Goal: Information Seeking & Learning: Learn about a topic

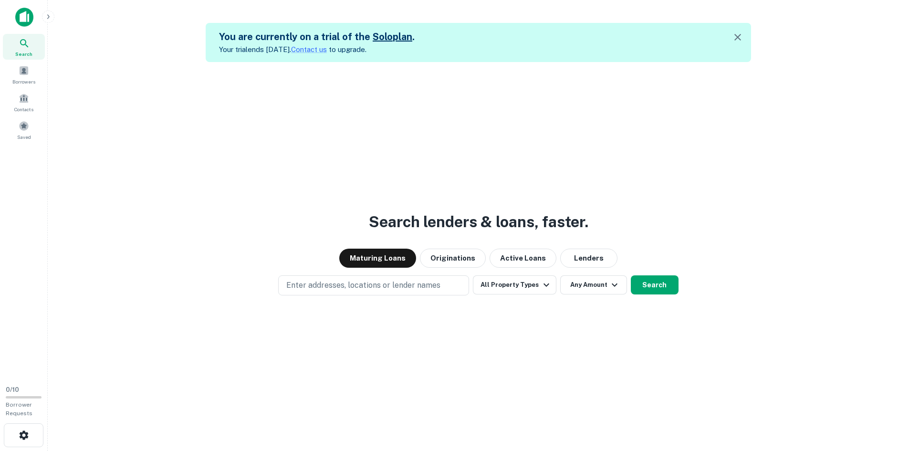
drag, startPoint x: 149, startPoint y: 153, endPoint x: 145, endPoint y: 150, distance: 5.6
click at [146, 150] on div "Search lenders & loans, faster. Maturing Loans Originations Active Loans Lender…" at bounding box center [478, 287] width 846 height 451
drag, startPoint x: 122, startPoint y: 159, endPoint x: 218, endPoint y: 177, distance: 97.5
click at [122, 159] on div "Search lenders & loans, faster. Maturing Loans Originations Active Loans Lender…" at bounding box center [478, 287] width 846 height 451
click at [454, 280] on button "Enter addresses, locations or lender names" at bounding box center [373, 285] width 191 height 20
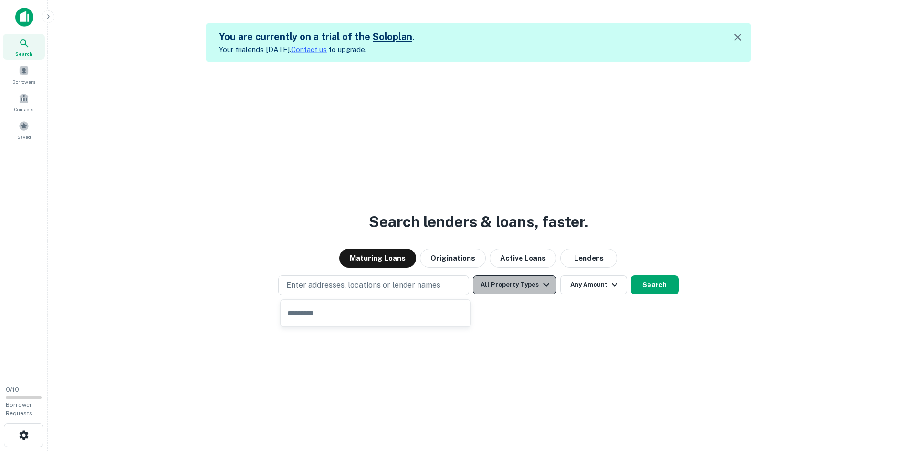
click at [517, 284] on button "All Property Types" at bounding box center [514, 284] width 83 height 19
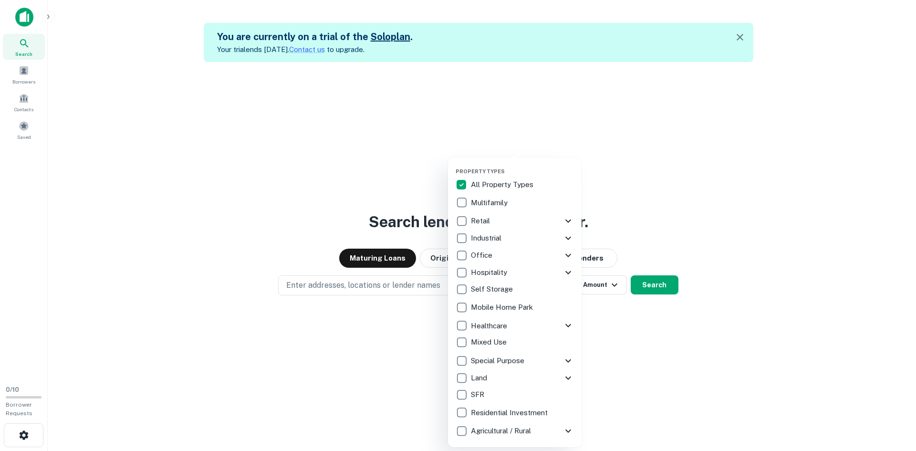
click at [489, 269] on p "Hospitality" at bounding box center [490, 272] width 38 height 11
click at [564, 270] on icon at bounding box center [567, 272] width 11 height 11
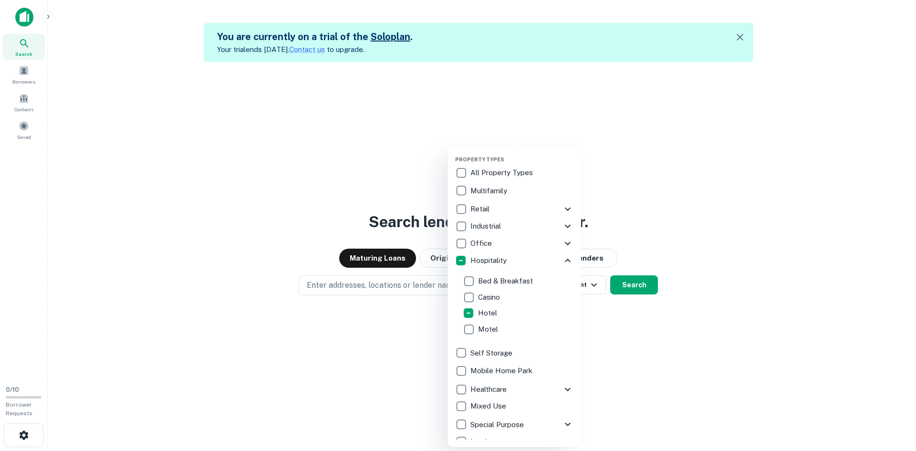
click at [381, 332] on div at bounding box center [458, 225] width 916 height 451
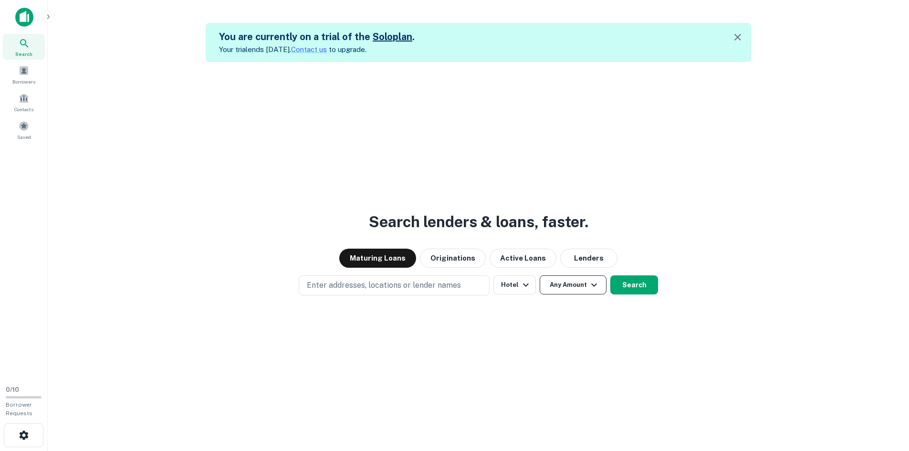
click at [595, 281] on icon "button" at bounding box center [593, 284] width 11 height 11
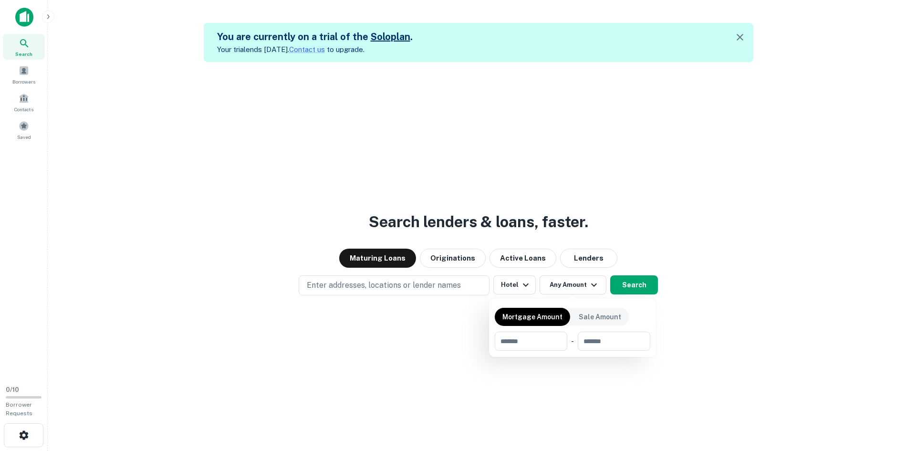
click at [462, 291] on div at bounding box center [458, 225] width 916 height 451
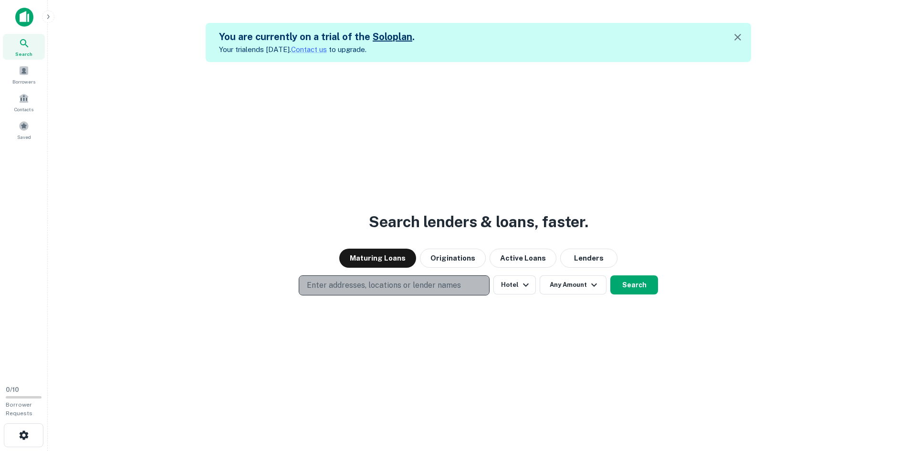
click at [460, 284] on button "Enter addresses, locations or lender names" at bounding box center [394, 285] width 191 height 20
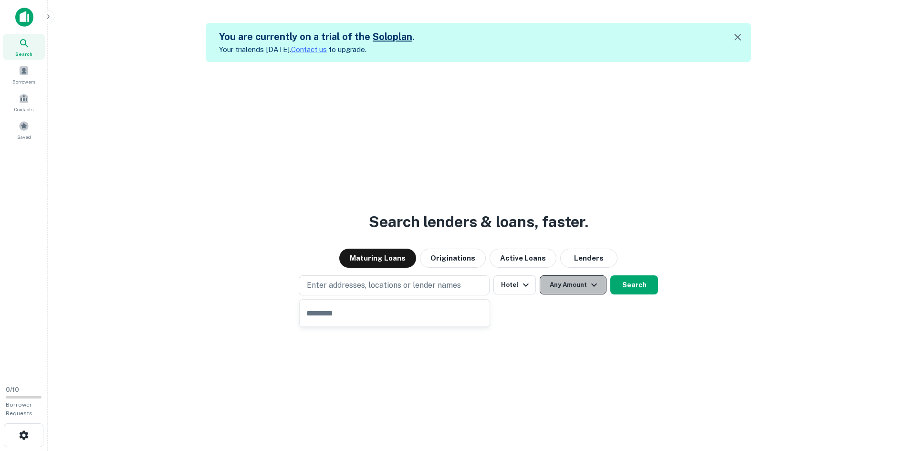
click at [552, 284] on button "Any Amount" at bounding box center [573, 284] width 67 height 19
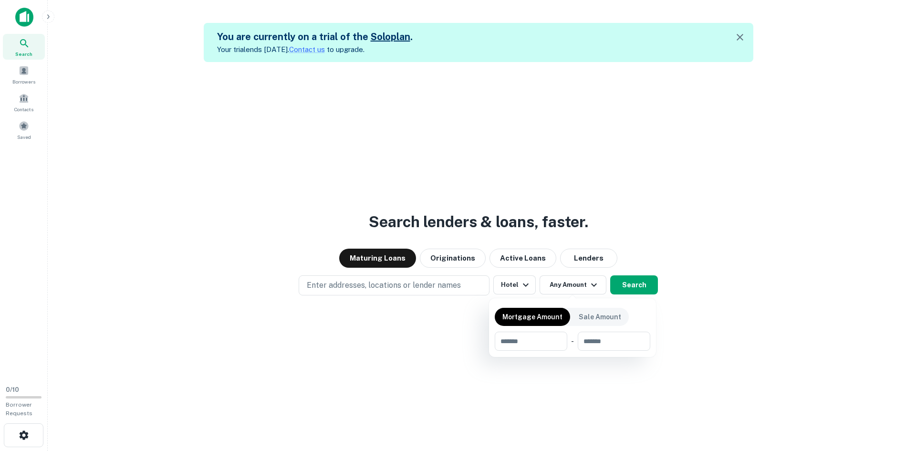
click at [646, 287] on div at bounding box center [458, 225] width 916 height 451
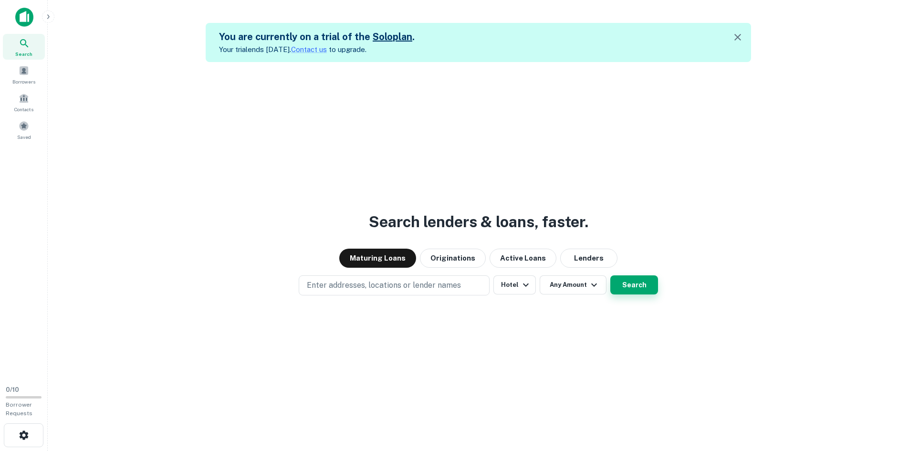
click at [645, 287] on button "Search" at bounding box center [634, 284] width 48 height 19
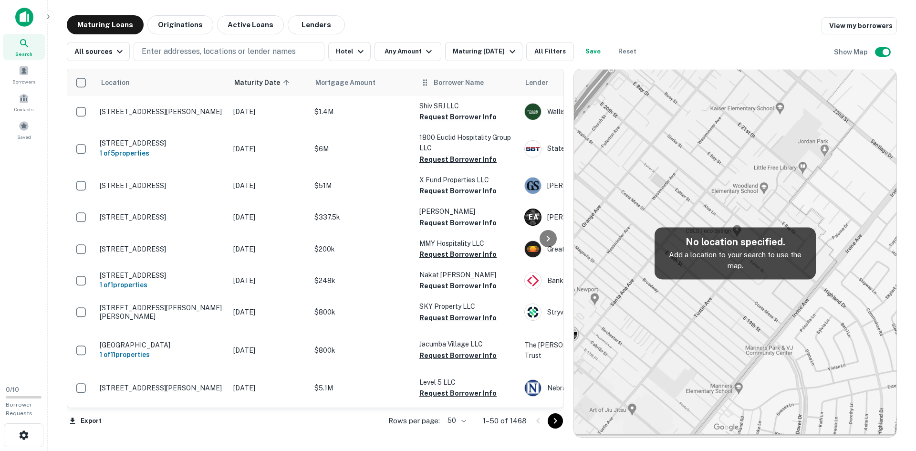
scroll to position [1029, 0]
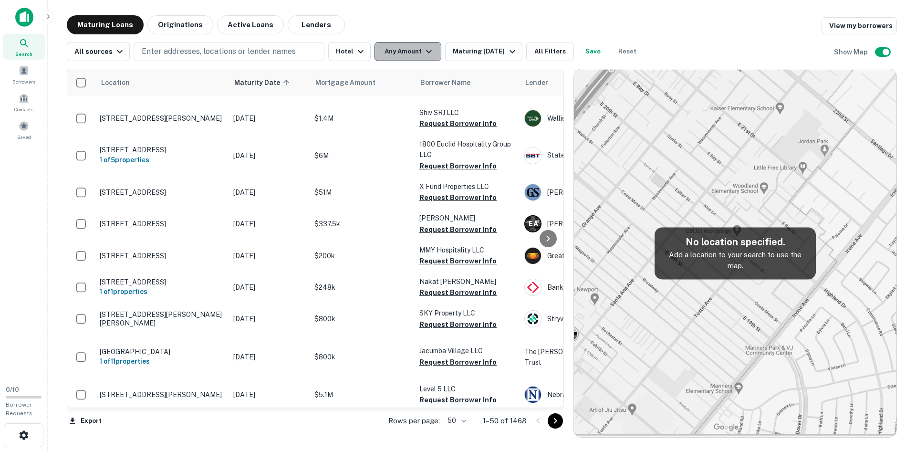
click at [408, 52] on button "Any Amount" at bounding box center [407, 51] width 67 height 19
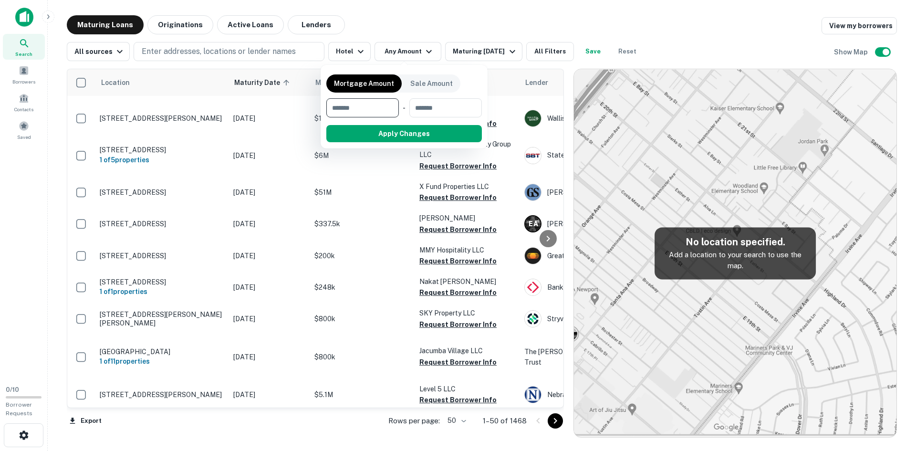
click at [379, 102] on input "number" at bounding box center [359, 107] width 66 height 19
type input "********"
click at [409, 132] on button "Apply Changes" at bounding box center [421, 133] width 121 height 17
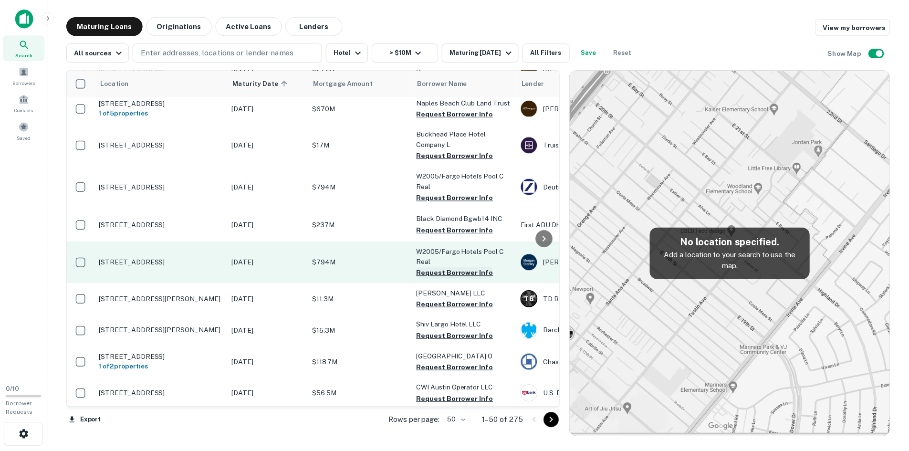
scroll to position [1077, 0]
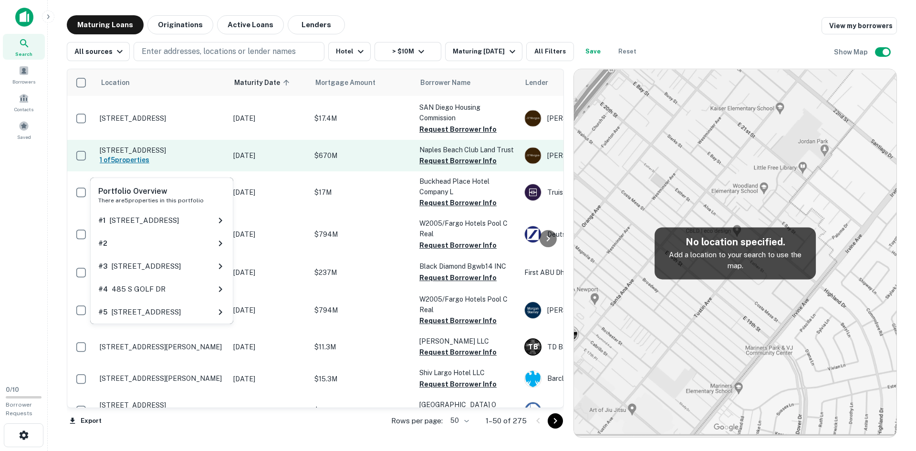
click at [176, 161] on h6 "1 of 5 properties" at bounding box center [162, 160] width 124 height 10
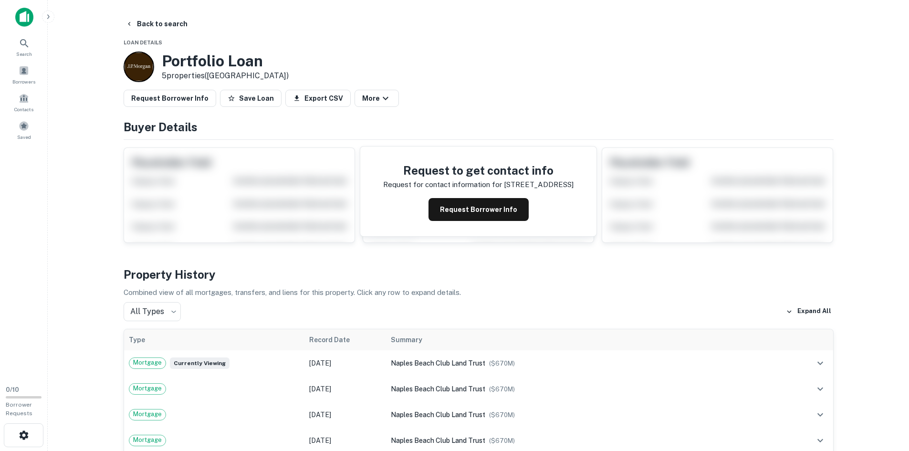
drag, startPoint x: 107, startPoint y: 118, endPoint x: 102, endPoint y: 116, distance: 5.1
click at [102, 115] on main "Back to search Loan Details Portfolio Loan 5 properties (FL) Request Borrower I…" at bounding box center [478, 225] width 861 height 451
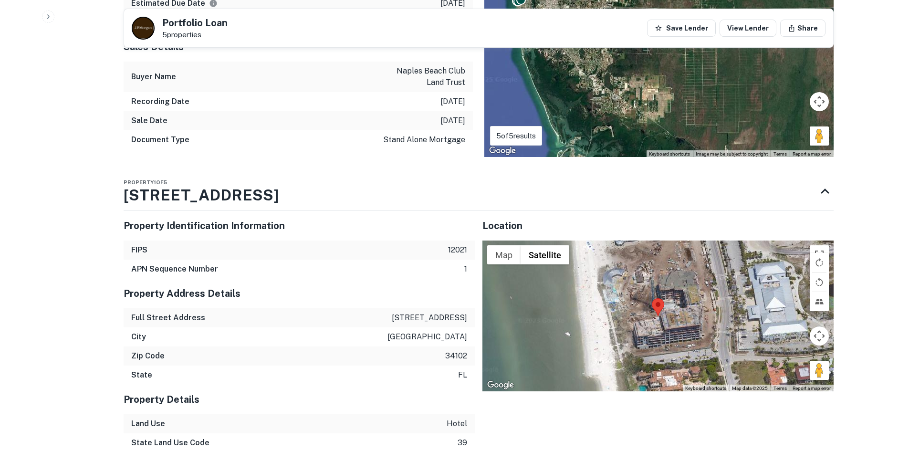
scroll to position [668, 0]
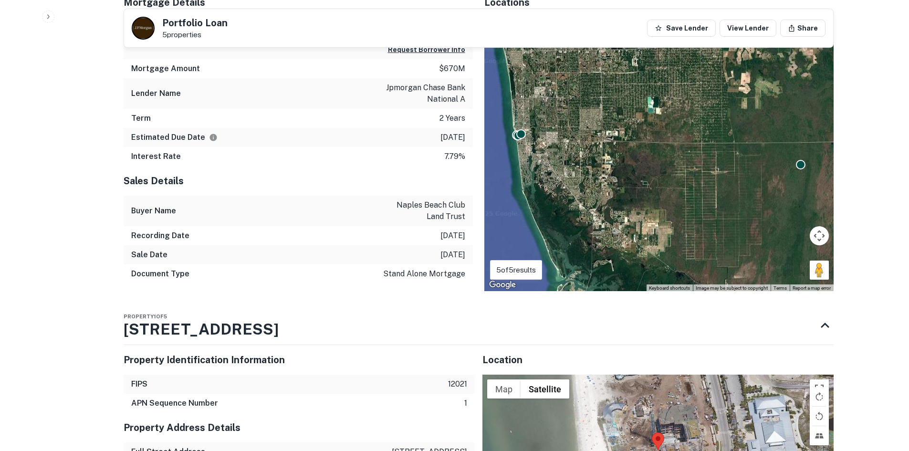
scroll to position [525, 0]
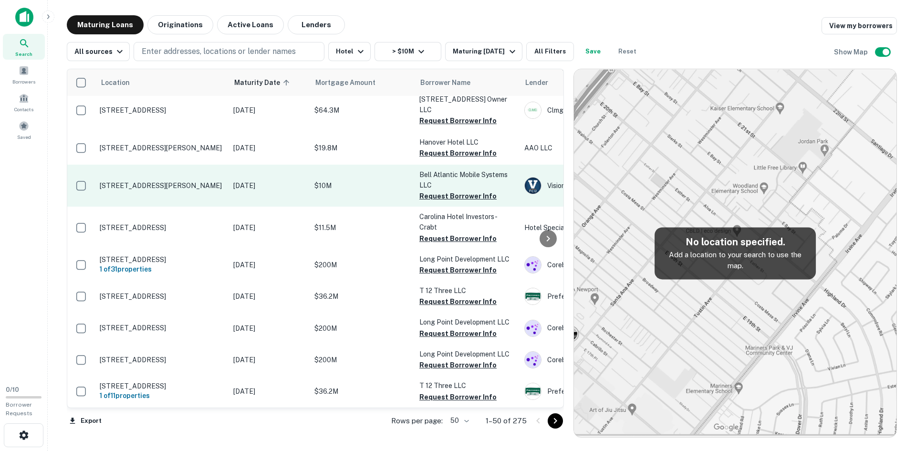
scroll to position [1461, 0]
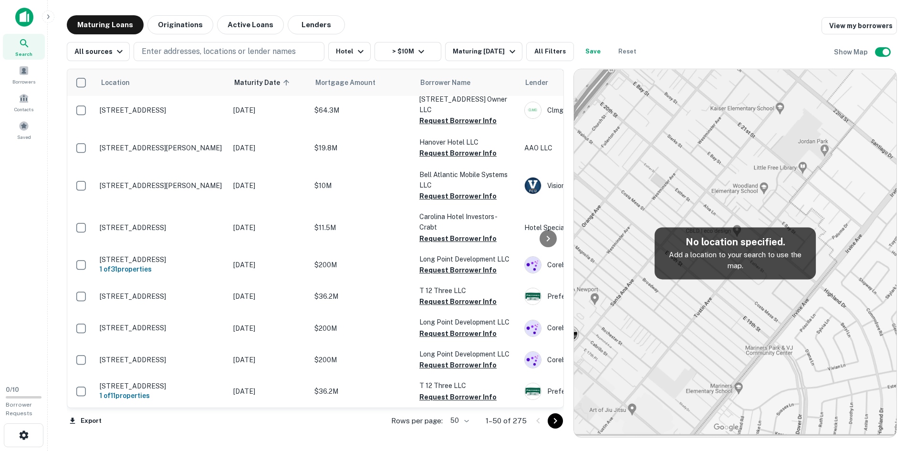
click at [553, 423] on icon "Go to next page" at bounding box center [555, 420] width 11 height 11
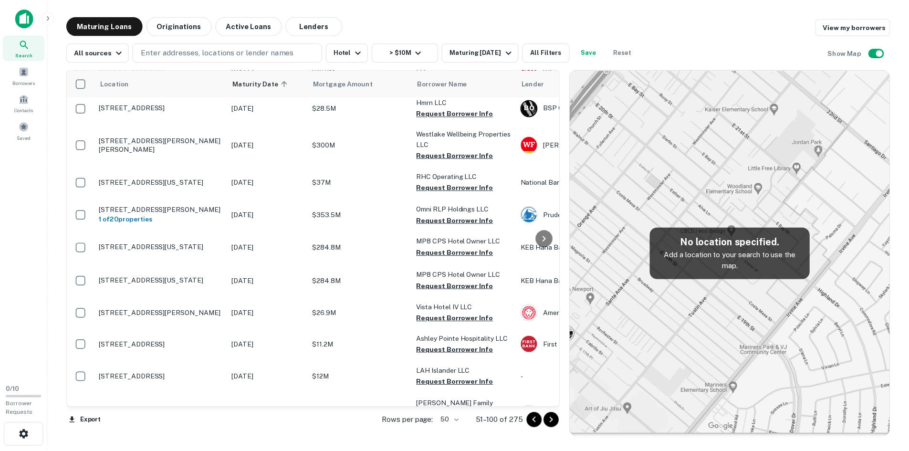
scroll to position [947, 0]
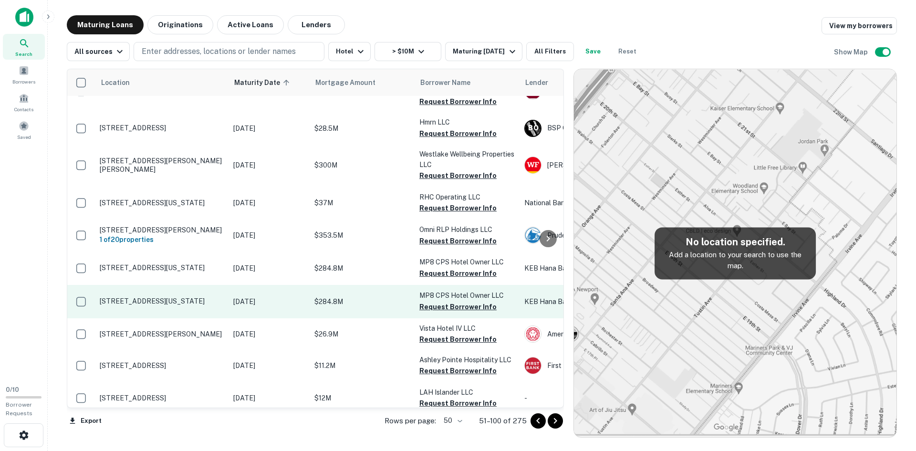
click at [203, 285] on td "50 Central Park S New York, NY 10019" at bounding box center [162, 301] width 134 height 33
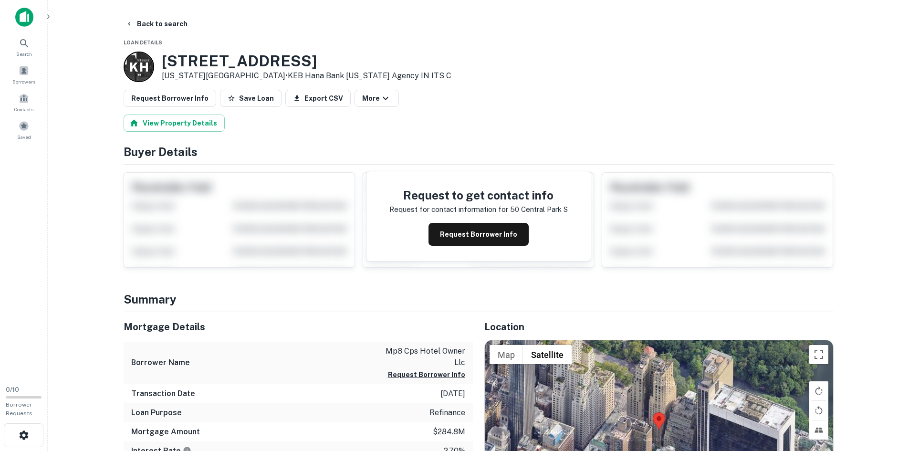
drag, startPoint x: 156, startPoint y: 56, endPoint x: 298, endPoint y: 63, distance: 141.4
click at [298, 63] on div "K H 50 Central Park S New York, NY 10019 • KEB Hana Bank NEW York Agency IN ITS…" at bounding box center [288, 67] width 328 height 31
click at [427, 61] on div "K H 50 Central Park S New York, NY 10019 • KEB Hana Bank NEW York Agency IN ITS…" at bounding box center [479, 67] width 710 height 31
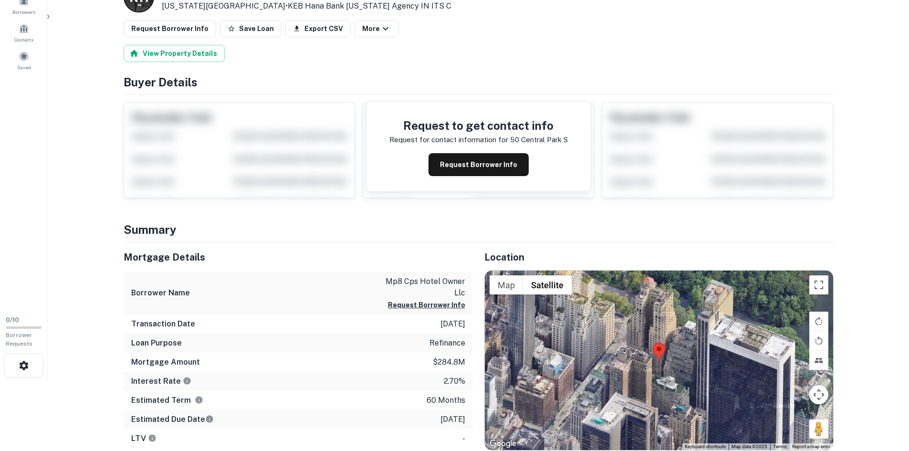
scroll to position [239, 0]
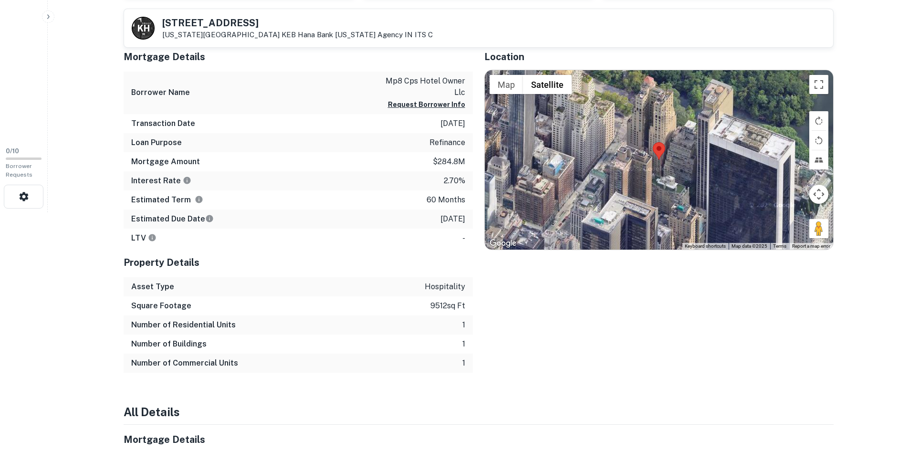
click at [364, 129] on div "Transaction Date 1/25/2021" at bounding box center [298, 123] width 349 height 19
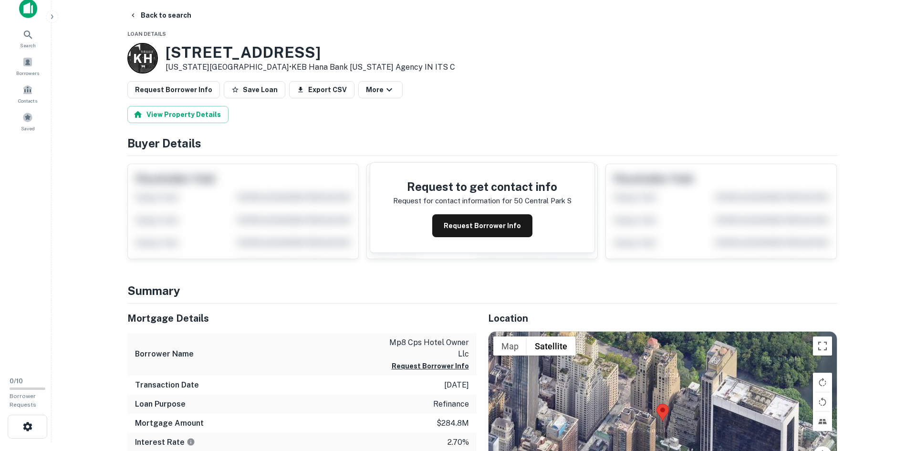
scroll to position [0, 0]
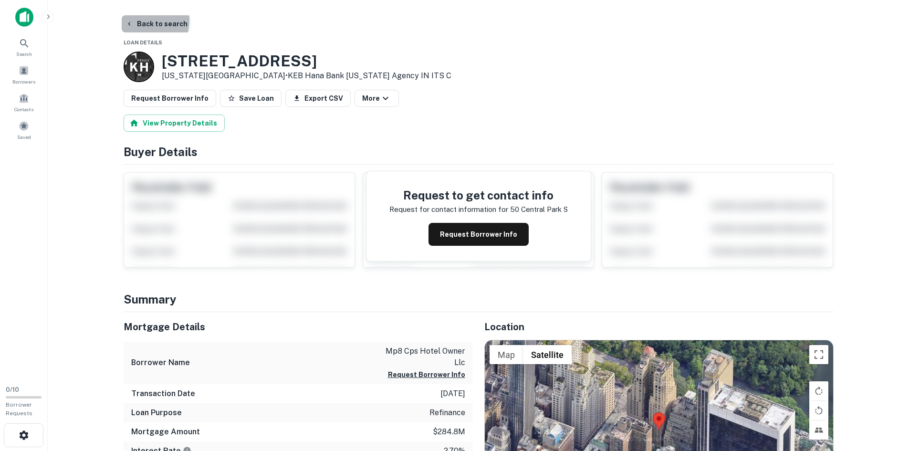
click at [136, 20] on button "Back to search" at bounding box center [157, 23] width 70 height 17
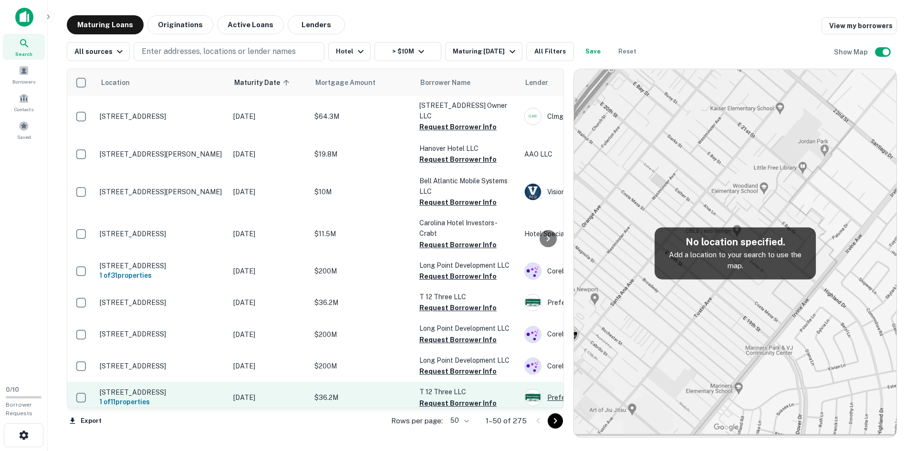
scroll to position [1461, 0]
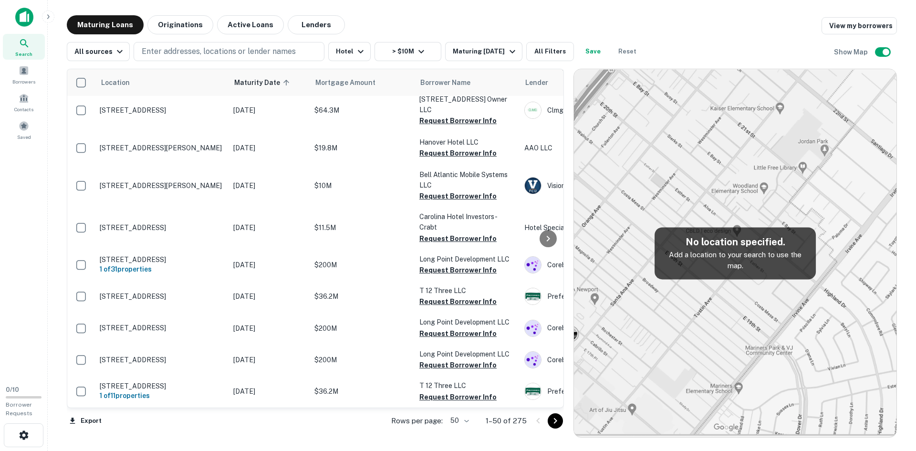
click at [553, 418] on icon "Go to next page" at bounding box center [555, 420] width 11 height 11
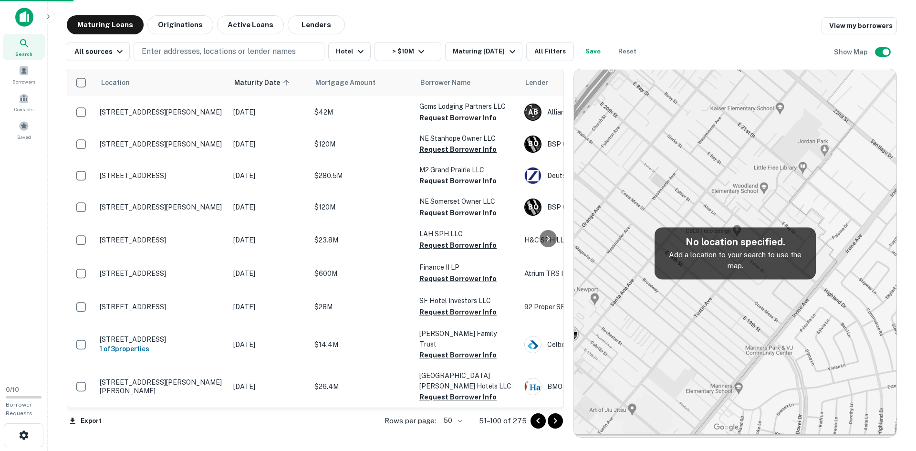
scroll to position [1366, 0]
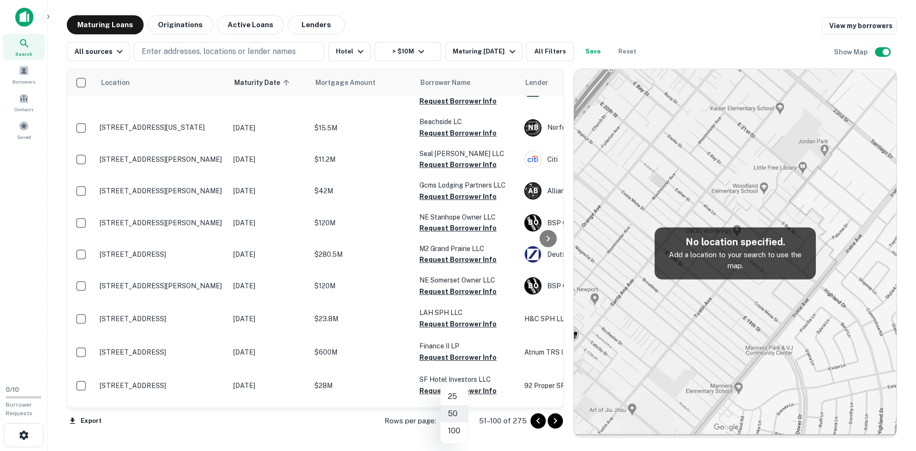
click at [455, 419] on body "Search Borrowers Contacts Saved 0 / 10 Borrower Requests Maturing Loans Origina…" at bounding box center [458, 225] width 916 height 451
click at [454, 433] on li "100" at bounding box center [454, 430] width 28 height 17
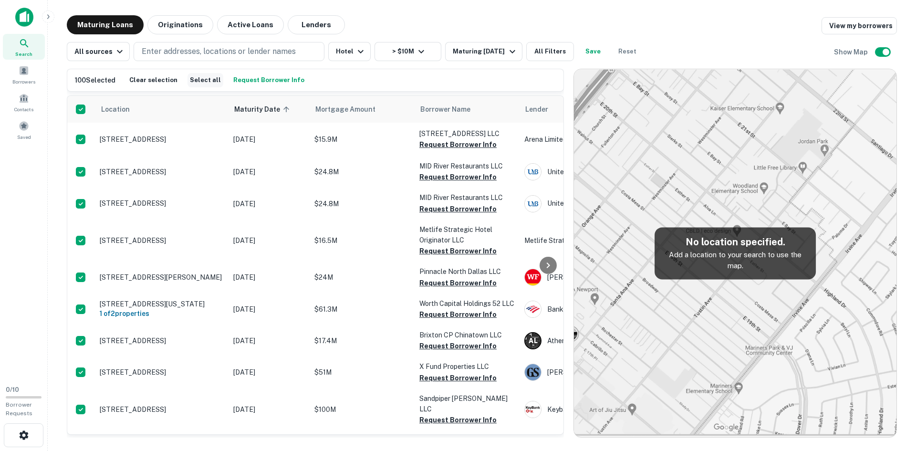
click at [192, 78] on button "Select all" at bounding box center [205, 80] width 36 height 14
click at [30, 428] on button "button" at bounding box center [24, 435] width 40 height 24
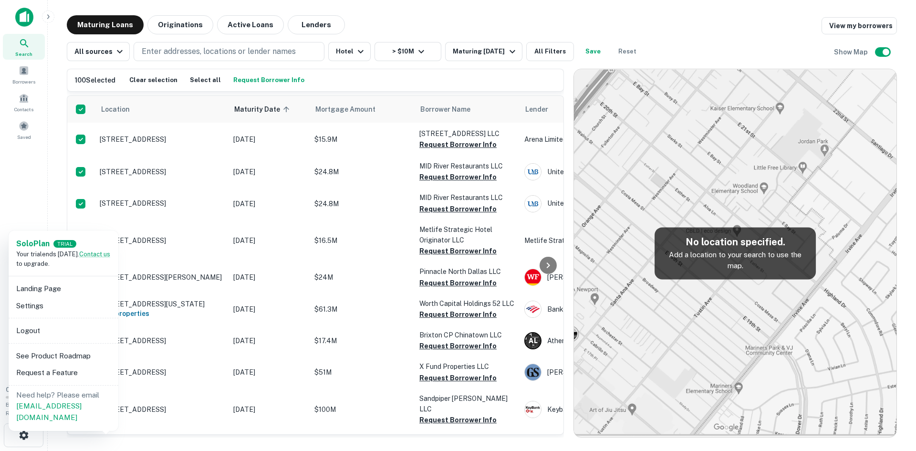
click at [632, 442] on div at bounding box center [458, 225] width 916 height 451
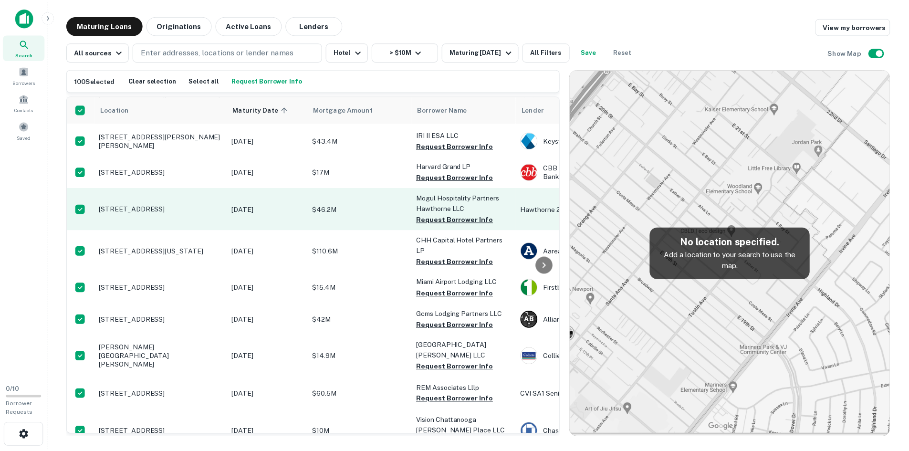
scroll to position [1765, 0]
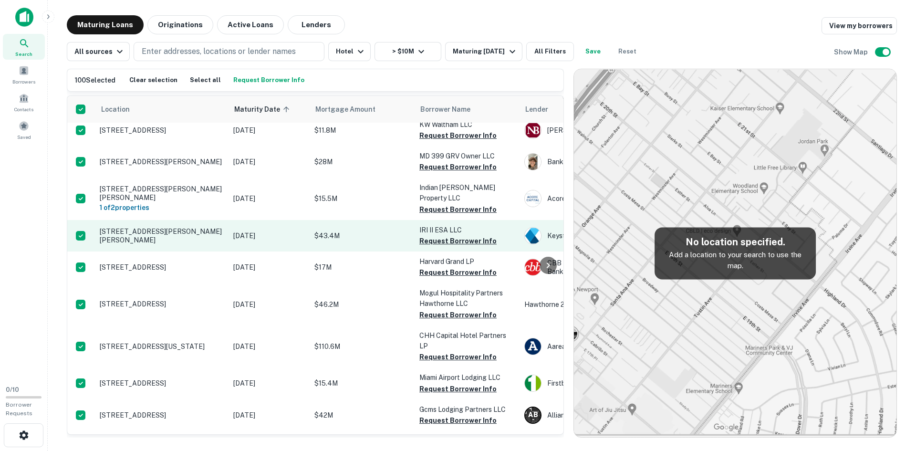
click at [193, 241] on p "123 Mccullough Dr Charlotte, NC 28262" at bounding box center [162, 235] width 124 height 17
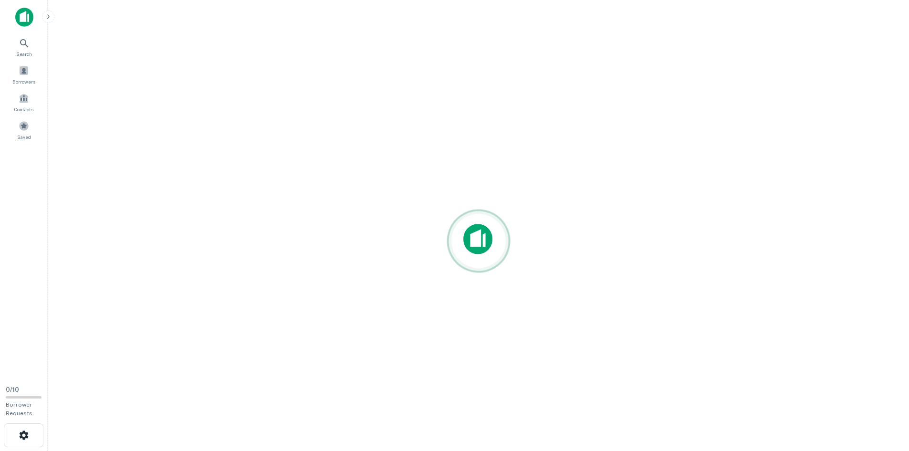
drag, startPoint x: 638, startPoint y: 78, endPoint x: 631, endPoint y: 74, distance: 8.5
click at [631, 74] on div at bounding box center [478, 240] width 846 height 451
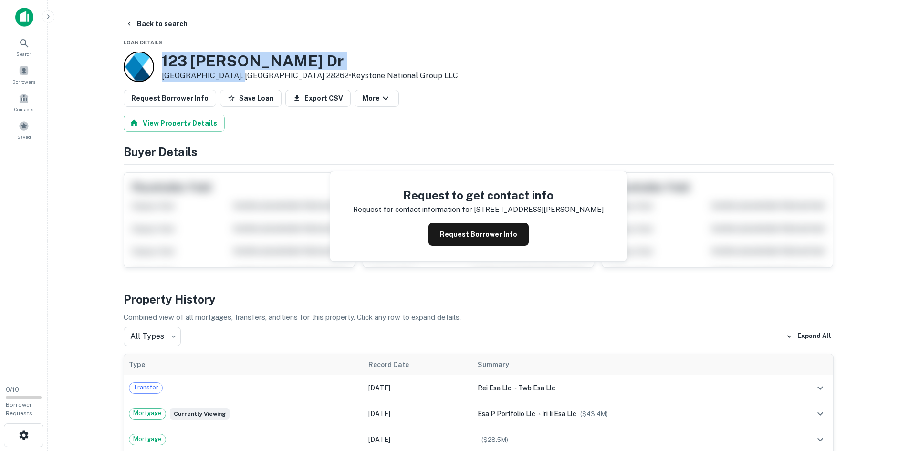
drag, startPoint x: 160, startPoint y: 54, endPoint x: 233, endPoint y: 76, distance: 76.2
click at [233, 76] on div "123 Mccullough Dr Charlotte, NC 28262 • Keystone National Group LLC" at bounding box center [291, 67] width 334 height 31
click at [224, 61] on h3 "123 Mccullough Dr" at bounding box center [310, 61] width 296 height 18
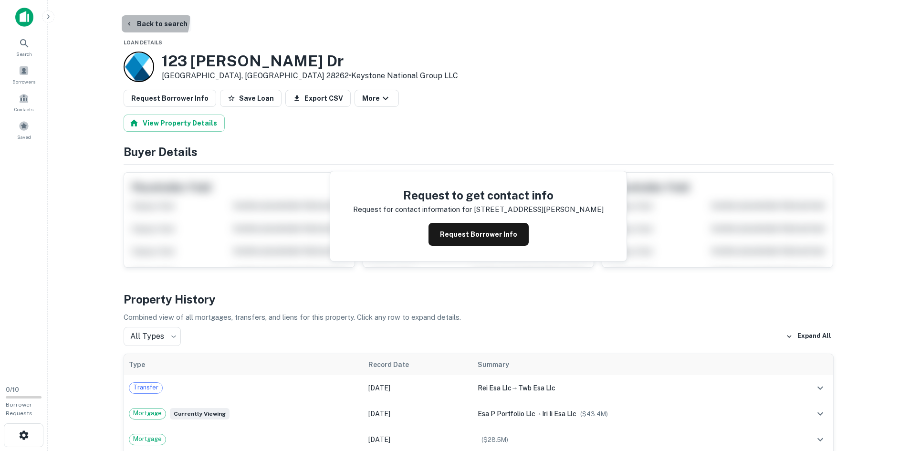
click at [147, 19] on button "Back to search" at bounding box center [157, 23] width 70 height 17
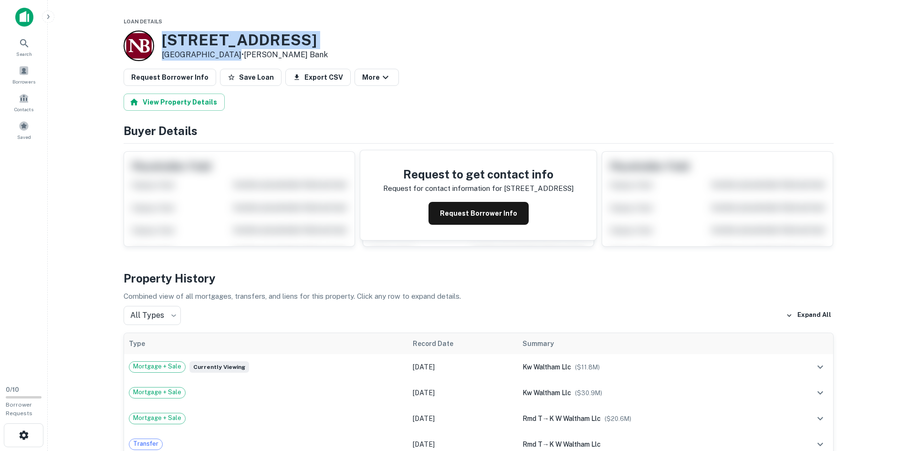
drag, startPoint x: 162, startPoint y: 33, endPoint x: 232, endPoint y: 52, distance: 72.6
click at [232, 52] on div "[STREET_ADDRESS] • [PERSON_NAME] Bank" at bounding box center [245, 46] width 166 height 30
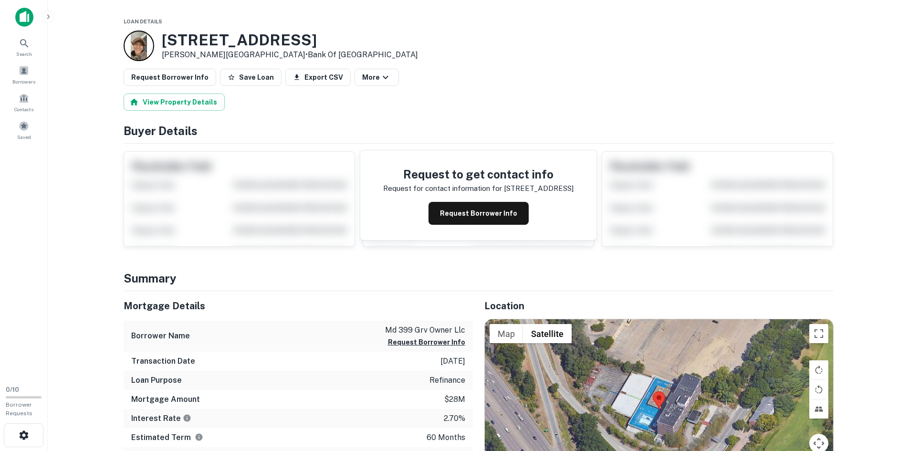
click at [133, 46] on div at bounding box center [139, 46] width 31 height 31
drag, startPoint x: 164, startPoint y: 34, endPoint x: 247, endPoint y: 54, distance: 84.9
click at [247, 54] on div "399 Grove St Newton Lower Falls, MA 02462 • Bank Of NEW England" at bounding box center [290, 46] width 256 height 30
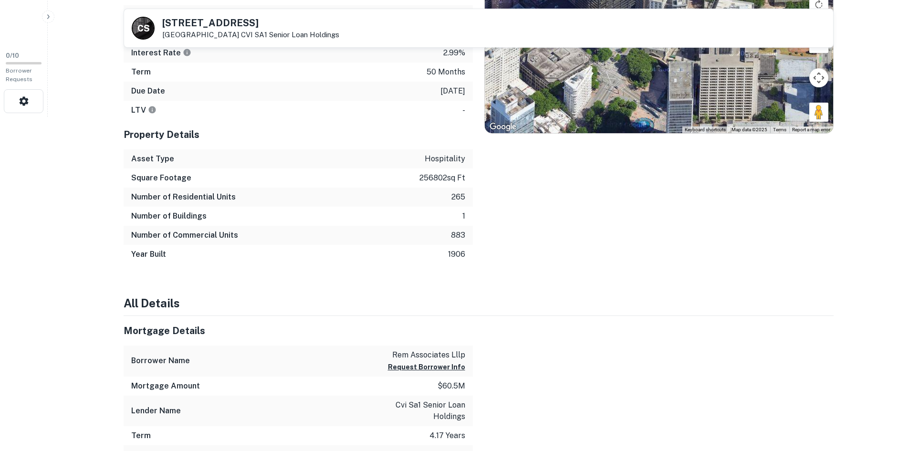
click at [483, 181] on div "Location ← Move left → Move right ↑ Move up ↓ Move down + Zoom in - Zoom out Ho…" at bounding box center [653, 95] width 361 height 338
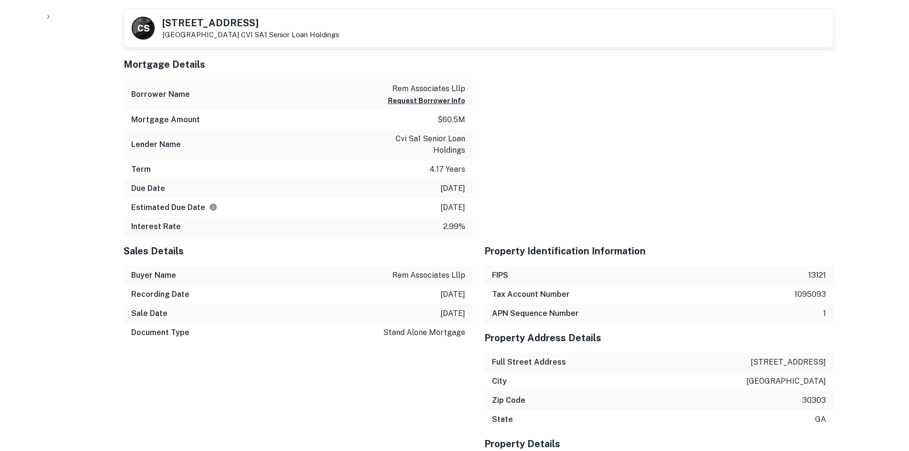
scroll to position [716, 0]
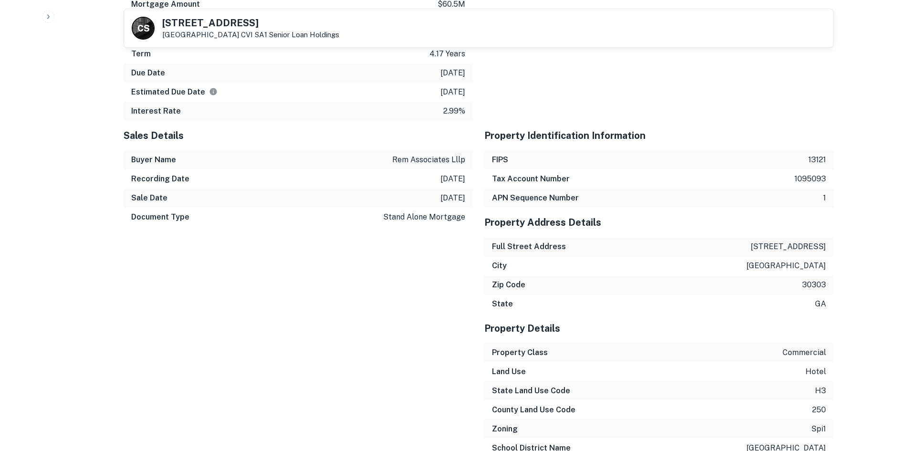
drag, startPoint x: 489, startPoint y: 125, endPoint x: 485, endPoint y: 112, distance: 14.2
click at [485, 112] on div at bounding box center [653, 27] width 361 height 187
drag, startPoint x: 692, startPoint y: 113, endPoint x: 686, endPoint y: 114, distance: 6.7
click at [692, 113] on div at bounding box center [653, 27] width 361 height 187
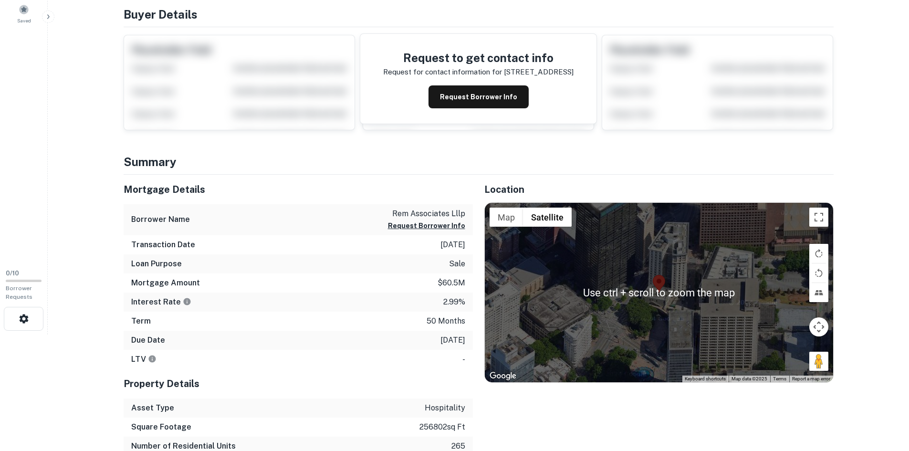
scroll to position [0, 0]
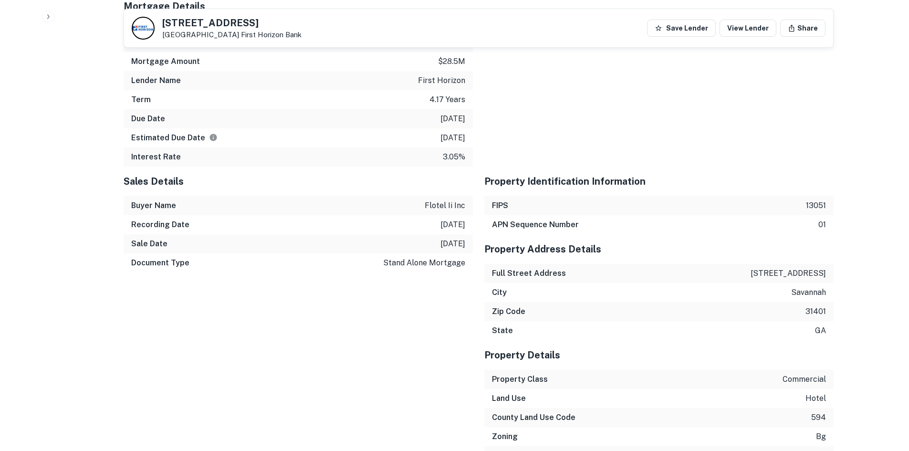
scroll to position [811, 0]
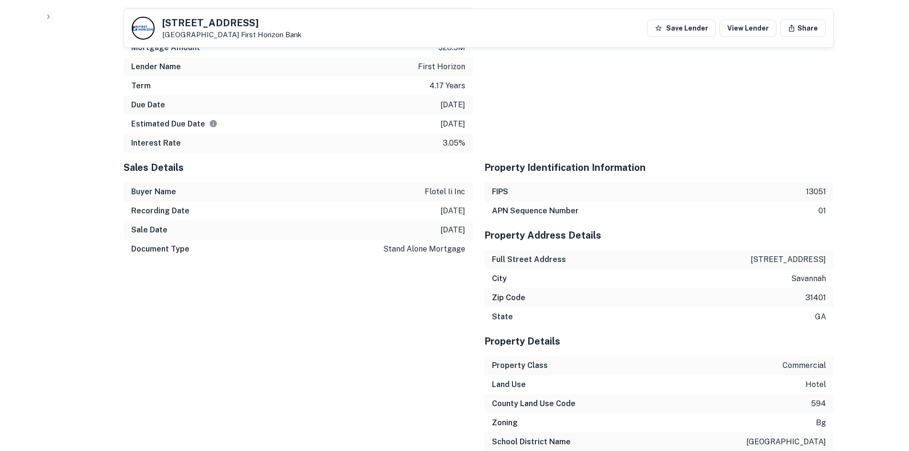
drag, startPoint x: 501, startPoint y: 124, endPoint x: 495, endPoint y: 125, distance: 6.8
click at [493, 125] on div at bounding box center [653, 65] width 361 height 175
drag, startPoint x: 679, startPoint y: 128, endPoint x: 676, endPoint y: 122, distance: 7.3
click at [679, 127] on div at bounding box center [653, 65] width 361 height 175
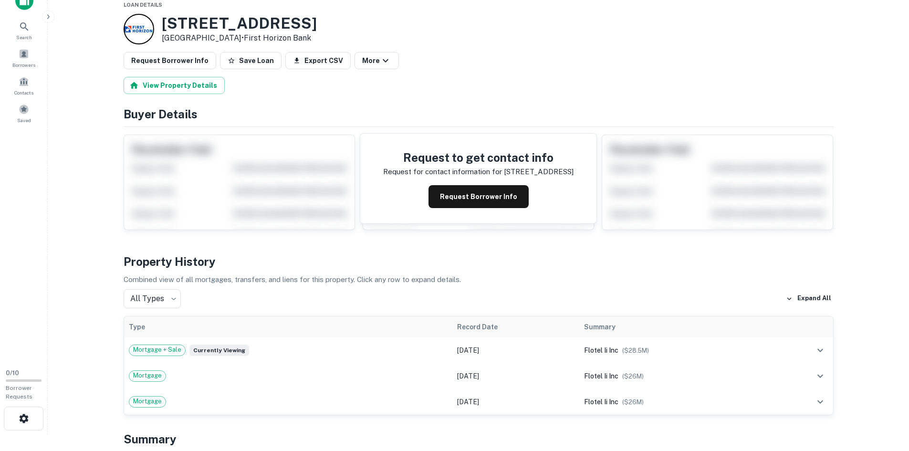
scroll to position [0, 0]
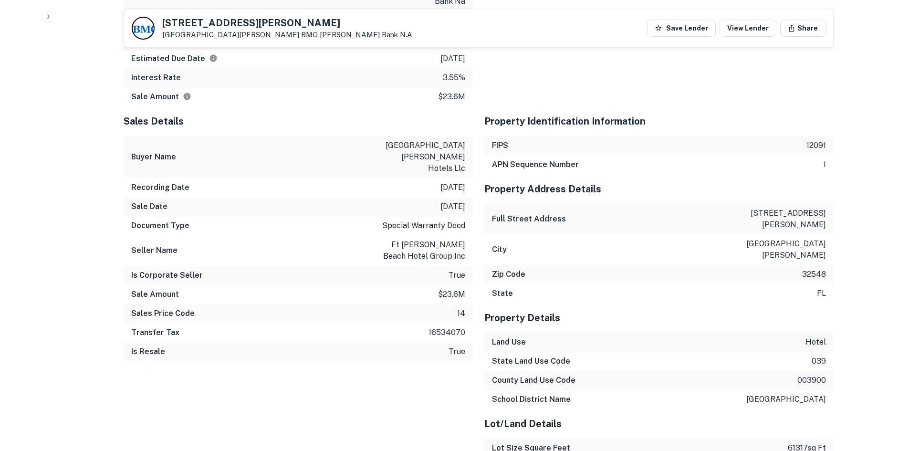
scroll to position [811, 0]
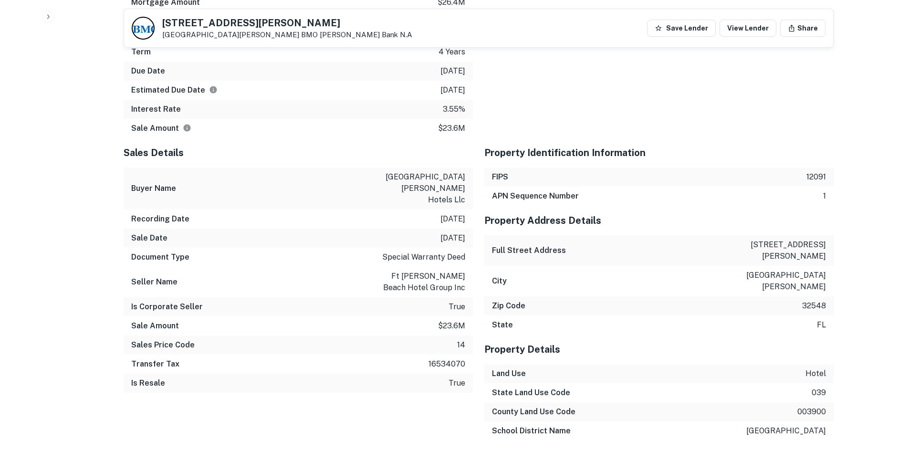
scroll to position [716, 0]
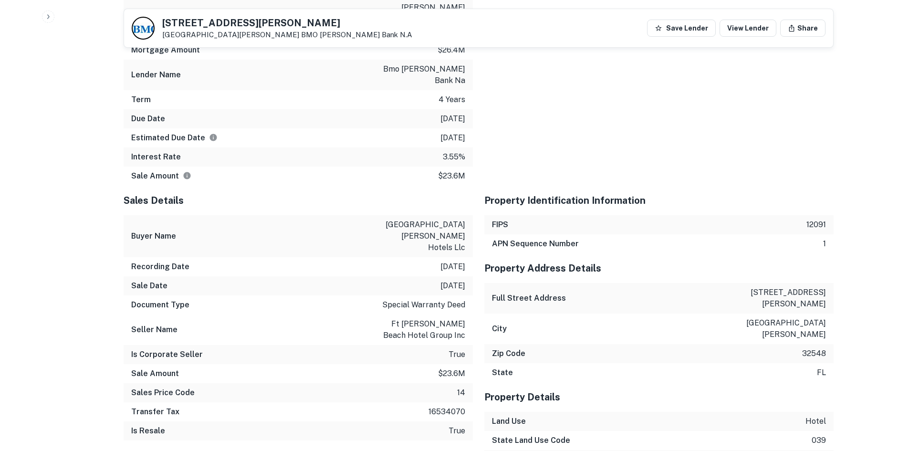
click at [485, 138] on div at bounding box center [653, 71] width 361 height 229
click at [645, 137] on div at bounding box center [653, 71] width 361 height 229
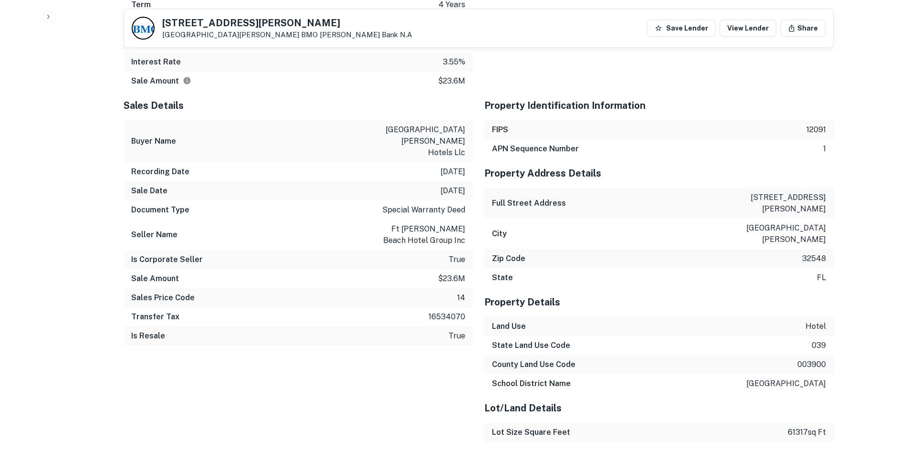
scroll to position [906, 0]
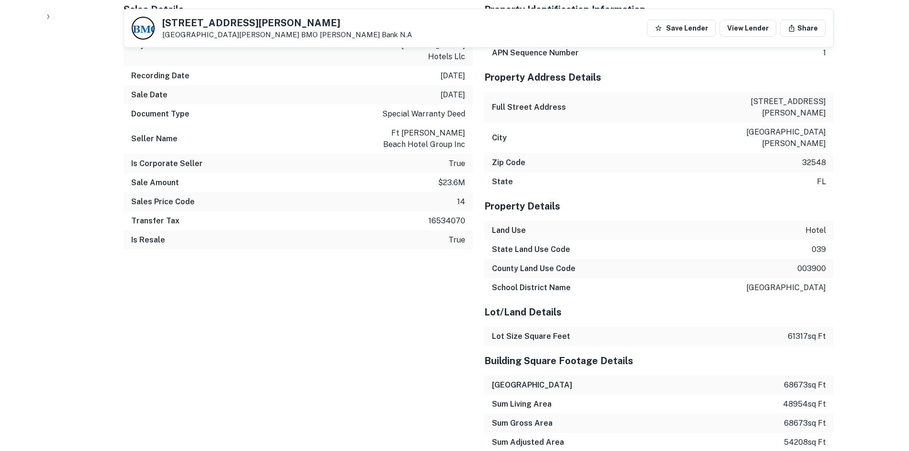
drag, startPoint x: 520, startPoint y: 138, endPoint x: 499, endPoint y: 138, distance: 21.0
click at [517, 191] on div "Property Details" at bounding box center [658, 206] width 349 height 30
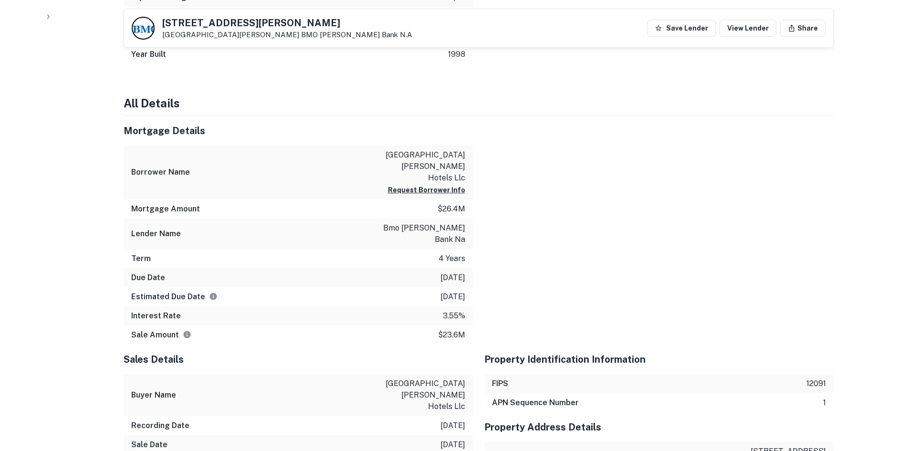
scroll to position [572, 0]
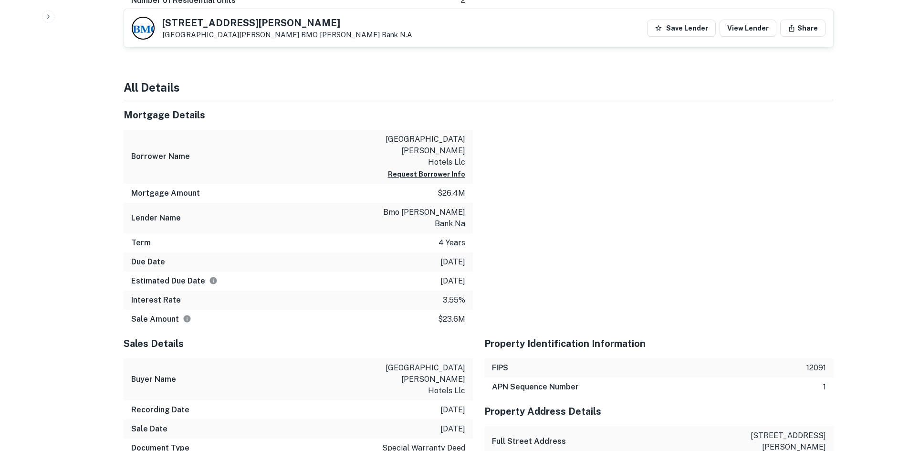
click at [490, 154] on div at bounding box center [653, 214] width 361 height 229
click at [480, 158] on div at bounding box center [653, 214] width 361 height 229
drag, startPoint x: 658, startPoint y: 174, endPoint x: 629, endPoint y: 166, distance: 30.2
click at [629, 166] on div at bounding box center [653, 214] width 361 height 229
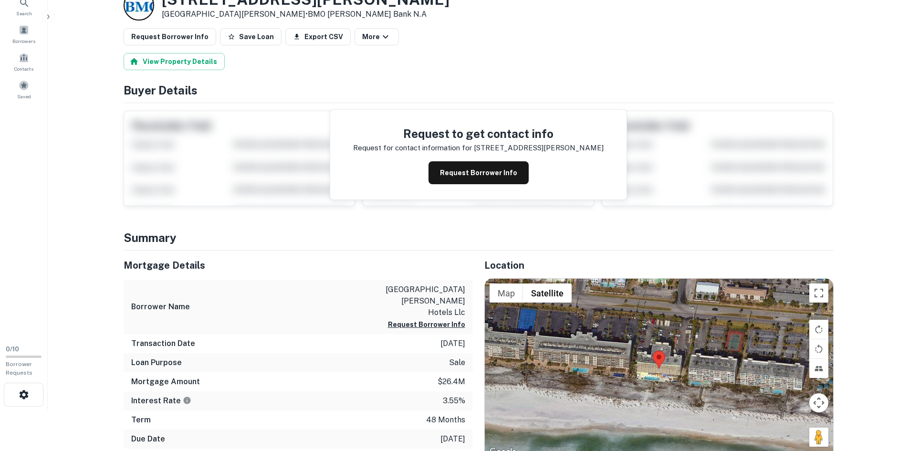
scroll to position [0, 0]
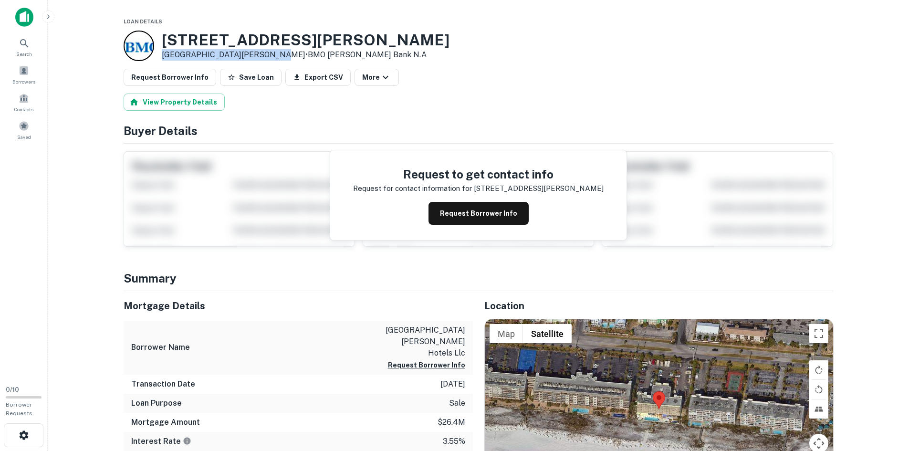
drag, startPoint x: 159, startPoint y: 54, endPoint x: 265, endPoint y: 52, distance: 106.4
click at [265, 52] on div "380 Santa Rosa Blvd Fort Walton Beach, FL 32548 • BMO Harris Bank N.A" at bounding box center [287, 46] width 326 height 31
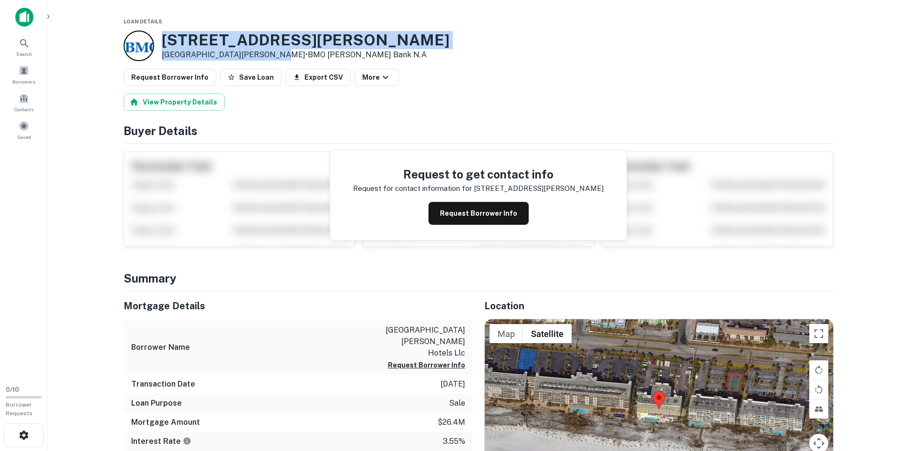
drag, startPoint x: 164, startPoint y: 34, endPoint x: 265, endPoint y: 52, distance: 102.4
click at [265, 52] on div "380 Santa Rosa Blvd Fort Walton Beach, FL 32548 • BMO Harris Bank N.A" at bounding box center [306, 46] width 288 height 30
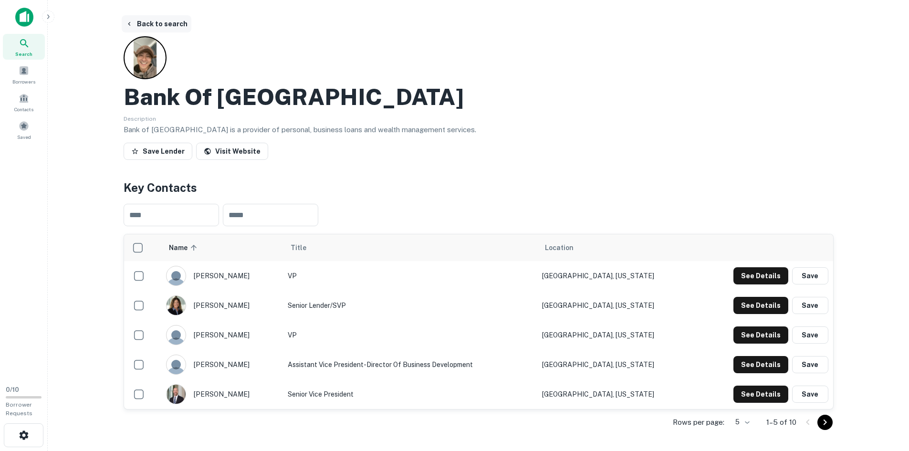
click at [154, 23] on button "Back to search" at bounding box center [157, 23] width 70 height 17
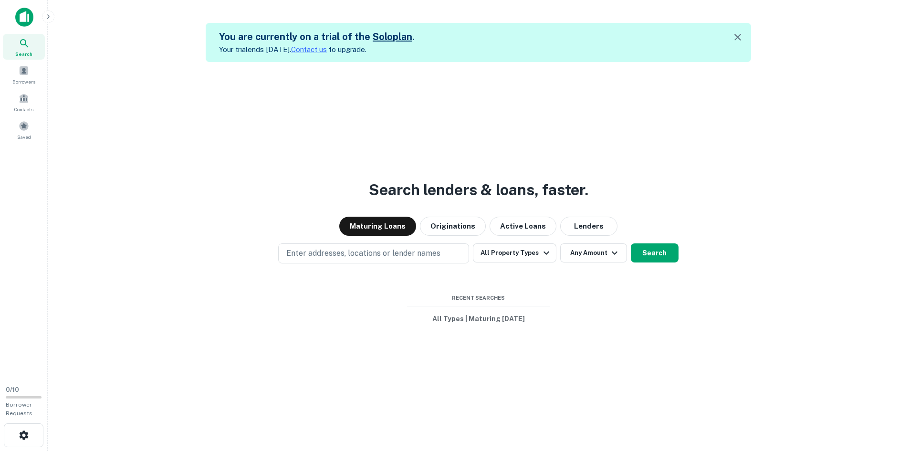
scroll to position [15, 0]
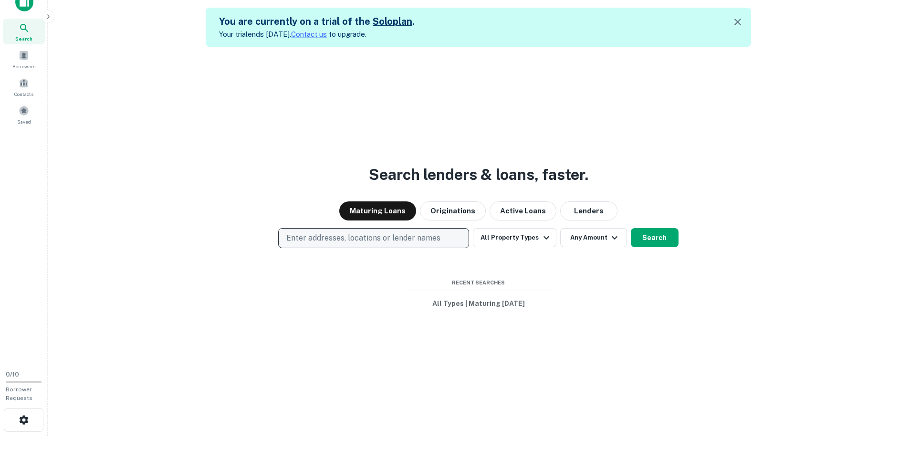
click at [383, 241] on p "Enter addresses, locations or lender names" at bounding box center [363, 237] width 154 height 11
click at [384, 242] on p "Enter addresses, locations or lender names" at bounding box center [363, 237] width 154 height 11
click at [379, 236] on p "Enter addresses, locations or lender names" at bounding box center [363, 237] width 154 height 11
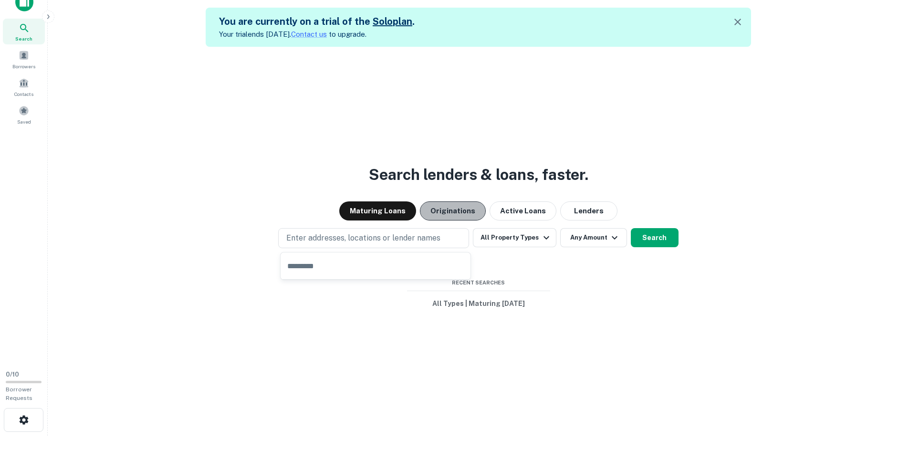
click at [474, 203] on button "Originations" at bounding box center [453, 210] width 66 height 19
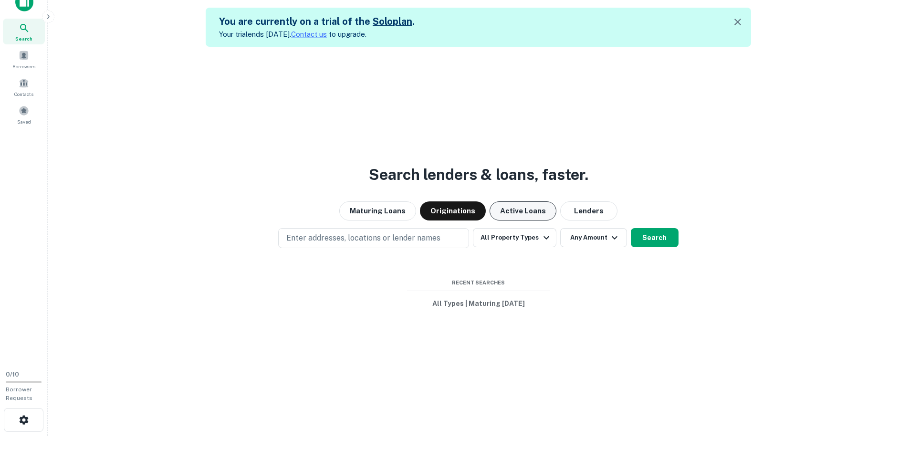
click at [501, 205] on button "Active Loans" at bounding box center [522, 210] width 67 height 19
click at [506, 238] on button "All Property Types" at bounding box center [514, 237] width 83 height 19
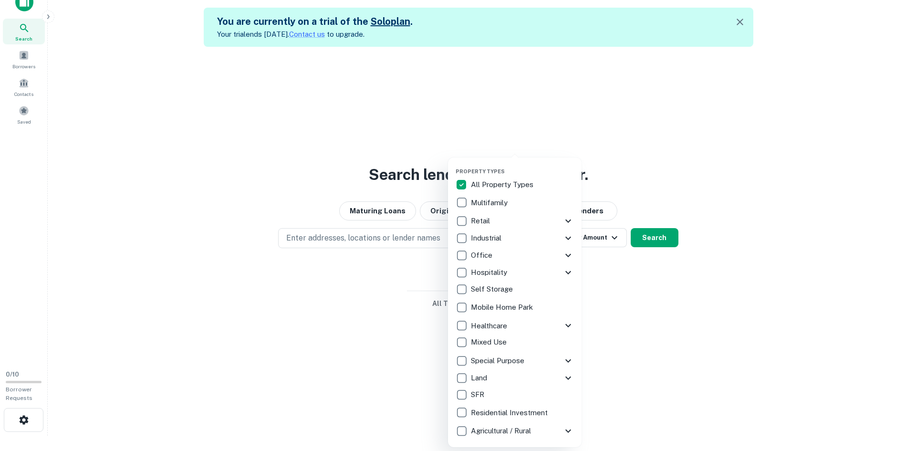
click at [392, 210] on div at bounding box center [458, 225] width 916 height 451
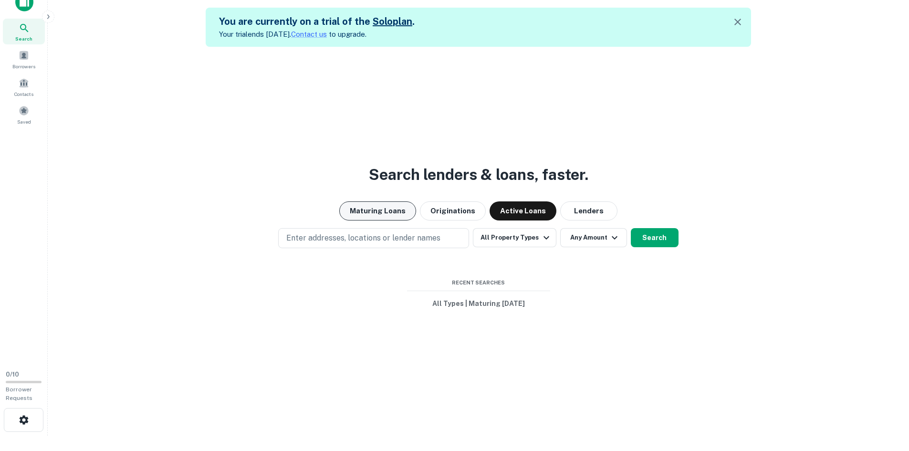
click at [403, 213] on button "Maturing Loans" at bounding box center [377, 210] width 77 height 19
click at [525, 232] on button "All Property Types" at bounding box center [514, 237] width 83 height 19
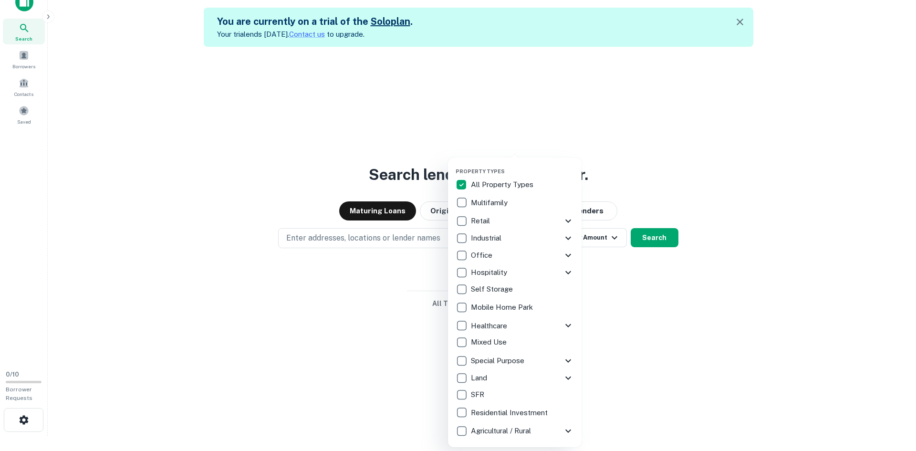
click at [487, 274] on p "Hospitality" at bounding box center [490, 272] width 38 height 11
click at [567, 274] on icon at bounding box center [568, 272] width 6 height 3
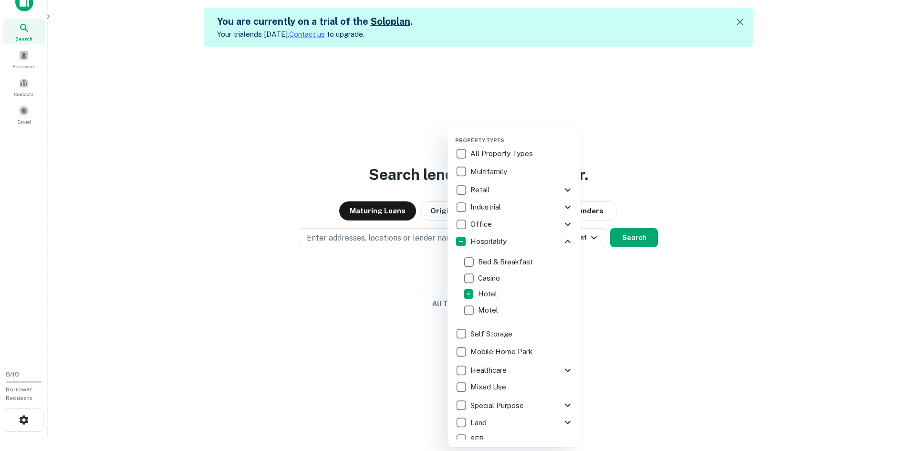
click at [305, 300] on div at bounding box center [458, 225] width 916 height 451
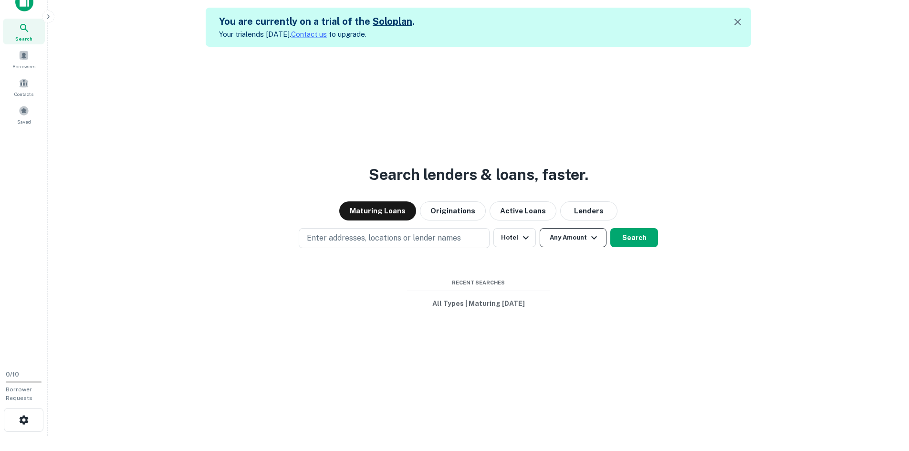
click at [554, 235] on button "Any Amount" at bounding box center [573, 237] width 67 height 19
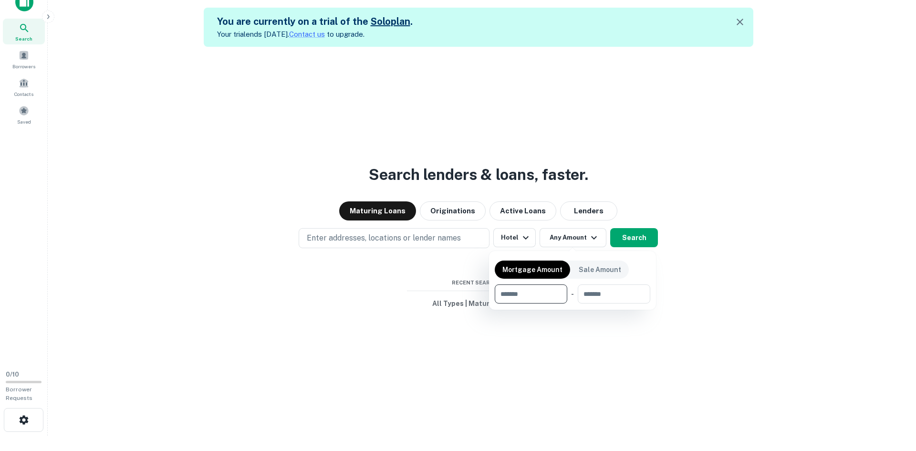
click at [534, 290] on input "number" at bounding box center [528, 293] width 66 height 19
type input "********"
click at [605, 236] on div at bounding box center [458, 225] width 916 height 451
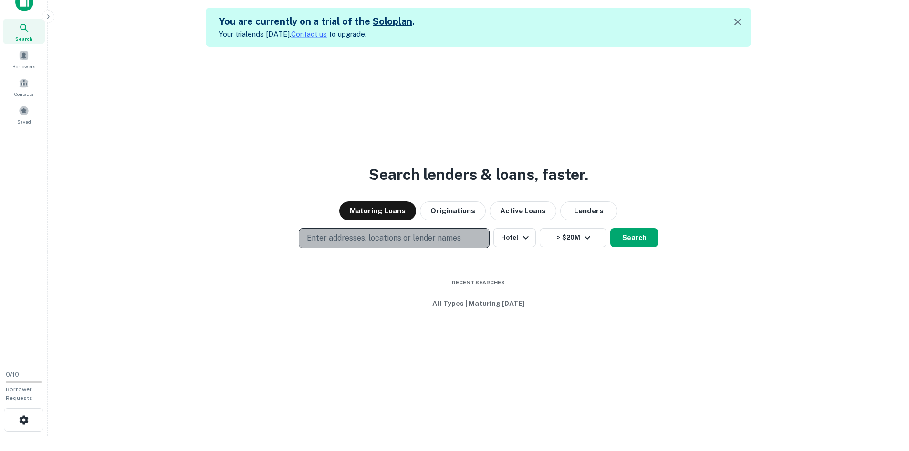
click at [378, 234] on p "Enter addresses, locations or lender names" at bounding box center [384, 237] width 154 height 11
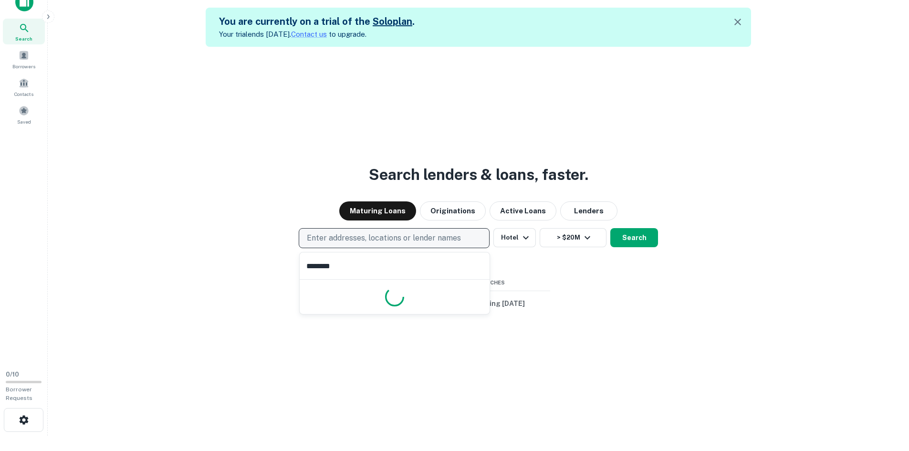
type input "*********"
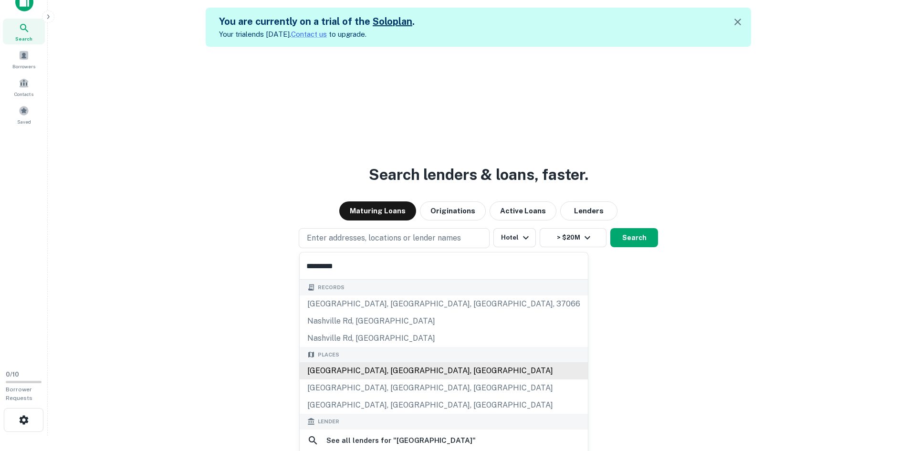
click at [358, 300] on div "Nashville, TN, USA" at bounding box center [444, 370] width 288 height 17
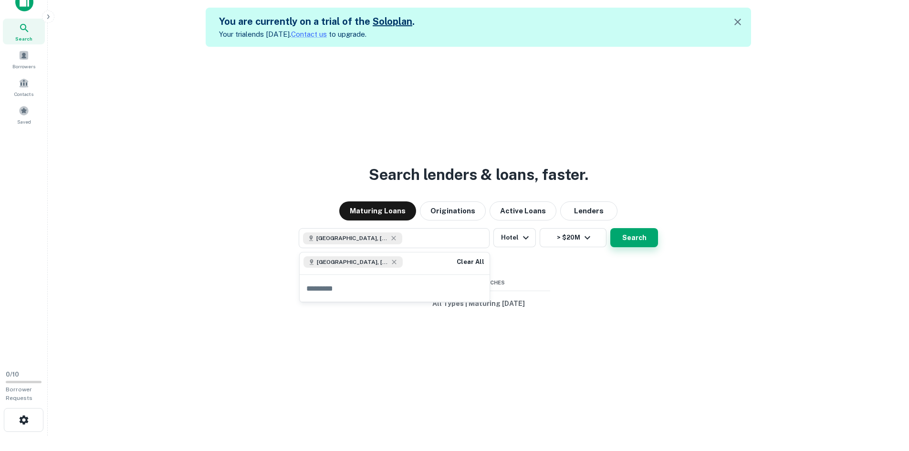
click at [605, 235] on button "Search" at bounding box center [634, 237] width 48 height 19
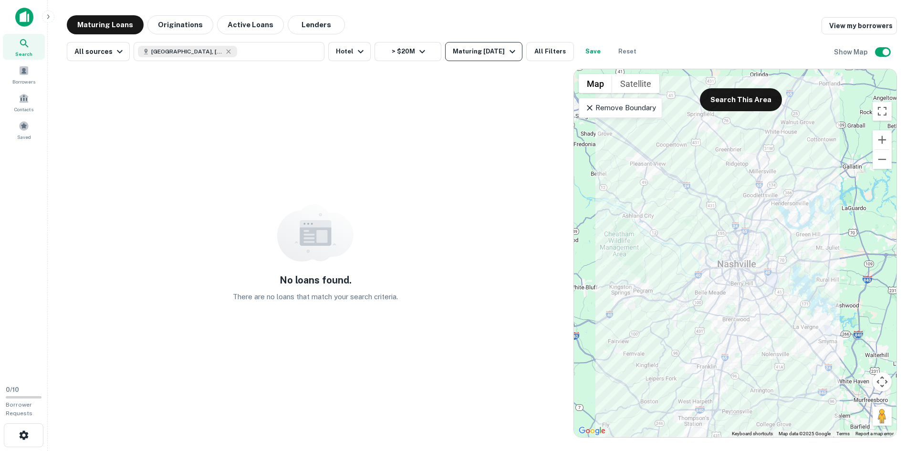
click at [461, 55] on div "Maturing In 1 Year" at bounding box center [485, 51] width 65 height 11
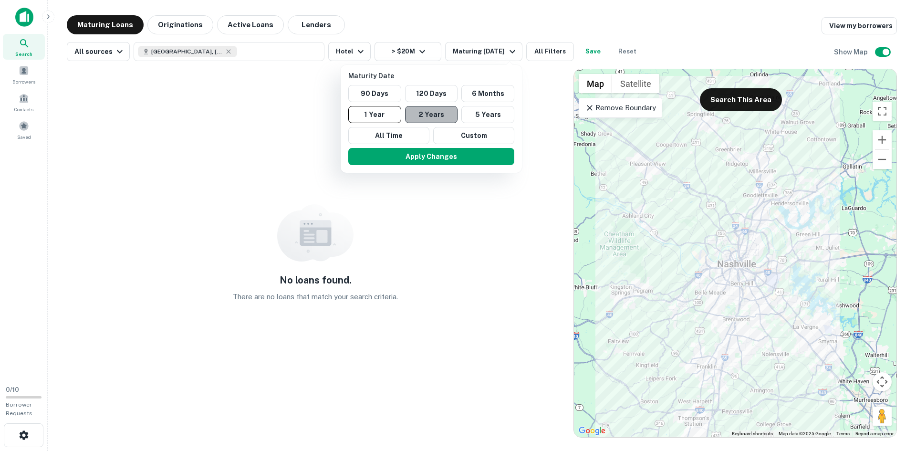
click at [445, 114] on button "2 Years" at bounding box center [431, 114] width 53 height 17
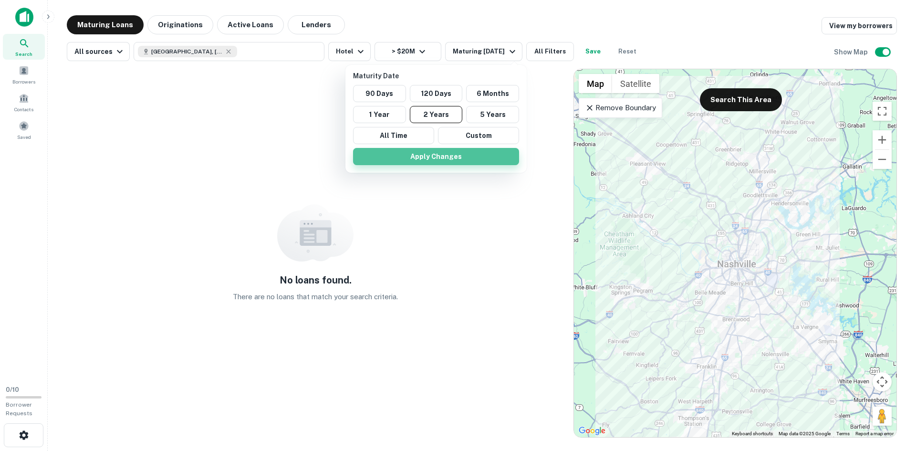
click at [453, 157] on button "Apply Changes" at bounding box center [436, 156] width 166 height 17
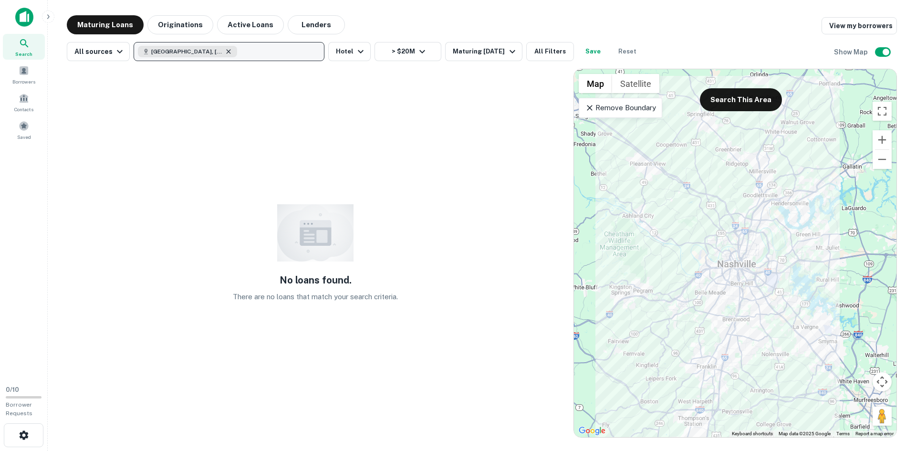
click at [225, 52] on icon "button" at bounding box center [229, 52] width 8 height 8
click at [414, 24] on div "Maturing Loans Originations Active Loans Lenders View my borrowers" at bounding box center [482, 24] width 830 height 19
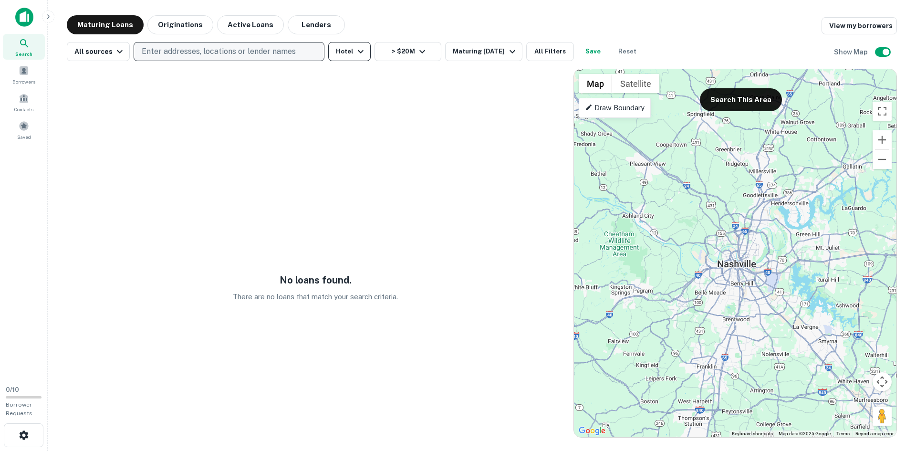
click at [353, 58] on button "Hotel" at bounding box center [349, 51] width 42 height 19
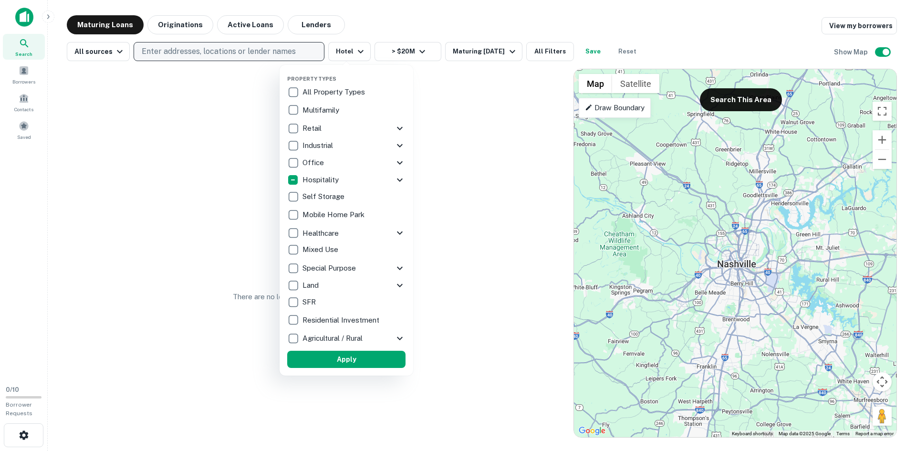
click at [402, 179] on icon at bounding box center [400, 179] width 6 height 3
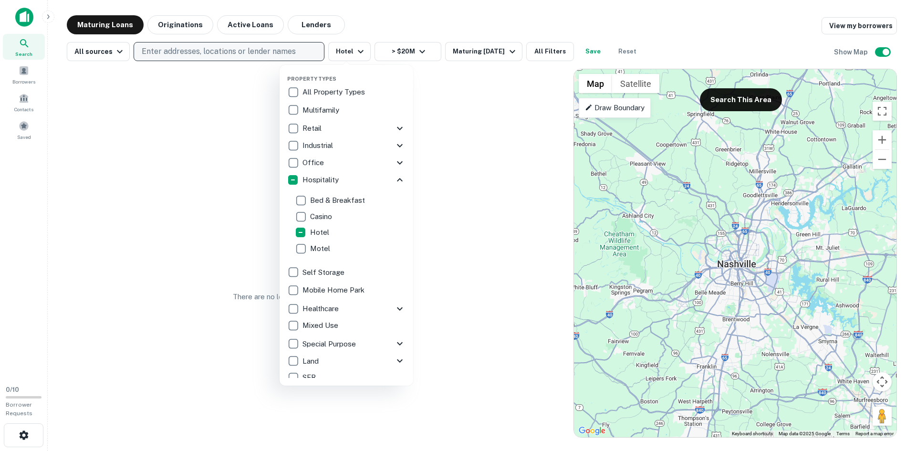
click at [405, 55] on div at bounding box center [458, 225] width 916 height 451
click at [419, 47] on div at bounding box center [458, 225] width 916 height 451
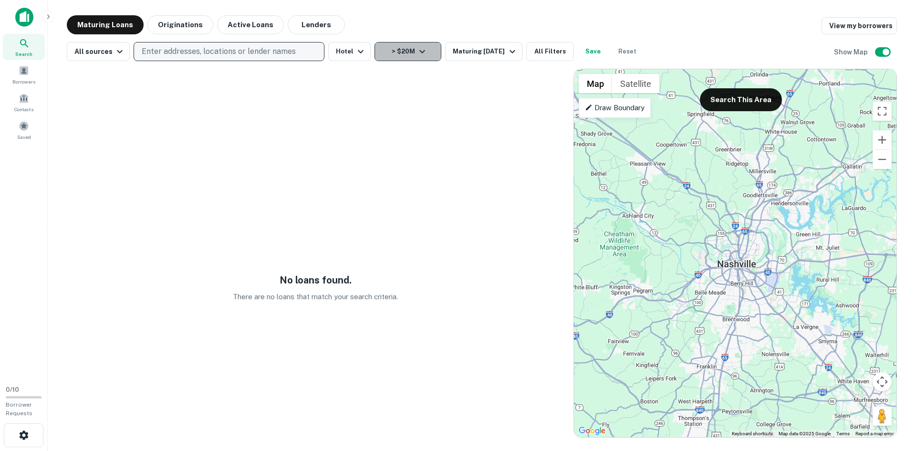
click at [419, 52] on icon "button" at bounding box center [422, 51] width 6 height 3
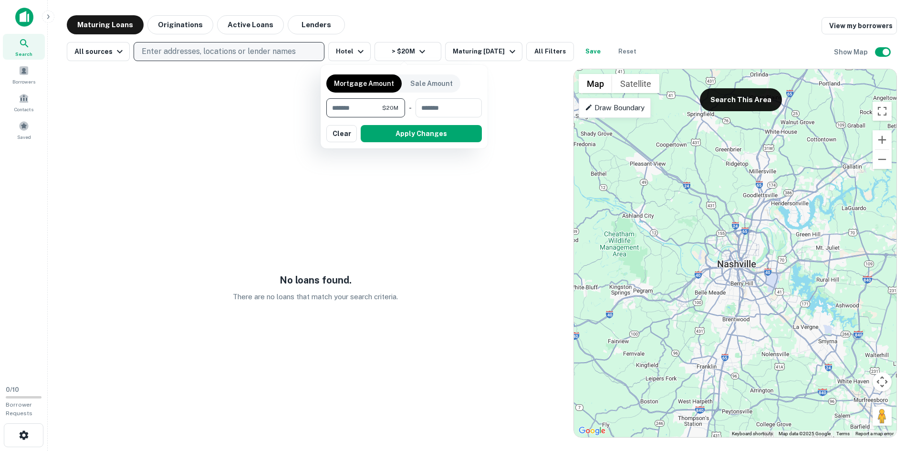
click at [337, 106] on input "********" at bounding box center [354, 107] width 56 height 19
type input "********"
click at [423, 131] on button "Apply Changes" at bounding box center [421, 133] width 121 height 17
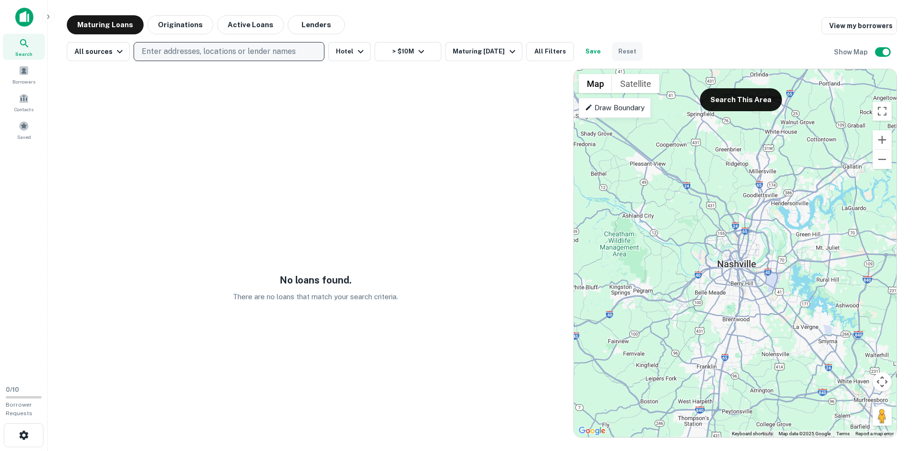
click at [605, 50] on button "Reset" at bounding box center [627, 51] width 31 height 19
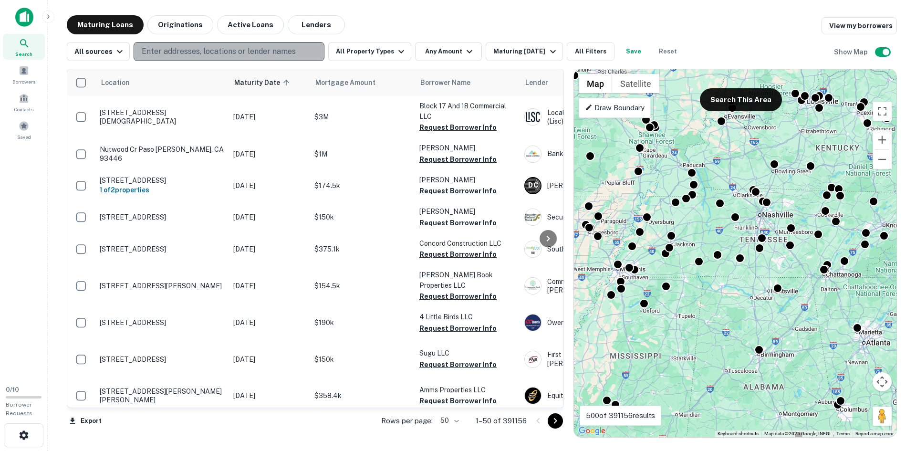
click at [266, 48] on p "Enter addresses, locations or lender names" at bounding box center [219, 51] width 154 height 11
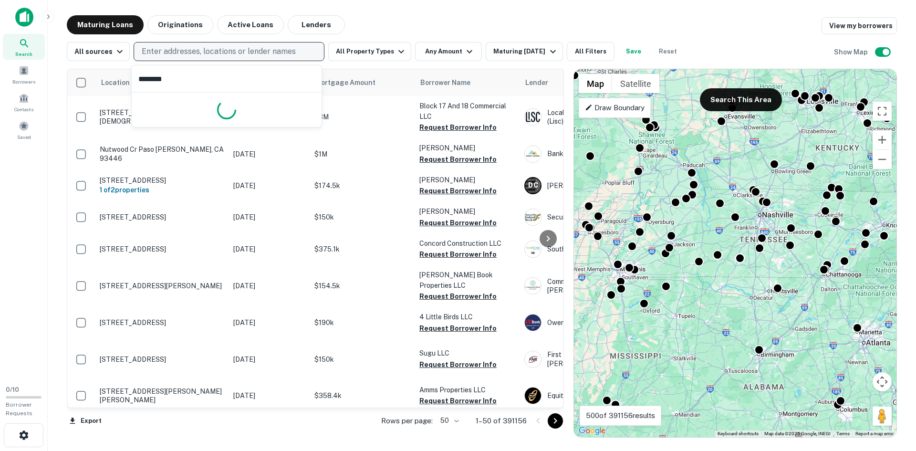
type input "*********"
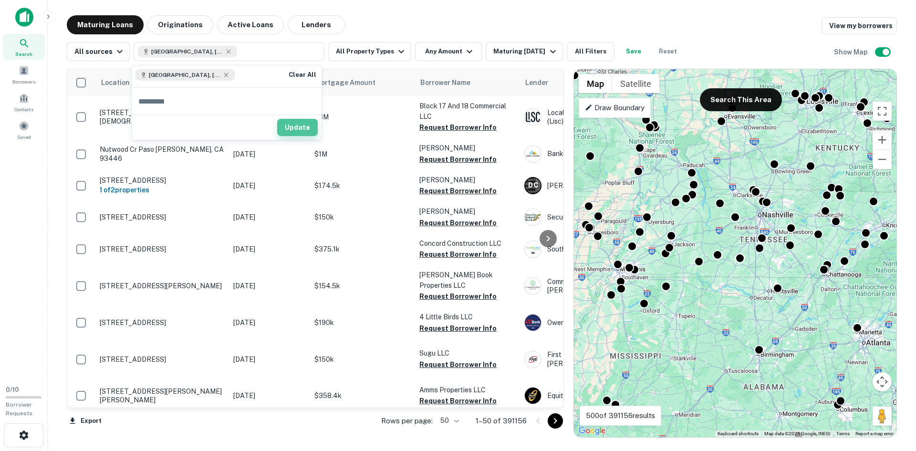
click at [295, 123] on button "Update" at bounding box center [297, 127] width 41 height 17
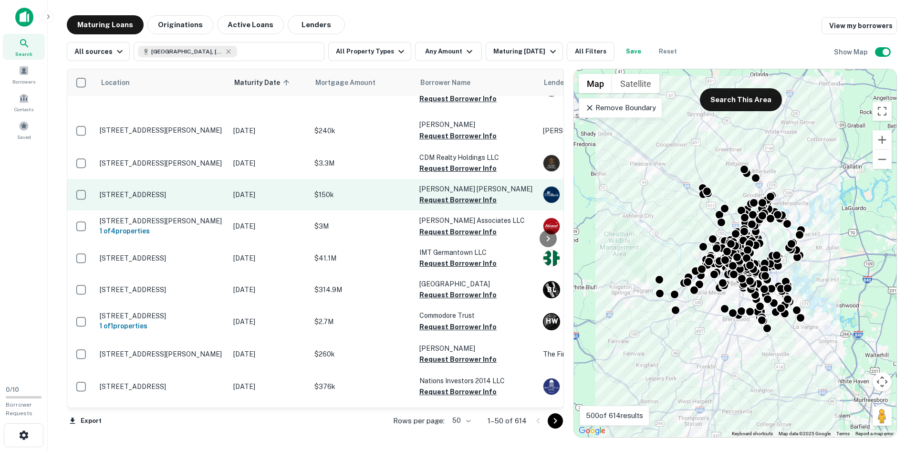
scroll to position [286, 0]
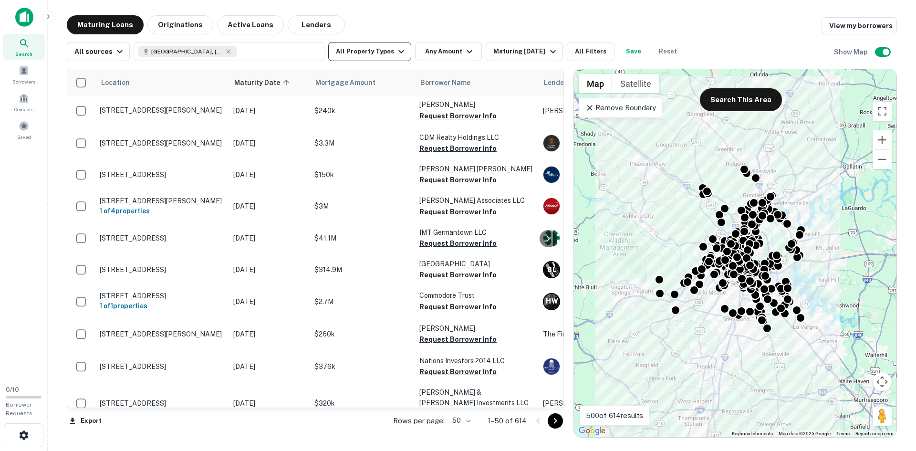
click at [390, 58] on button "All Property Types" at bounding box center [369, 51] width 83 height 19
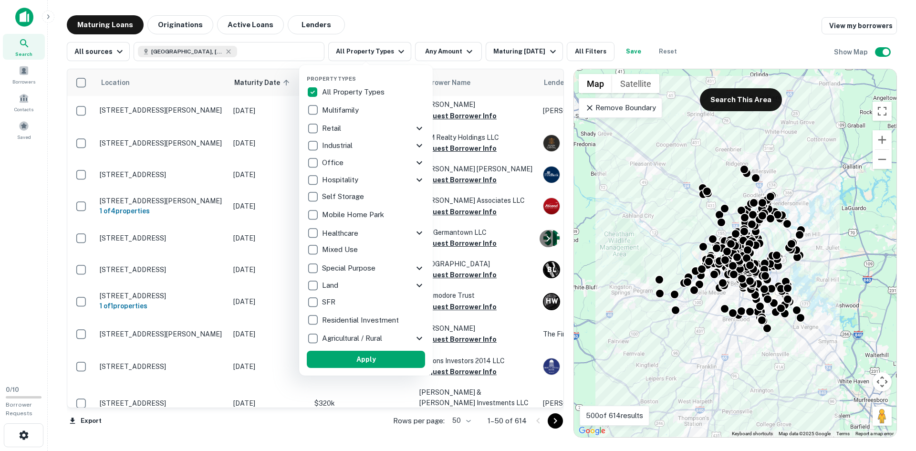
click at [351, 177] on p "Hospitality" at bounding box center [341, 179] width 38 height 11
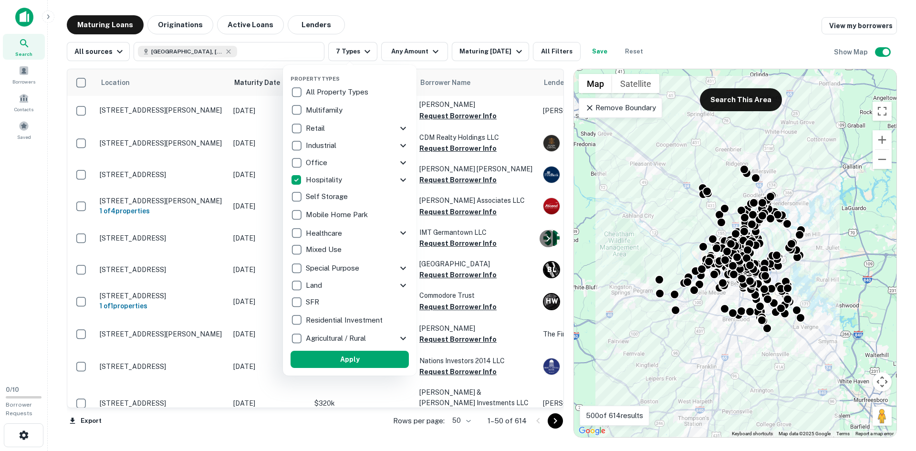
click at [403, 178] on icon at bounding box center [402, 179] width 11 height 11
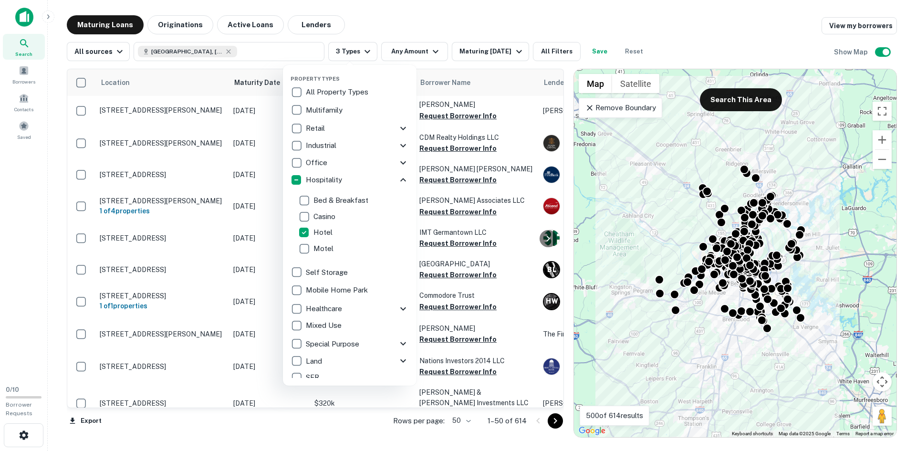
click at [423, 16] on div at bounding box center [458, 225] width 916 height 451
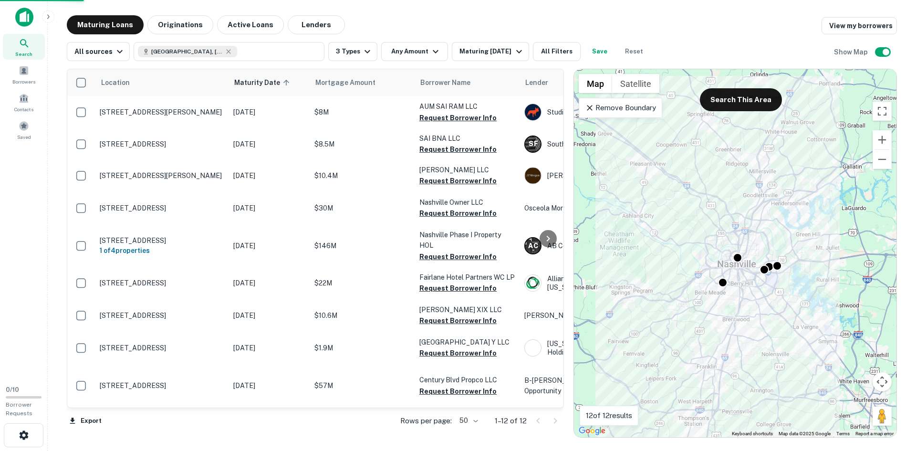
scroll to position [123, 0]
click at [474, 300] on body "Search Borrowers Contacts Saved 0 / 10 Borrower Requests Maturing Loans Origina…" at bounding box center [458, 225] width 916 height 451
click at [469, 300] on li "100" at bounding box center [469, 430] width 28 height 17
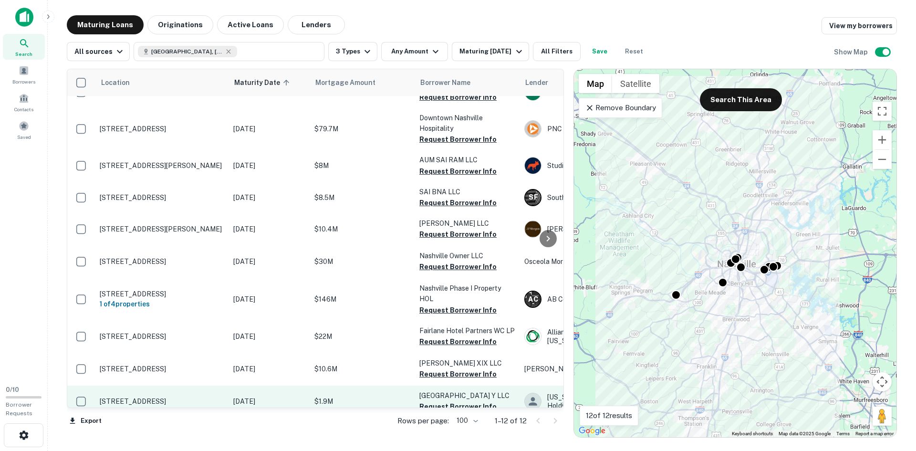
scroll to position [123, 0]
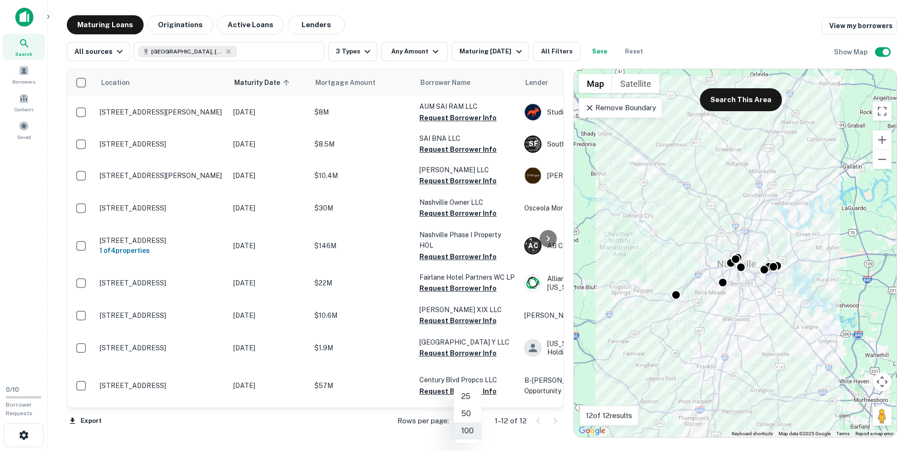
click at [468, 300] on body "Search Borrowers Contacts Saved 0 / 10 Borrower Requests Maturing Loans Origina…" at bounding box center [458, 225] width 916 height 451
click at [307, 300] on div at bounding box center [458, 225] width 916 height 451
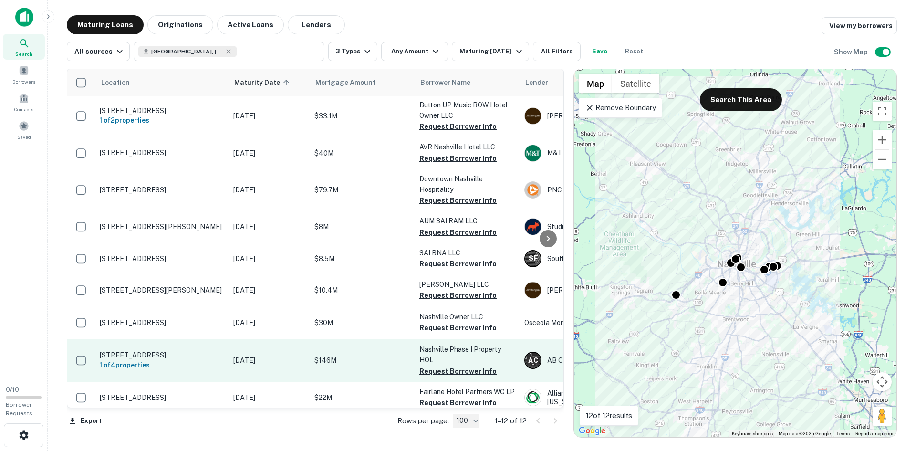
scroll to position [0, 0]
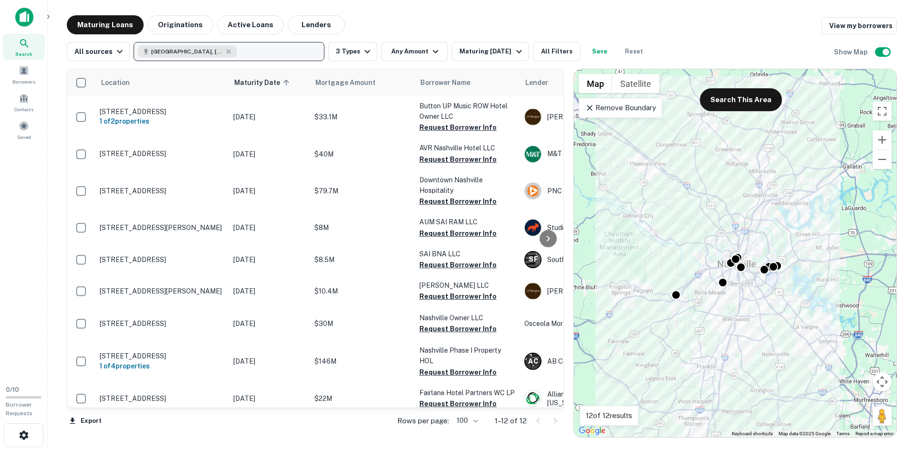
click at [209, 51] on div "Nashville, TN, USA" at bounding box center [187, 51] width 99 height 11
click at [227, 50] on icon "button" at bounding box center [229, 51] width 4 height 4
click at [207, 50] on p "Enter addresses, locations or lender names" at bounding box center [219, 51] width 154 height 11
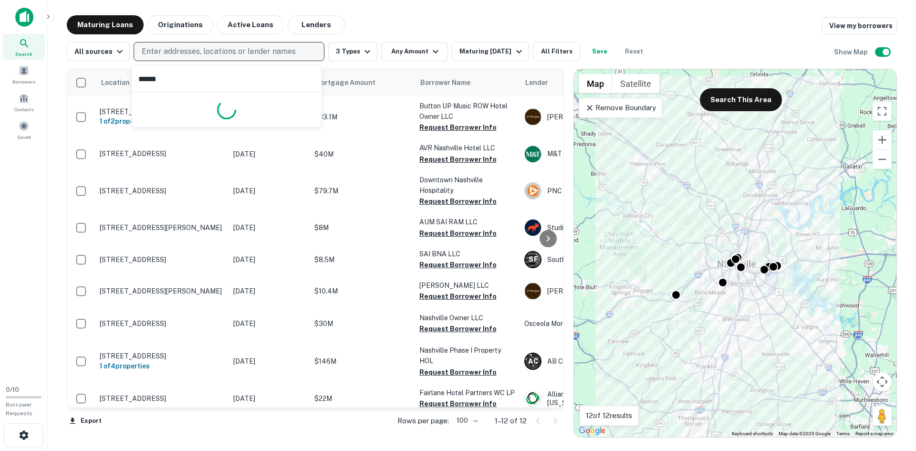
type input "*******"
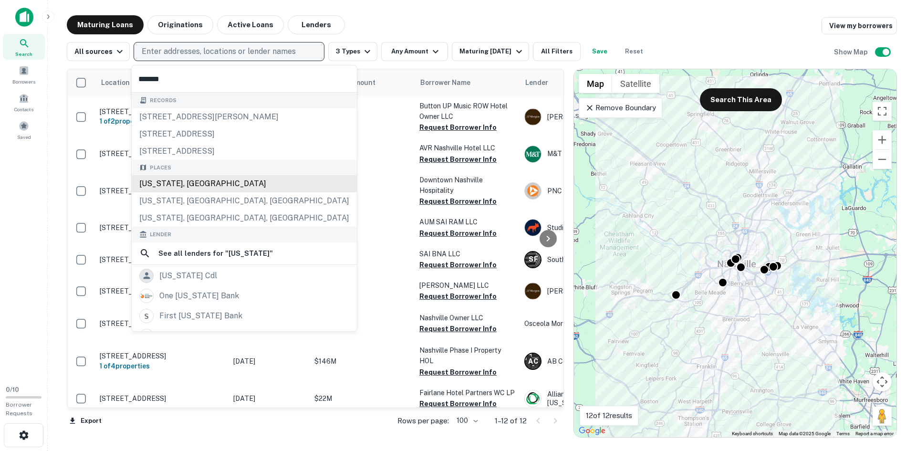
click at [187, 185] on div "Florida, USA" at bounding box center [244, 183] width 225 height 17
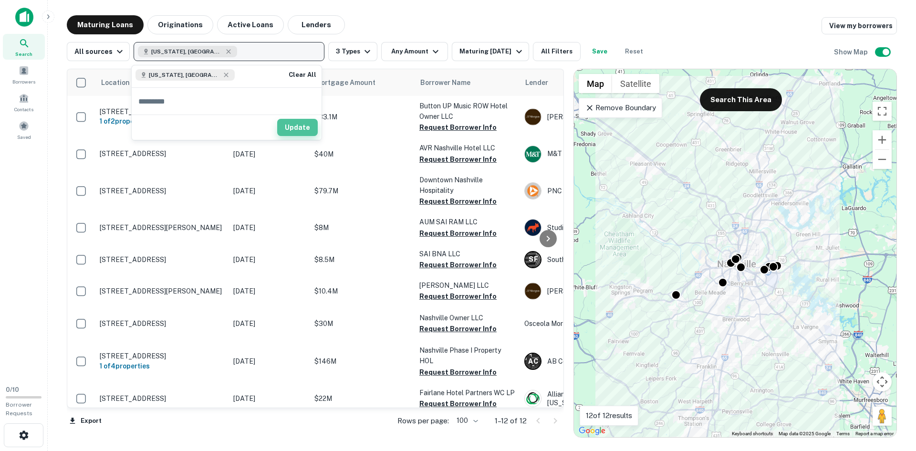
click at [289, 124] on button "Update" at bounding box center [297, 127] width 41 height 17
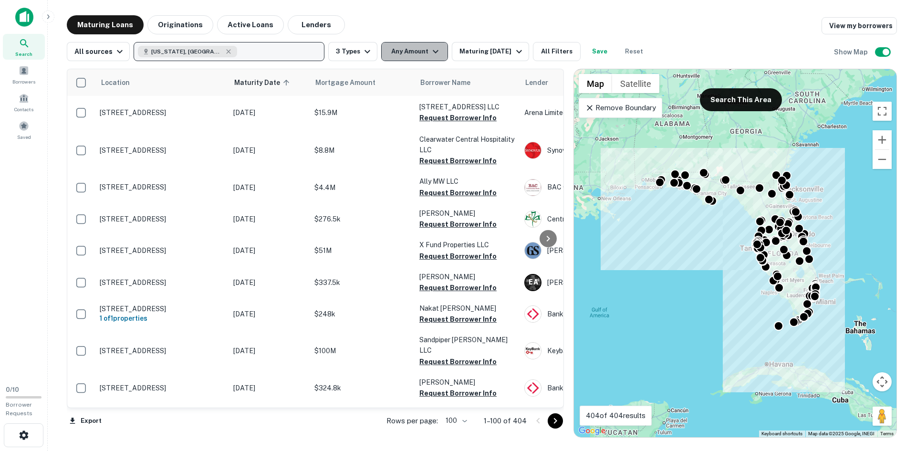
click at [404, 58] on button "Any Amount" at bounding box center [414, 51] width 67 height 19
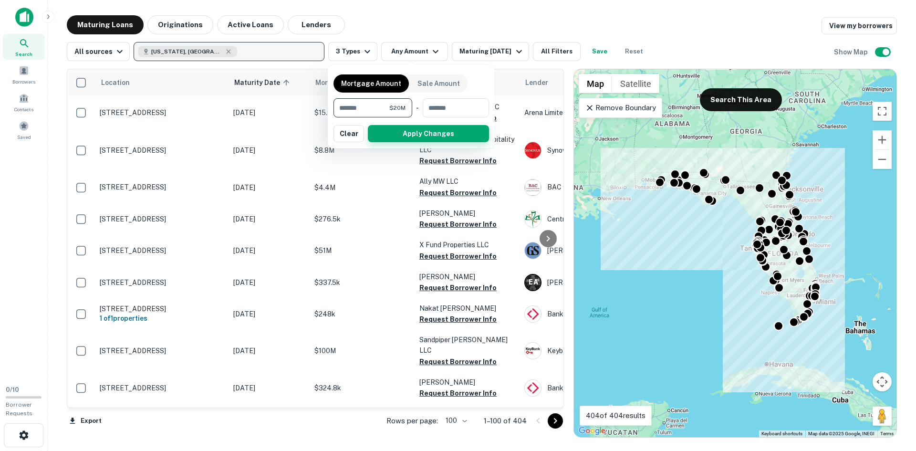
type input "********"
click at [457, 133] on button "Apply Changes" at bounding box center [428, 133] width 121 height 17
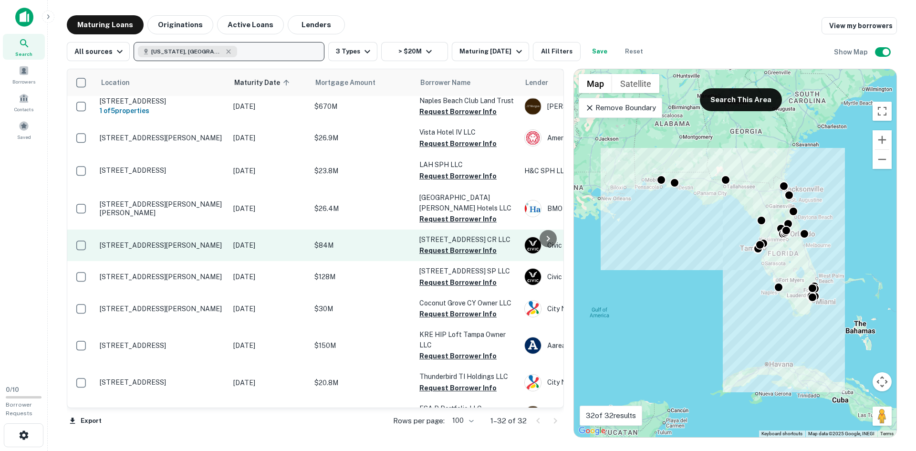
scroll to position [95, 0]
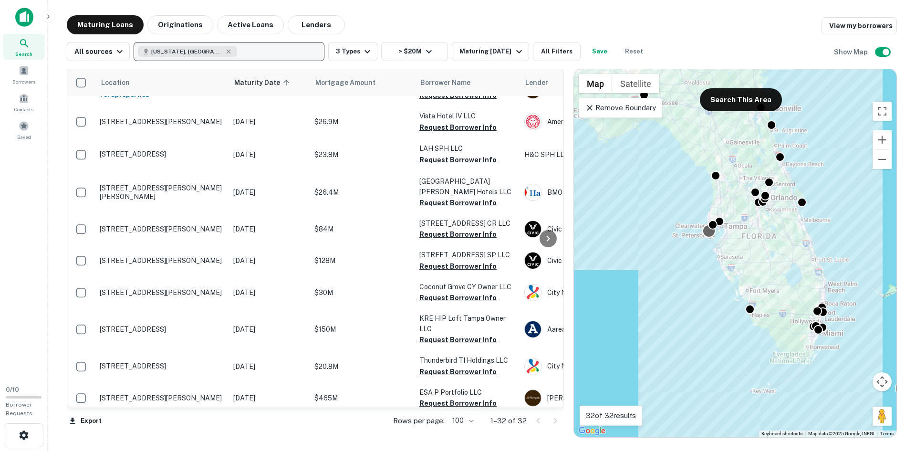
click at [605, 233] on div at bounding box center [709, 231] width 14 height 14
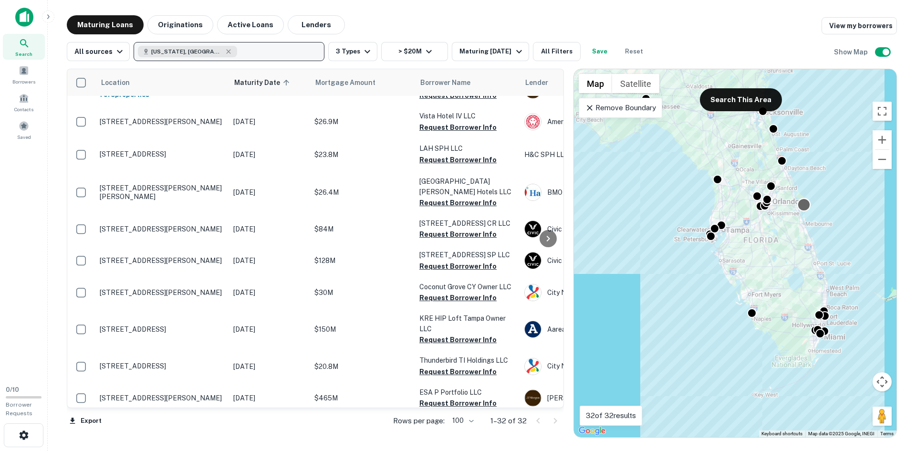
click at [605, 201] on div at bounding box center [804, 204] width 14 height 14
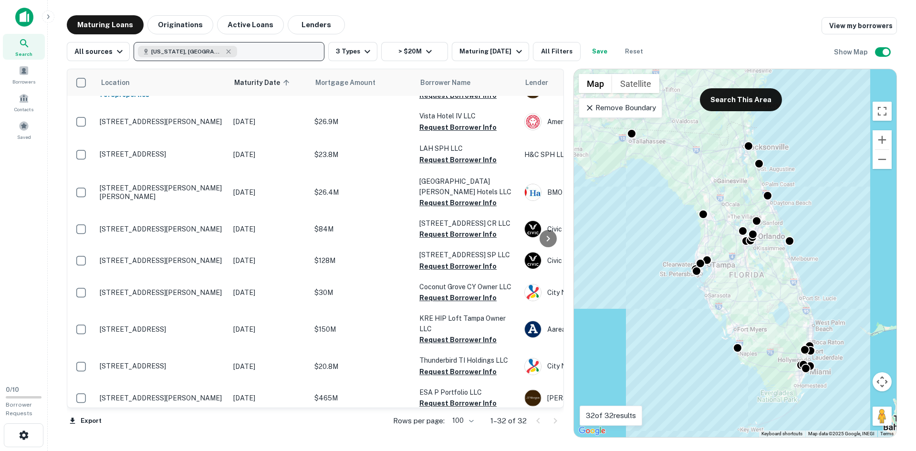
drag, startPoint x: 779, startPoint y: 220, endPoint x: 761, endPoint y: 262, distance: 45.1
click at [605, 262] on div "To activate drag with keyboard, press Alt + Enter. Once in keyboard drag state,…" at bounding box center [735, 253] width 322 height 368
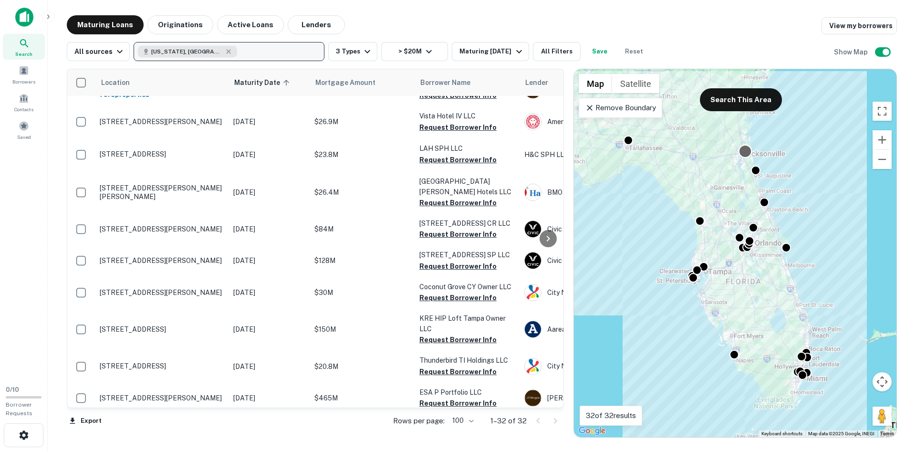
click at [605, 154] on div at bounding box center [745, 151] width 14 height 14
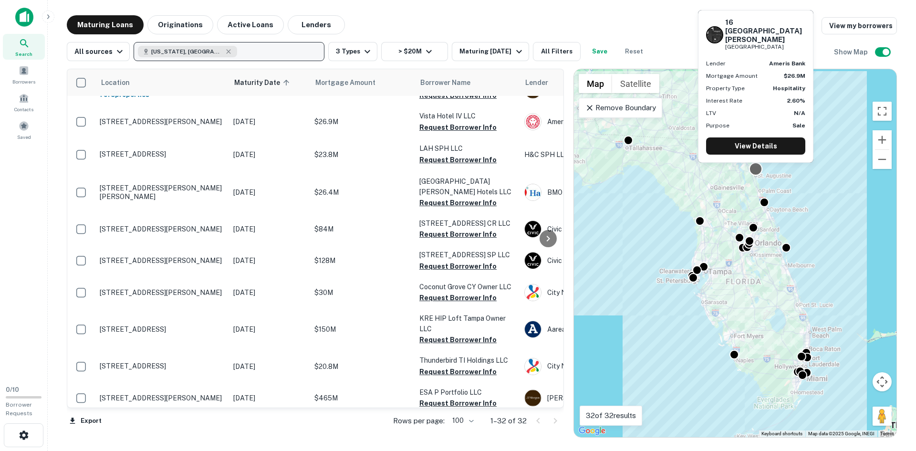
click at [605, 170] on div at bounding box center [756, 169] width 14 height 14
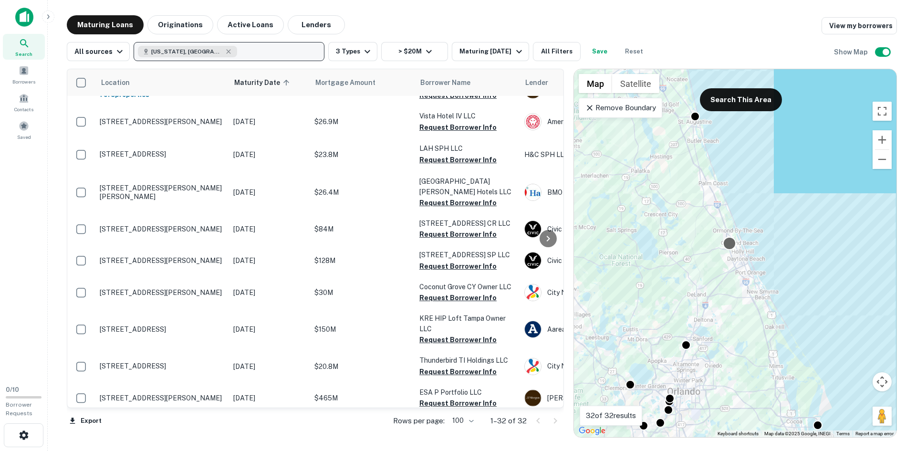
click at [605, 240] on div at bounding box center [730, 243] width 14 height 14
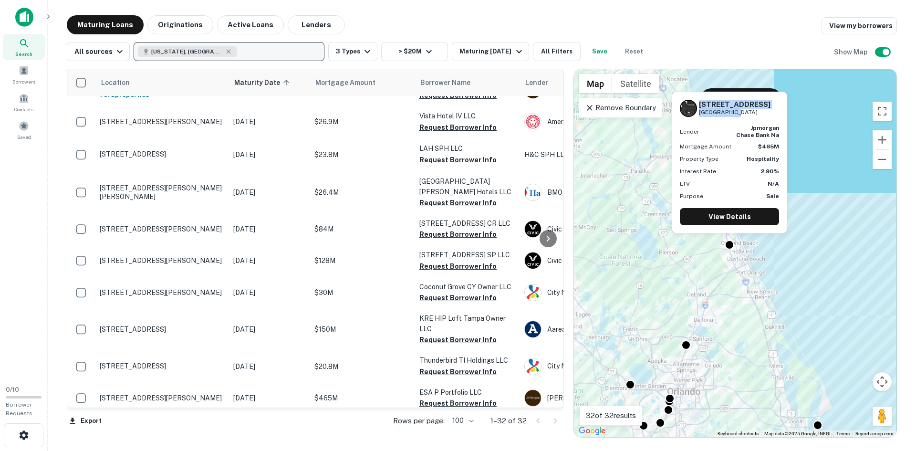
drag, startPoint x: 700, startPoint y: 101, endPoint x: 738, endPoint y: 112, distance: 40.0
click at [605, 112] on div "275 Interchange Blvd Ormond Beach, FL 32174" at bounding box center [735, 108] width 72 height 16
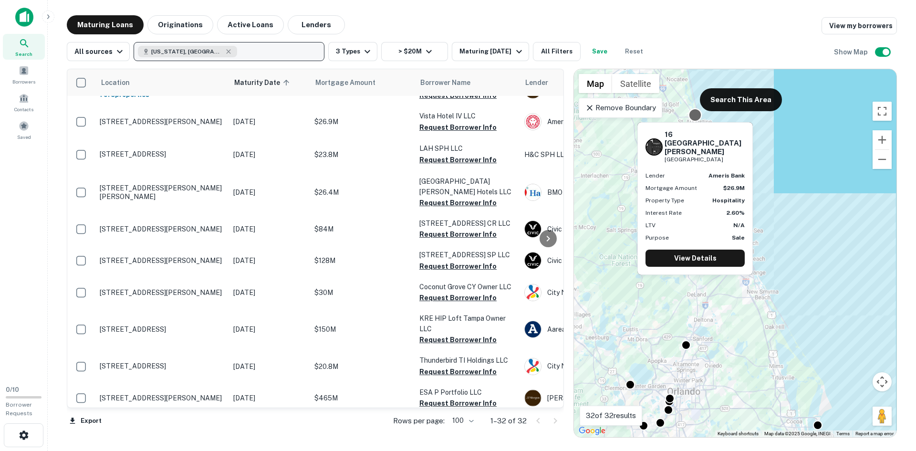
click at [605, 114] on div at bounding box center [695, 115] width 14 height 14
drag, startPoint x: 664, startPoint y: 133, endPoint x: 736, endPoint y: 139, distance: 72.3
click at [605, 139] on div "16 Avenida Menendez Saint Augustine, FL 32084" at bounding box center [694, 146] width 99 height 33
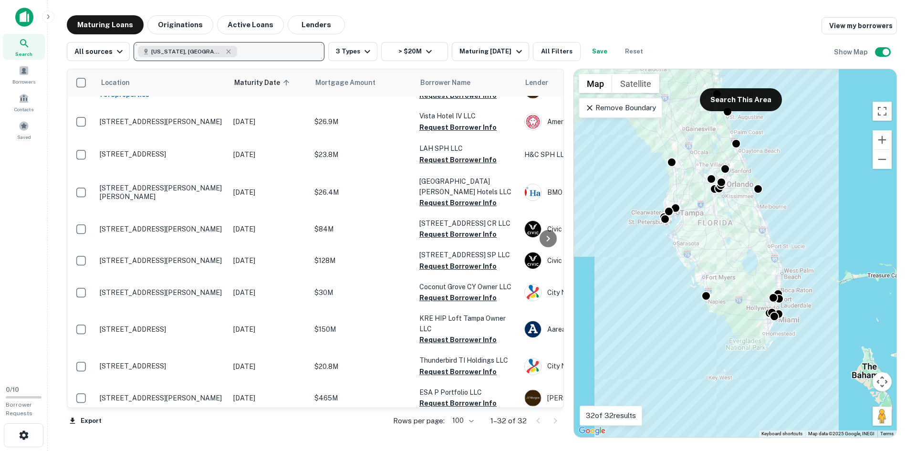
drag, startPoint x: 716, startPoint y: 384, endPoint x: 727, endPoint y: 215, distance: 168.8
click at [605, 214] on div "To activate drag with keyboard, press Alt + Enter. Once in keyboard drag state,…" at bounding box center [735, 253] width 322 height 368
click at [605, 294] on div at bounding box center [780, 298] width 14 height 14
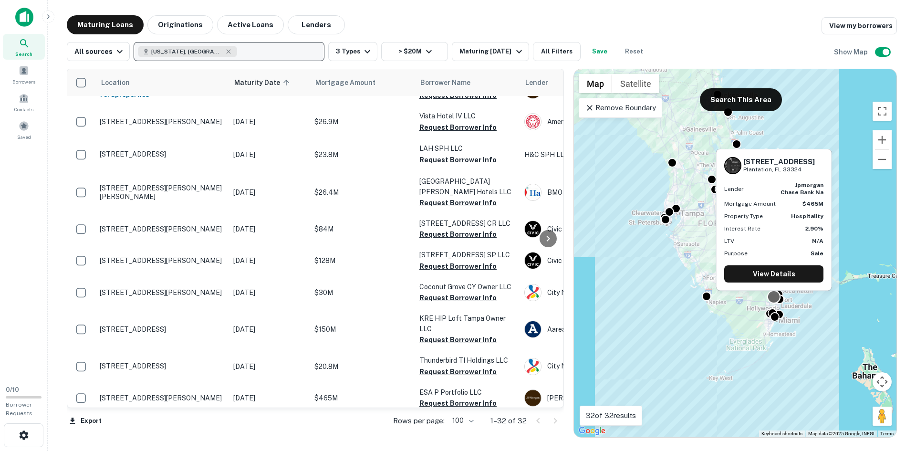
click at [605, 298] on div at bounding box center [774, 297] width 14 height 14
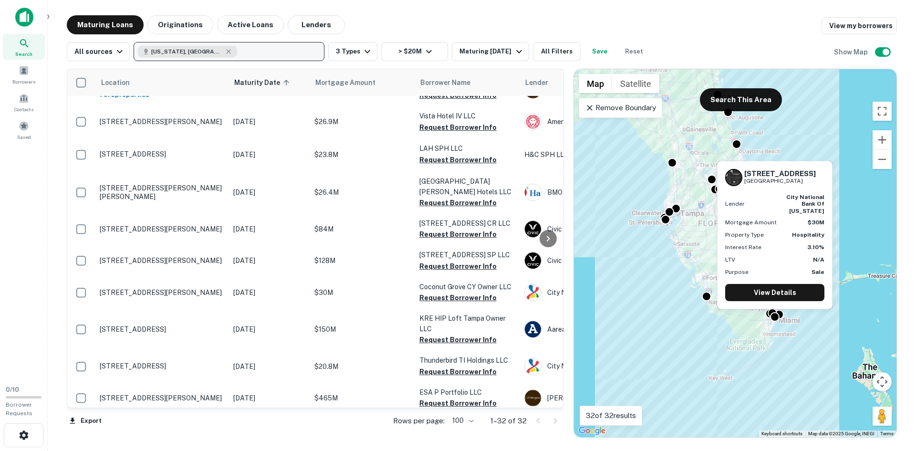
click at [605, 300] on div "2649 S Bayshore Dr Miami, FL 33133 Lender city national bank of florida Mortgag…" at bounding box center [774, 238] width 117 height 156
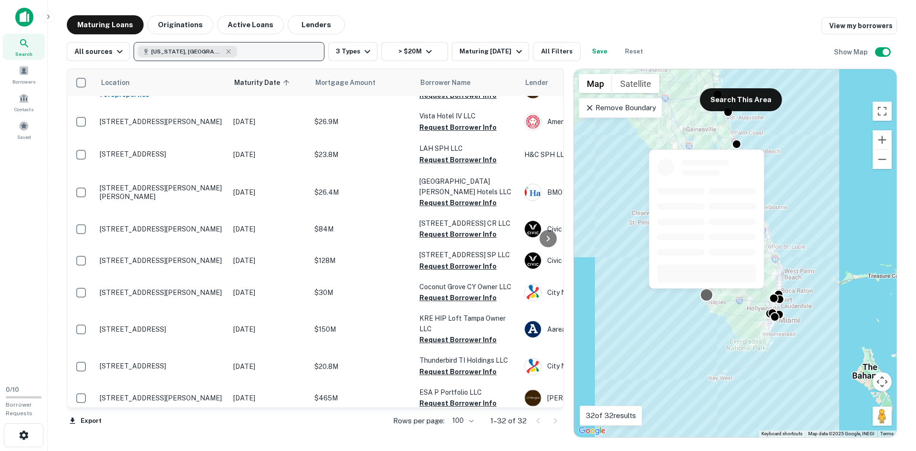
click at [605, 295] on div at bounding box center [707, 295] width 14 height 14
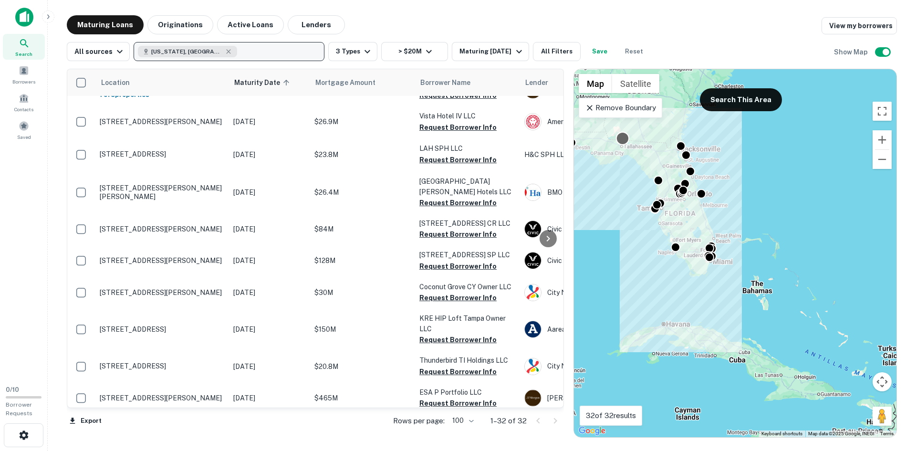
click at [605, 137] on div at bounding box center [623, 138] width 14 height 14
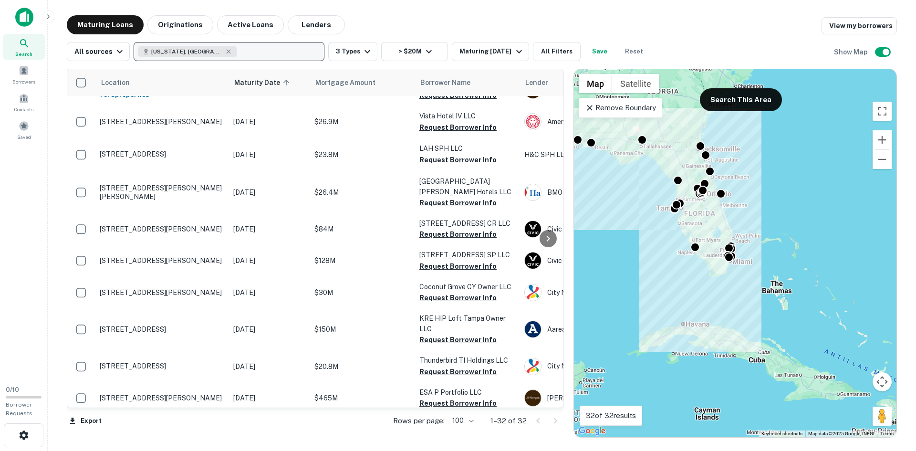
drag, startPoint x: 723, startPoint y: 197, endPoint x: 756, endPoint y: 198, distance: 32.9
click at [605, 198] on div "To activate drag with keyboard, press Alt + Enter. Once in keyboard drag state,…" at bounding box center [735, 253] width 322 height 368
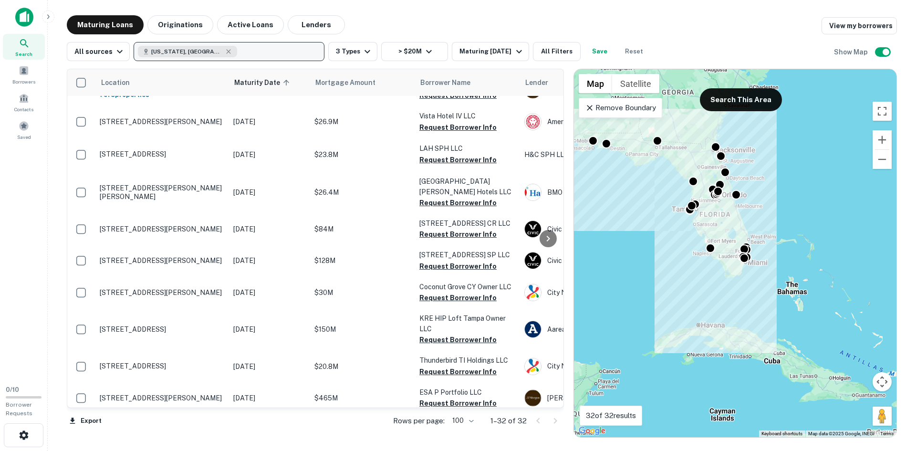
click at [605, 142] on div "To activate drag with keyboard, press Alt + Enter. Once in keyboard drag state,…" at bounding box center [735, 253] width 322 height 368
click at [605, 141] on div at bounding box center [607, 142] width 14 height 14
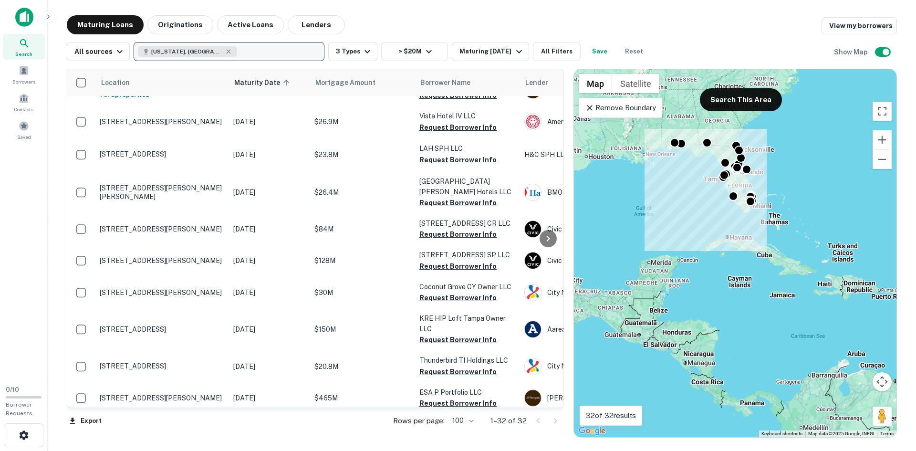
click at [593, 110] on icon at bounding box center [590, 108] width 10 height 10
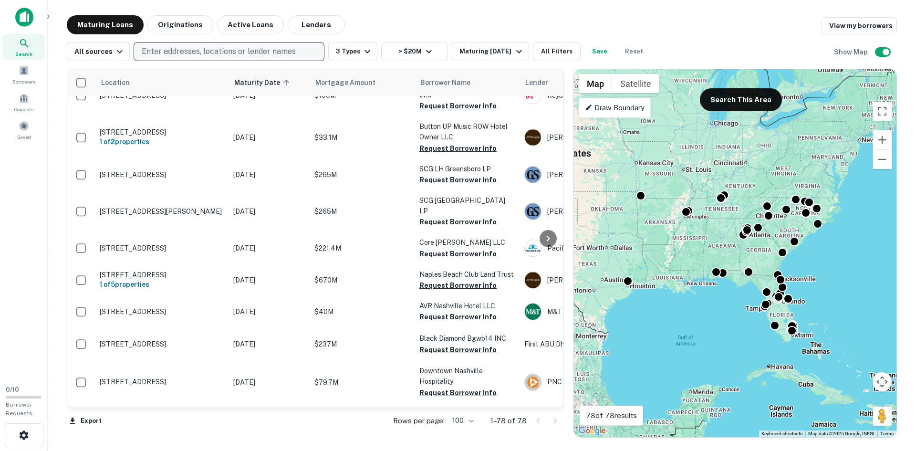
drag, startPoint x: 664, startPoint y: 236, endPoint x: 705, endPoint y: 364, distance: 134.9
click at [605, 300] on div "To activate drag with keyboard, press Alt + Enter. Once in keyboard drag state,…" at bounding box center [735, 253] width 322 height 368
click at [605, 224] on div at bounding box center [818, 222] width 14 height 14
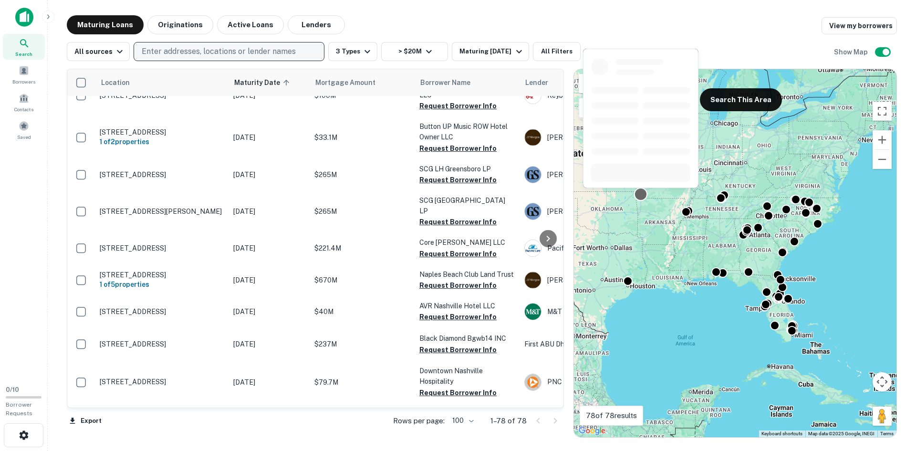
click at [605, 197] on div at bounding box center [641, 194] width 14 height 14
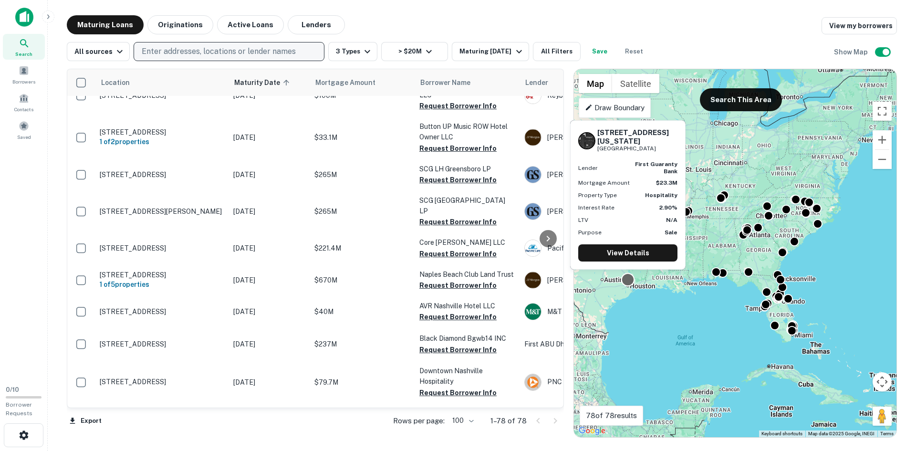
click at [605, 282] on div at bounding box center [628, 279] width 14 height 14
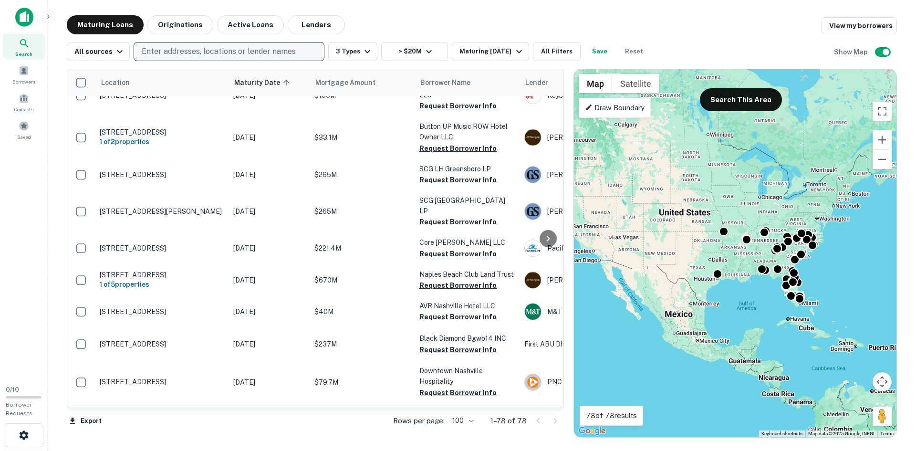
drag, startPoint x: 638, startPoint y: 298, endPoint x: 728, endPoint y: 293, distance: 90.8
click at [605, 293] on div "To activate drag with keyboard, press Alt + Enter. Once in keyboard drag state,…" at bounding box center [735, 253] width 322 height 368
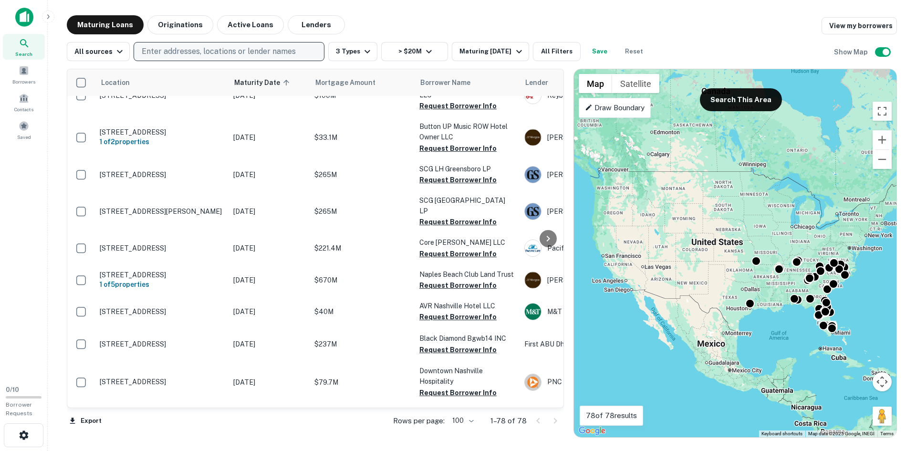
drag, startPoint x: 676, startPoint y: 308, endPoint x: 709, endPoint y: 339, distance: 45.5
click at [605, 300] on div "To activate drag with keyboard, press Alt + Enter. Once in keyboard drag state,…" at bounding box center [735, 253] width 322 height 368
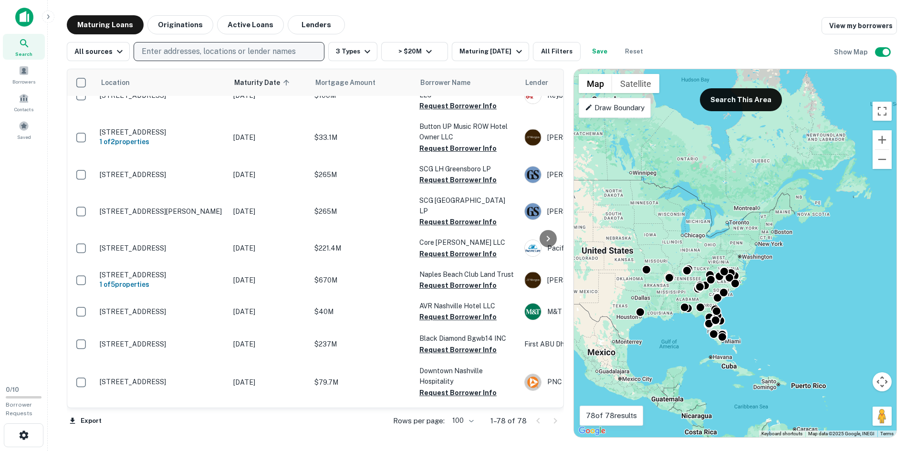
drag, startPoint x: 708, startPoint y: 339, endPoint x: 594, endPoint y: 340, distance: 114.5
click at [592, 300] on div "To activate drag with keyboard, press Alt + Enter. Once in keyboard drag state,…" at bounding box center [735, 253] width 322 height 368
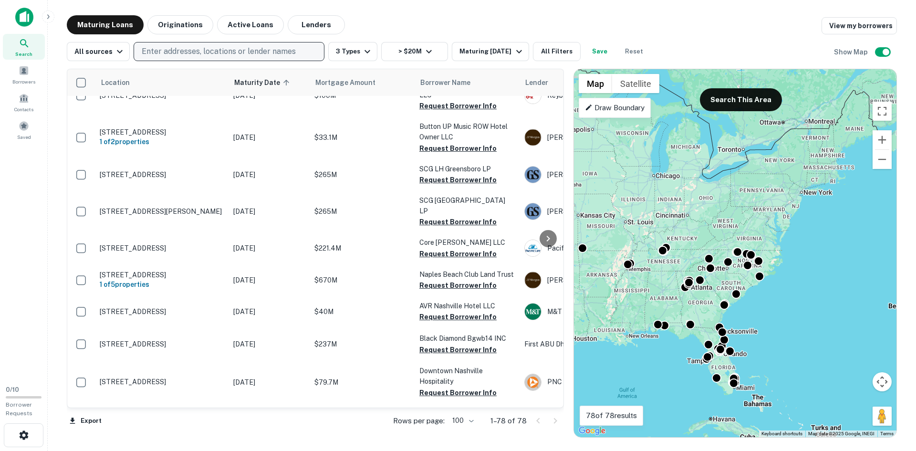
drag, startPoint x: 758, startPoint y: 187, endPoint x: 741, endPoint y: 210, distance: 28.5
click at [605, 210] on div "To activate drag with keyboard, press Alt + Enter. Once in keyboard drag state,…" at bounding box center [735, 253] width 322 height 368
click at [605, 97] on button "Search This Area" at bounding box center [741, 99] width 82 height 23
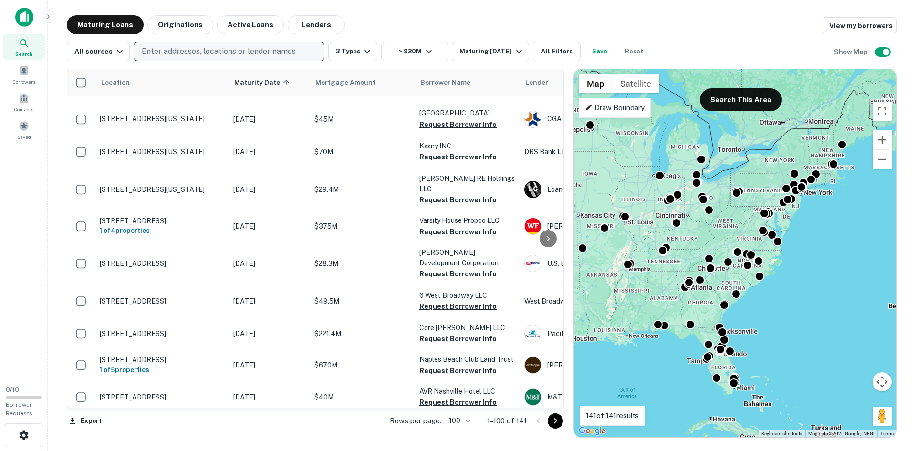
scroll to position [334, 0]
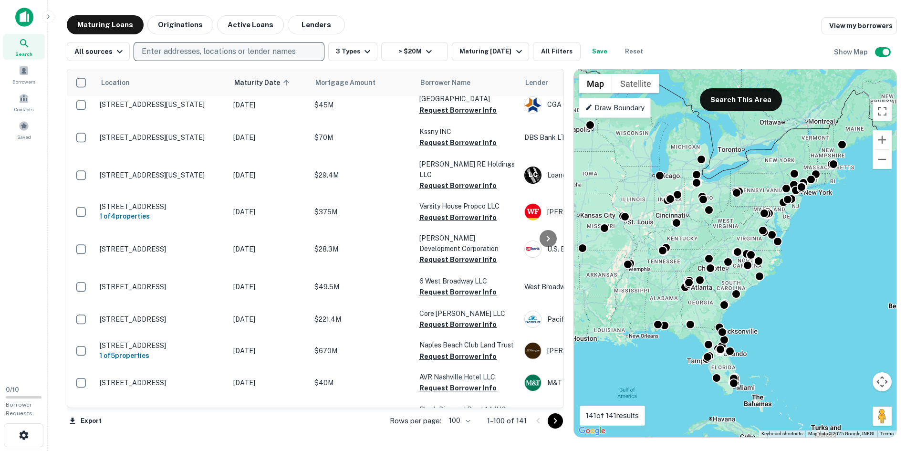
click at [287, 300] on div "Export Rows per page: 100 *** 1–100 of 141" at bounding box center [315, 421] width 497 height 26
click at [452, 50] on button "Maturing In 1 Year" at bounding box center [490, 51] width 77 height 19
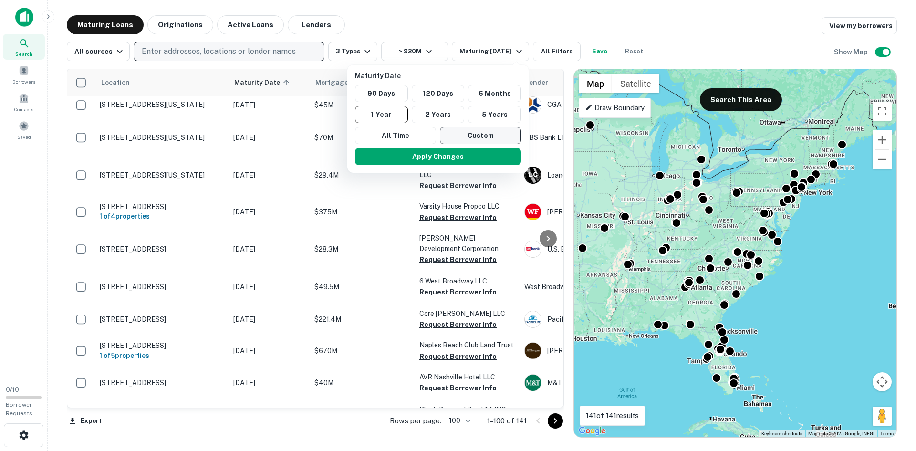
click at [472, 131] on button "Custom" at bounding box center [480, 135] width 81 height 17
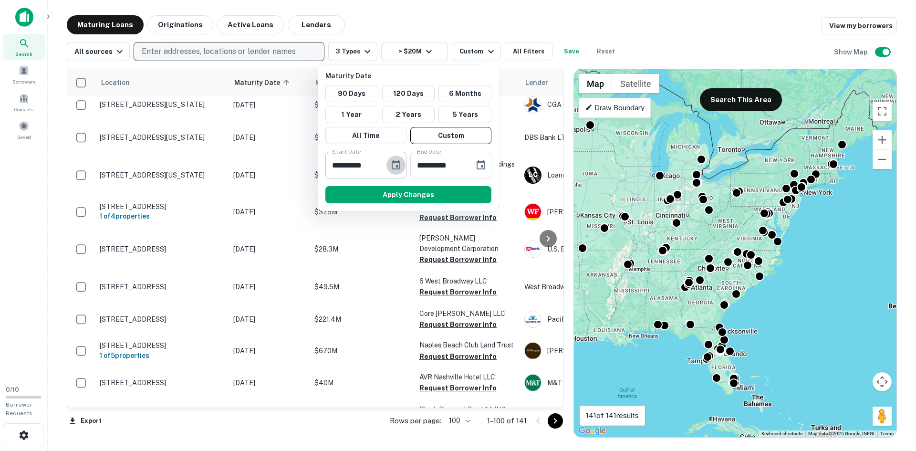
click at [396, 165] on icon "Choose date, selected date is Sep 25, 2025" at bounding box center [395, 164] width 11 height 11
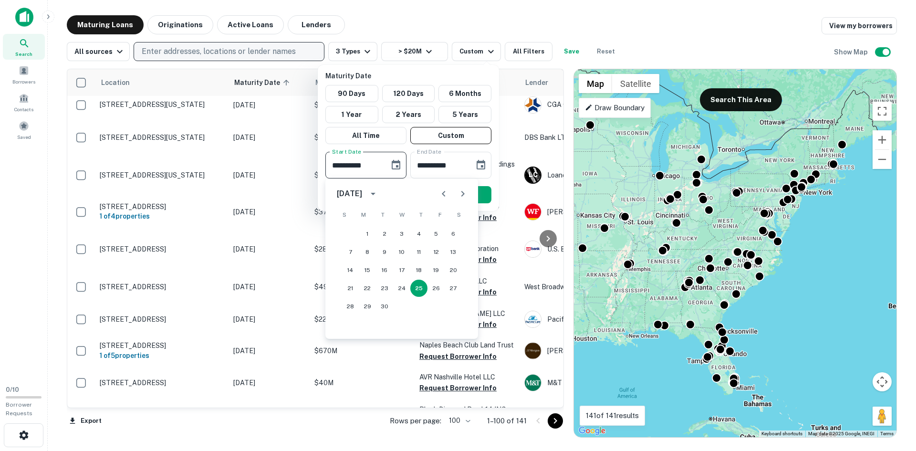
click at [402, 168] on button "Choose date, selected date is Sep 25, 2025" at bounding box center [395, 165] width 19 height 19
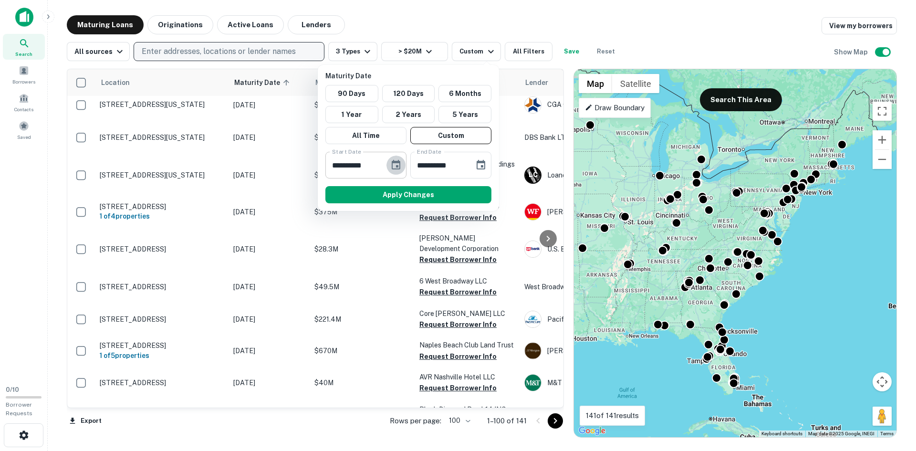
click at [398, 162] on icon "Choose date, selected date is Sep 25, 2025" at bounding box center [396, 165] width 9 height 10
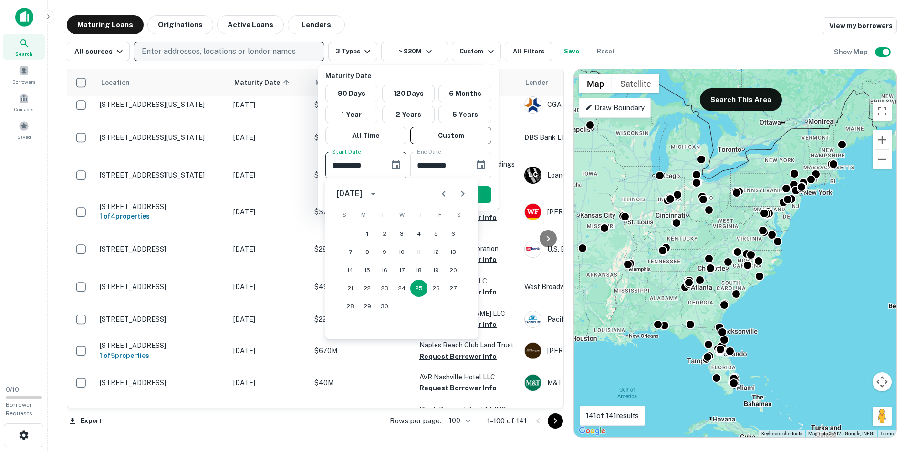
click at [461, 198] on icon "Next month" at bounding box center [462, 193] width 11 height 11
click at [464, 193] on icon "Next month" at bounding box center [462, 194] width 3 height 6
click at [461, 193] on icon "Next month" at bounding box center [462, 193] width 11 height 11
click at [447, 191] on icon "Previous month" at bounding box center [443, 193] width 11 height 11
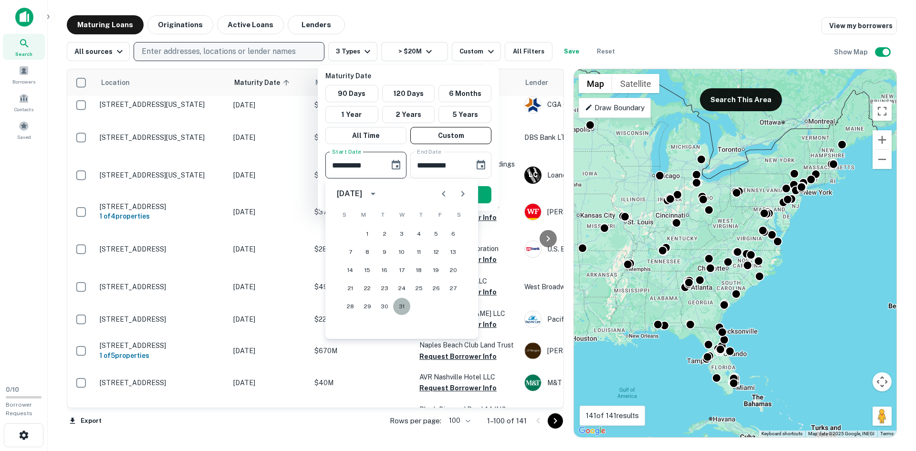
click at [401, 300] on button "31" at bounding box center [401, 306] width 17 height 17
type input "**********"
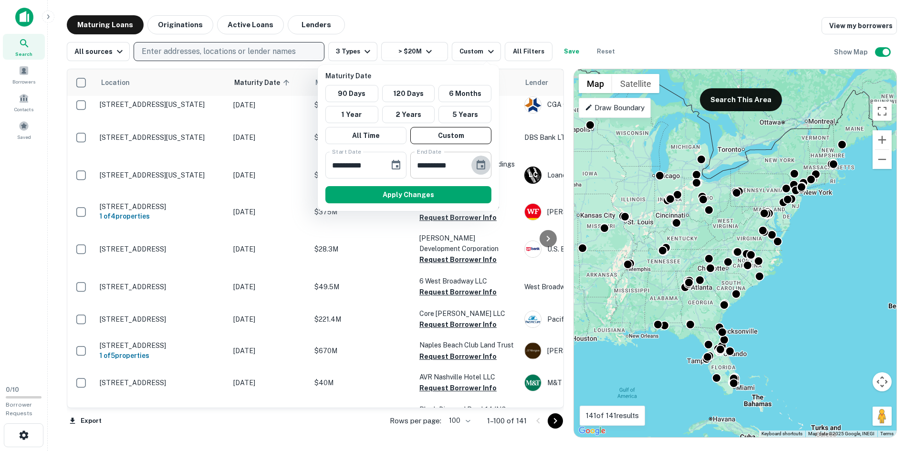
click at [483, 164] on icon "Choose date, selected date is Mar 24, 2026" at bounding box center [480, 164] width 11 height 11
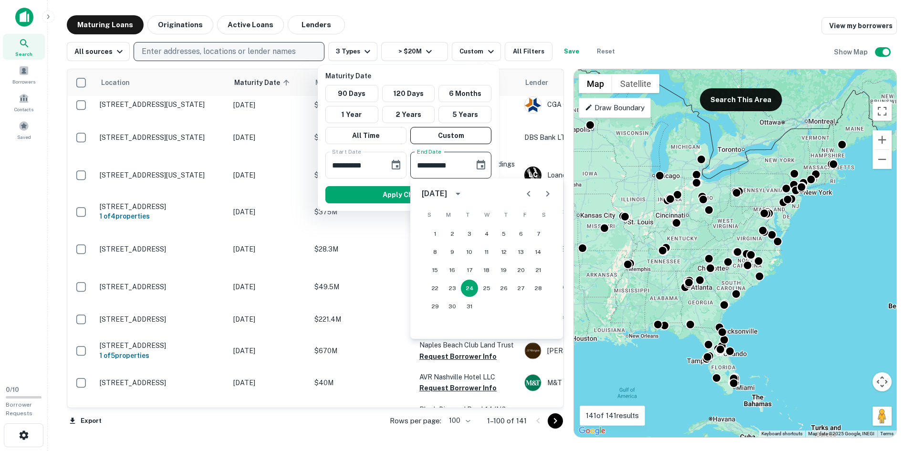
click at [548, 188] on icon "Next month" at bounding box center [547, 193] width 11 height 11
click at [435, 300] on button "31" at bounding box center [434, 324] width 17 height 17
type input "**********"
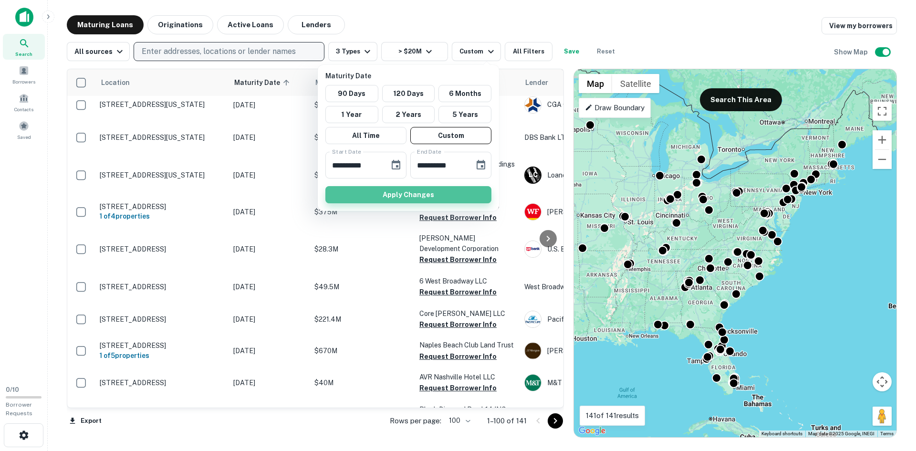
click at [423, 198] on button "Apply Changes" at bounding box center [408, 194] width 166 height 17
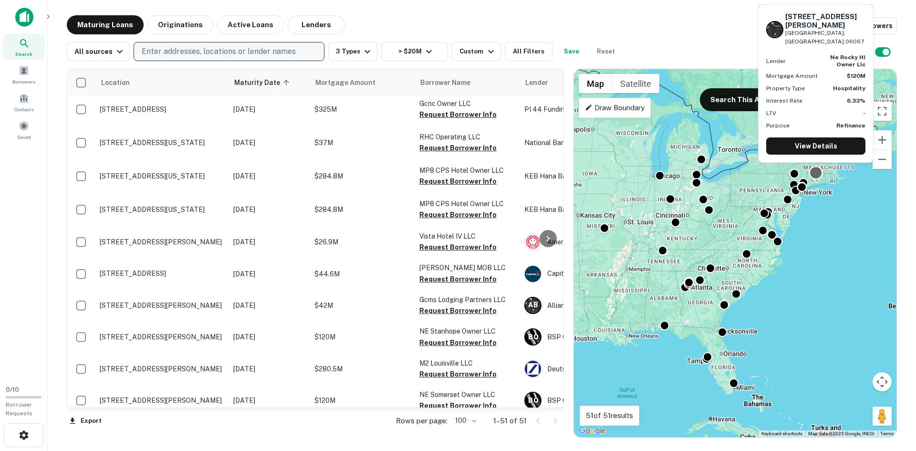
click at [605, 174] on div at bounding box center [816, 173] width 14 height 14
drag, startPoint x: 787, startPoint y: 32, endPoint x: 821, endPoint y: 40, distance: 35.8
click at [605, 40] on div "680 Cromwell Ave Rocky Hill, CT 06067" at bounding box center [825, 29] width 80 height 34
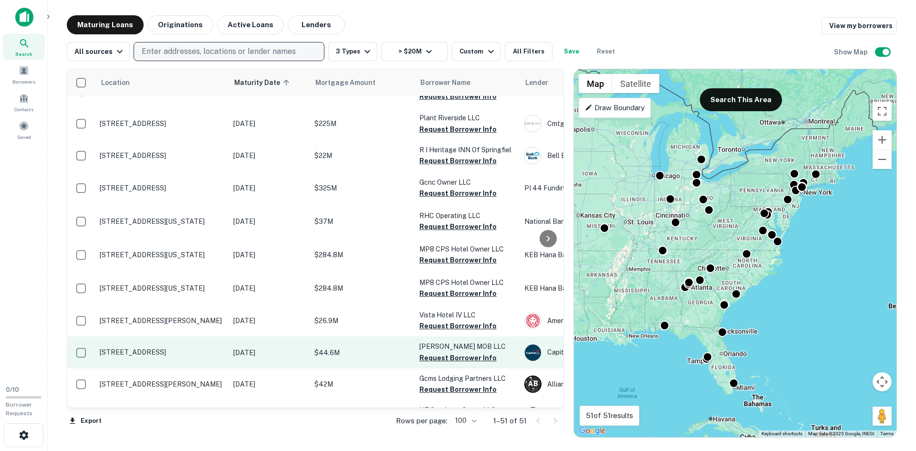
scroll to position [239, 0]
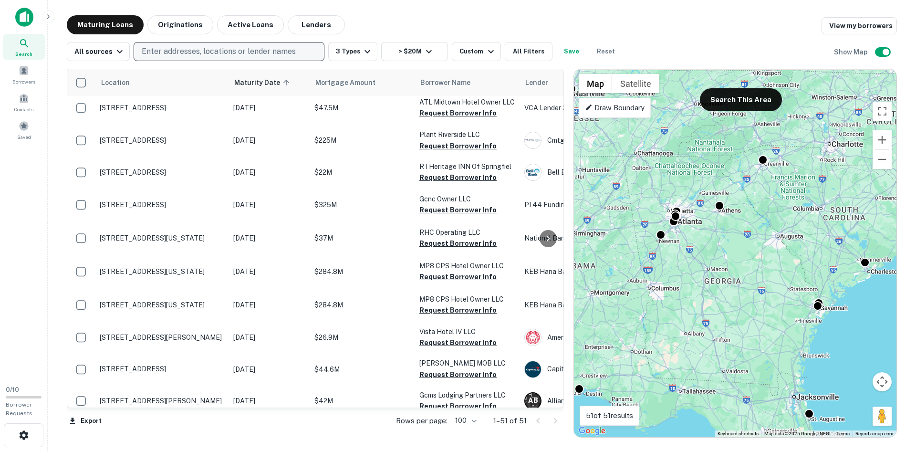
drag, startPoint x: 691, startPoint y: 302, endPoint x: 755, endPoint y: 313, distance: 64.5
click at [605, 300] on div "To activate drag with keyboard, press Alt + Enter. Once in keyboard drag state,…" at bounding box center [735, 253] width 322 height 368
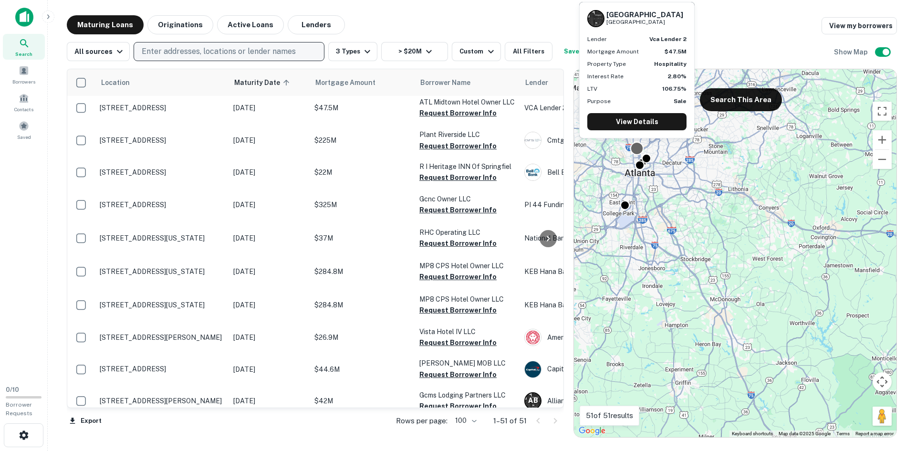
click at [605, 151] on div at bounding box center [637, 148] width 14 height 14
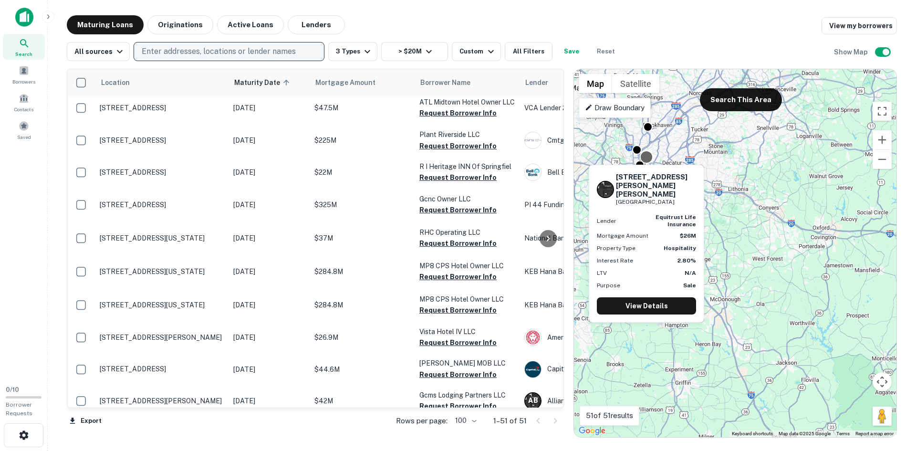
click at [605, 157] on div at bounding box center [647, 157] width 14 height 14
drag, startPoint x: 634, startPoint y: 185, endPoint x: 614, endPoint y: 177, distance: 21.0
click at [605, 177] on div "551 Ponce De Leon Ave NE Atlanta, GA 30308" at bounding box center [646, 189] width 99 height 33
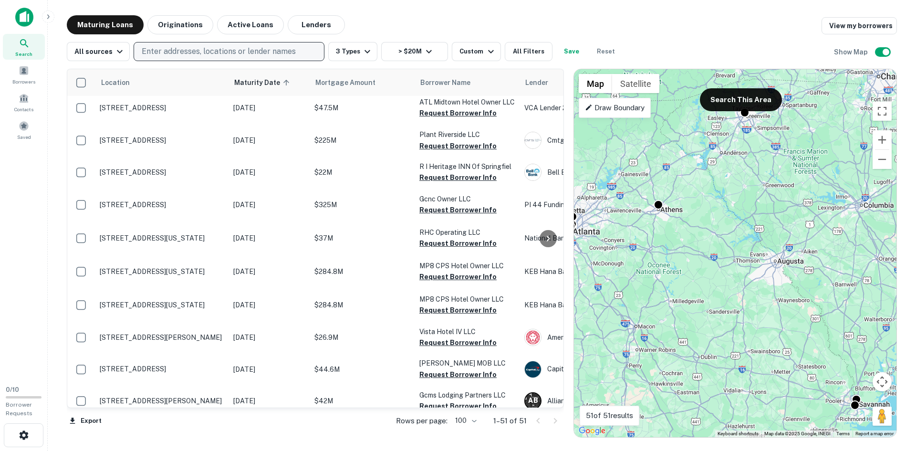
drag, startPoint x: 748, startPoint y: 285, endPoint x: 606, endPoint y: 272, distance: 142.8
click at [605, 272] on div "To activate drag with keyboard, press Alt + Enter. Once in keyboard drag state,…" at bounding box center [735, 253] width 322 height 368
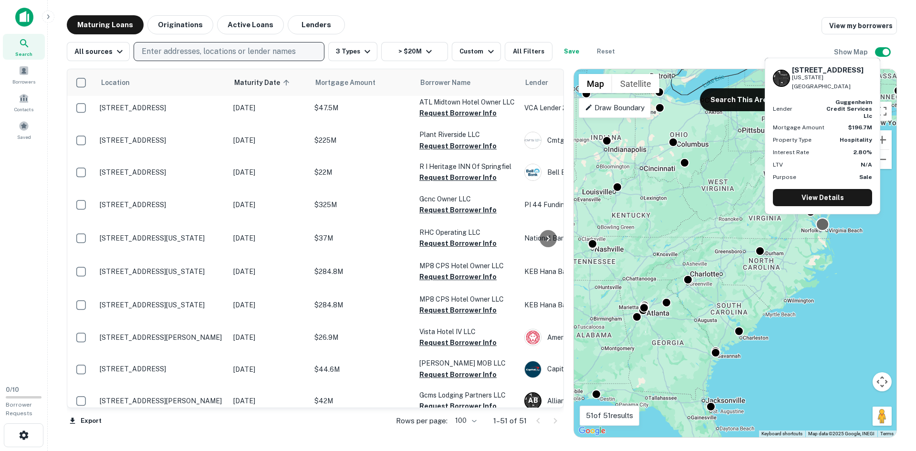
click at [605, 225] on div at bounding box center [823, 224] width 14 height 14
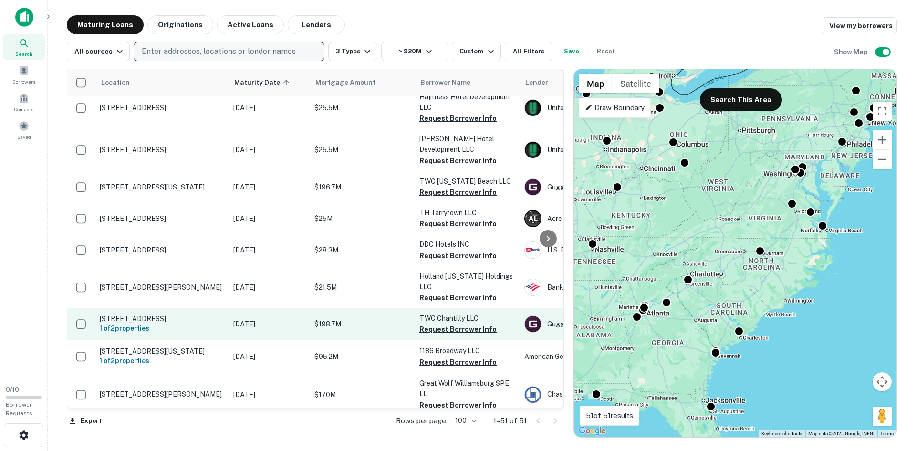
scroll to position [1002, 0]
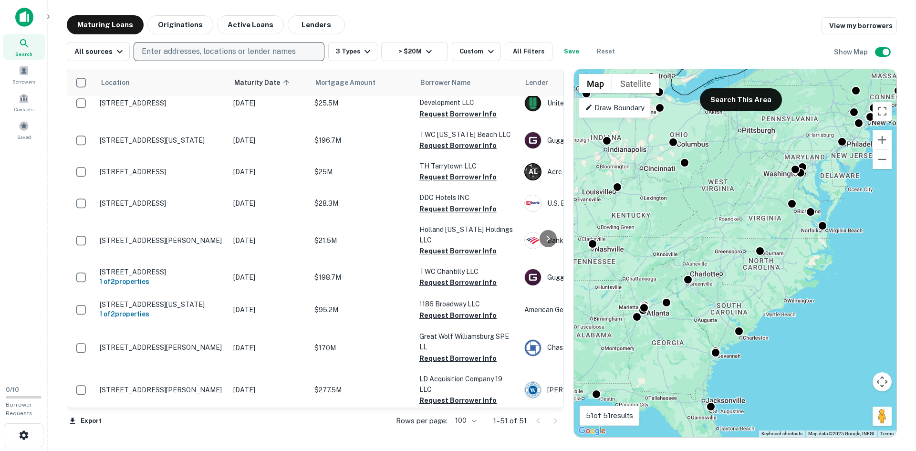
drag, startPoint x: 182, startPoint y: 145, endPoint x: 8, endPoint y: 185, distance: 178.5
drag, startPoint x: 8, startPoint y: 185, endPoint x: 10, endPoint y: 170, distance: 14.4
click at [10, 170] on div "Search Borrowers Contacts Saved" at bounding box center [23, 189] width 47 height 378
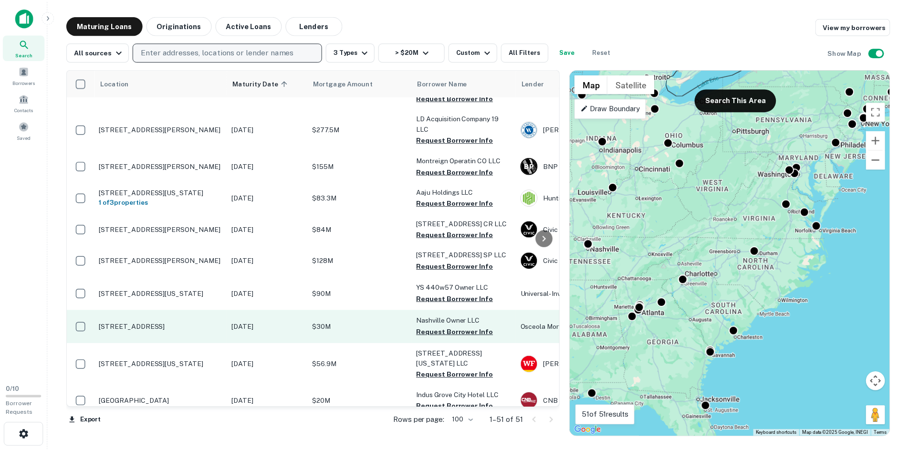
scroll to position [1240, 0]
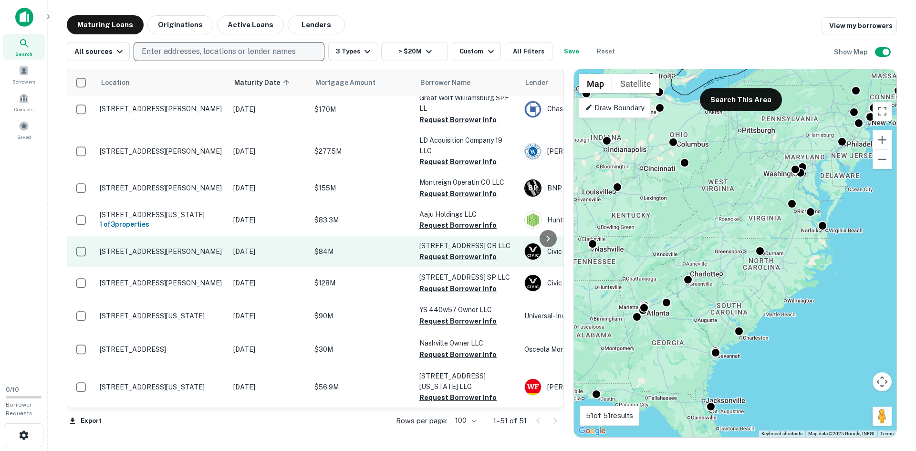
click at [177, 247] on p "5900 Gulf Blvd St Pete Beach, FL 33706" at bounding box center [162, 251] width 124 height 9
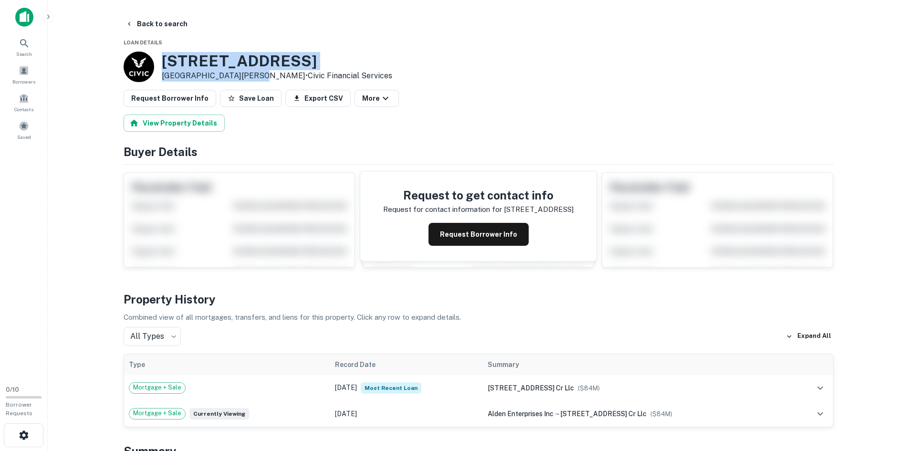
drag, startPoint x: 163, startPoint y: 54, endPoint x: 247, endPoint y: 76, distance: 87.4
click at [247, 76] on div "5900 Gulf Blvd St Pete Beach, FL 33706 • Civic Financial Services" at bounding box center [277, 67] width 230 height 30
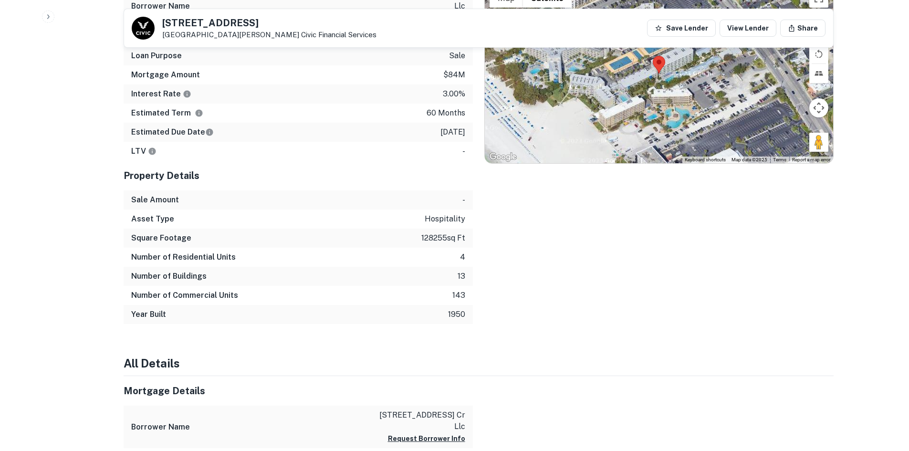
scroll to position [477, 0]
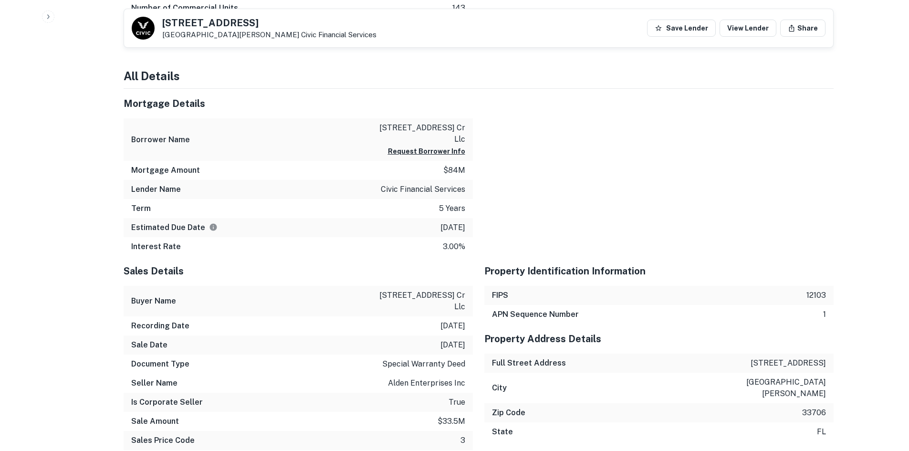
scroll to position [763, 0]
drag, startPoint x: 382, startPoint y: 111, endPoint x: 444, endPoint y: 116, distance: 62.2
click at [444, 119] on div "Borrower Name 5750 gulf blvd cr llc Request Borrower Info" at bounding box center [298, 140] width 349 height 42
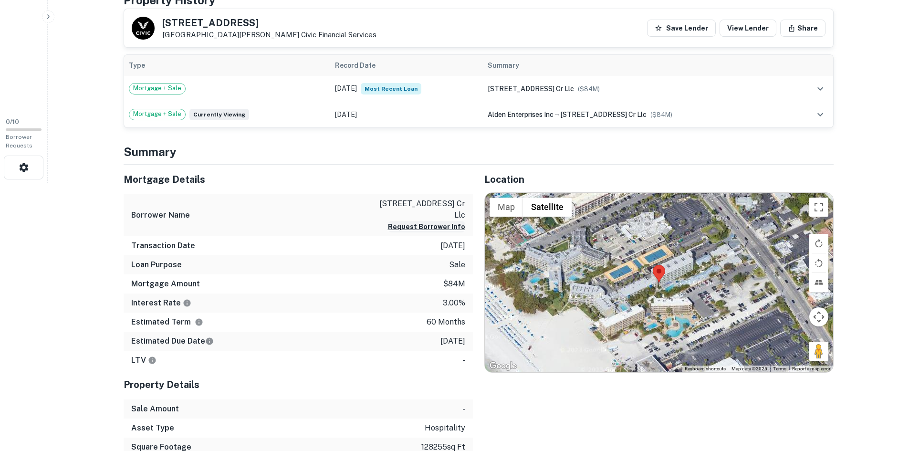
scroll to position [334, 0]
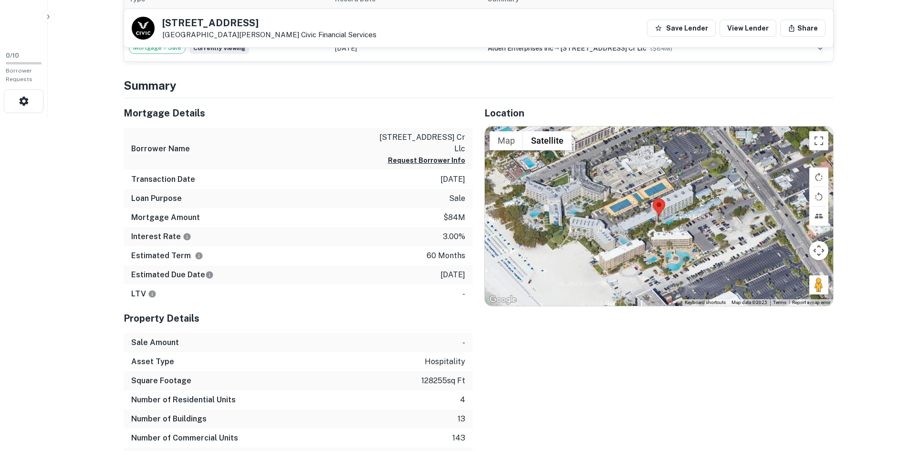
click at [470, 102] on div "Mortgage Details" at bounding box center [298, 113] width 349 height 30
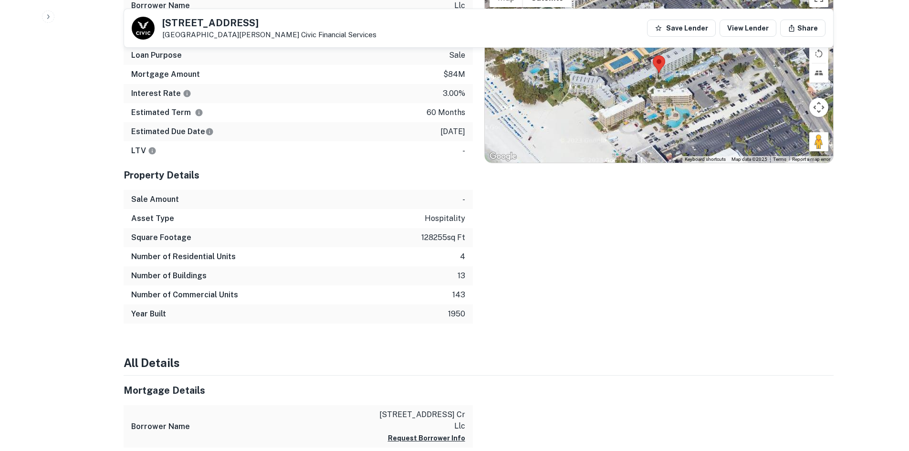
click at [471, 104] on div "Estimated Term 60 months" at bounding box center [298, 112] width 349 height 19
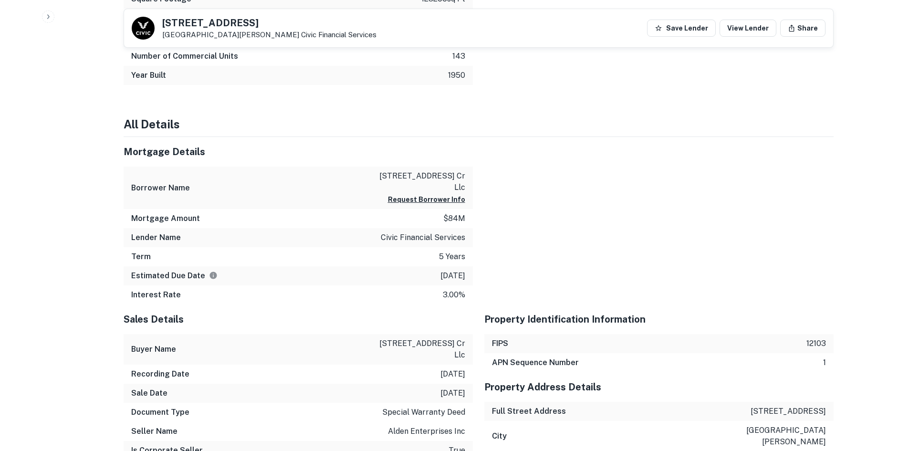
click at [474, 115] on h4 "All Details" at bounding box center [479, 123] width 710 height 17
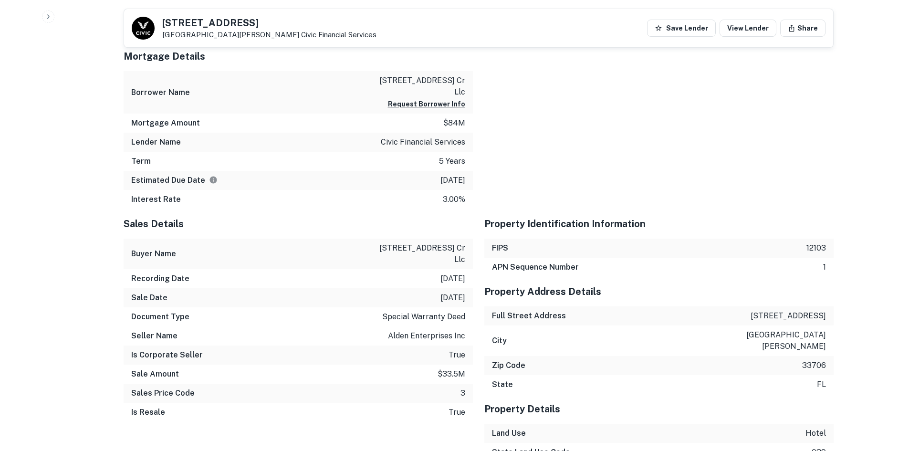
click at [474, 107] on div at bounding box center [653, 125] width 361 height 167
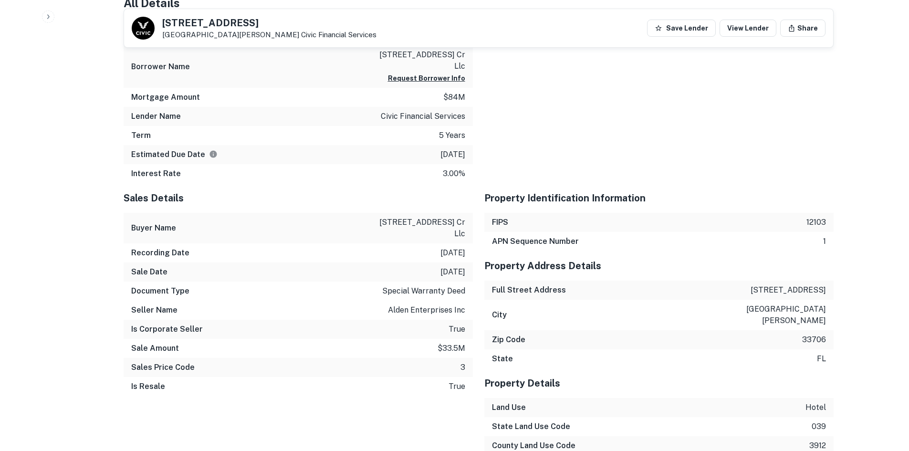
scroll to position [716, 0]
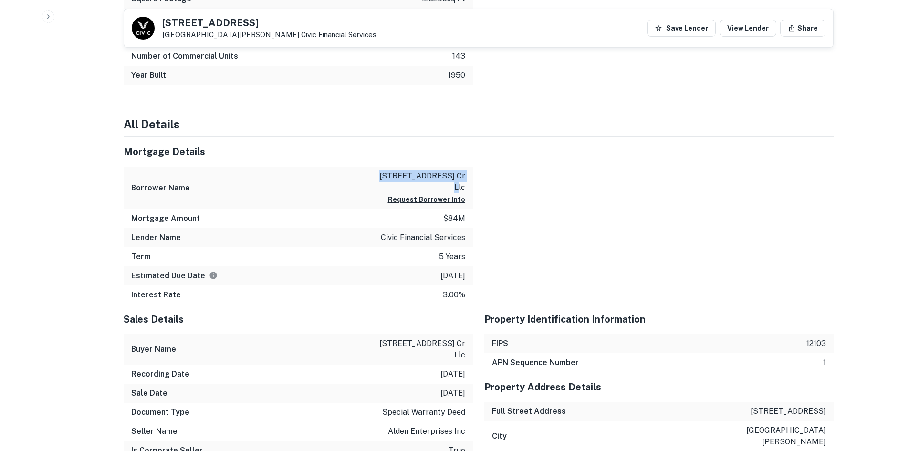
drag, startPoint x: 386, startPoint y: 165, endPoint x: 466, endPoint y: 161, distance: 79.3
click at [466, 166] on div "Borrower Name 5750 gulf blvd cr llc Request Borrower Info" at bounding box center [298, 187] width 349 height 42
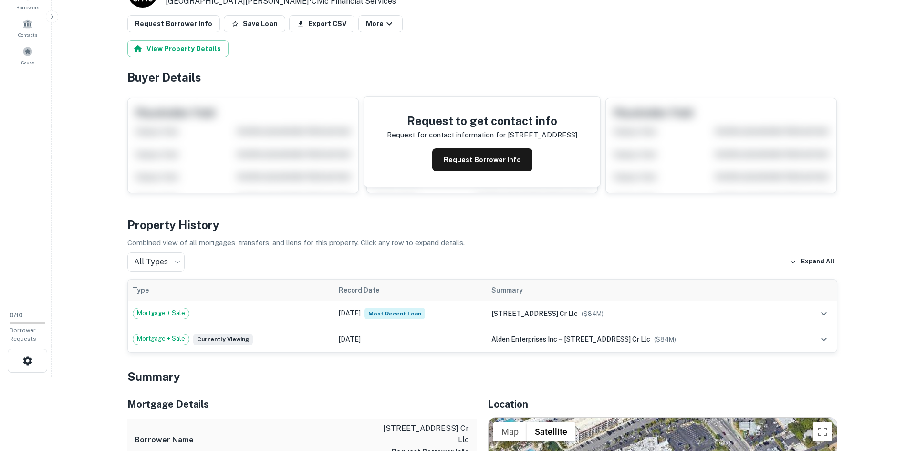
scroll to position [0, 0]
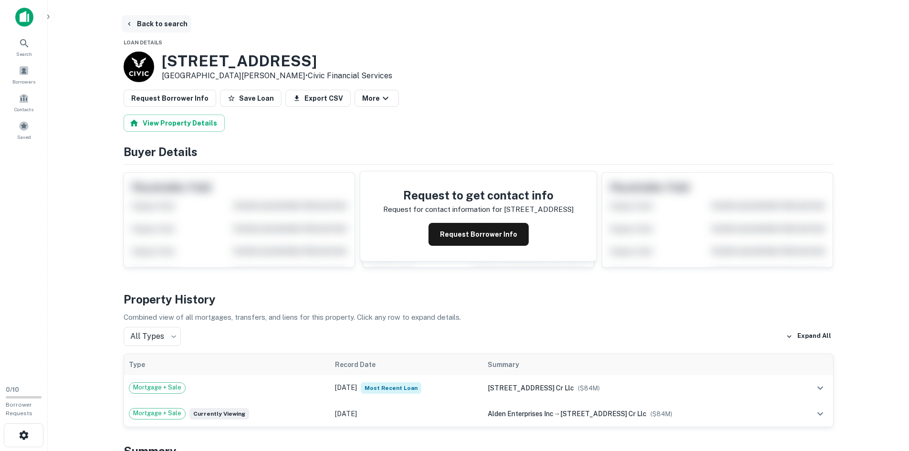
click at [156, 15] on button "Back to search" at bounding box center [157, 23] width 70 height 17
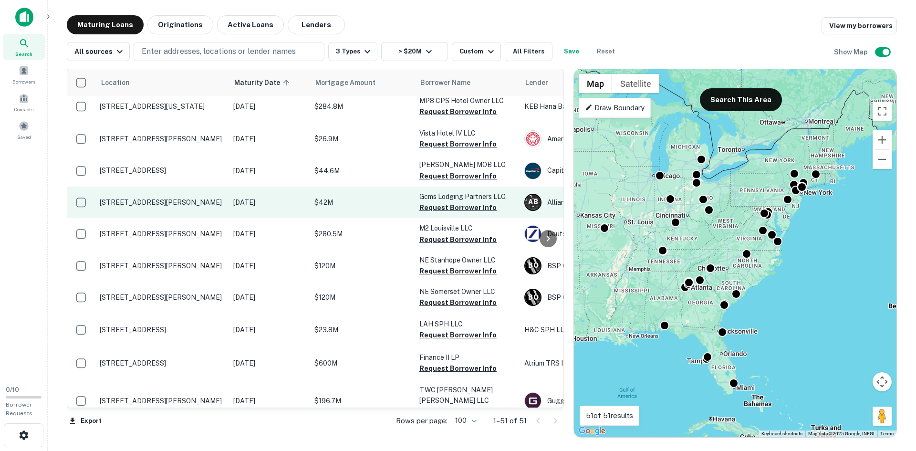
scroll to position [477, 0]
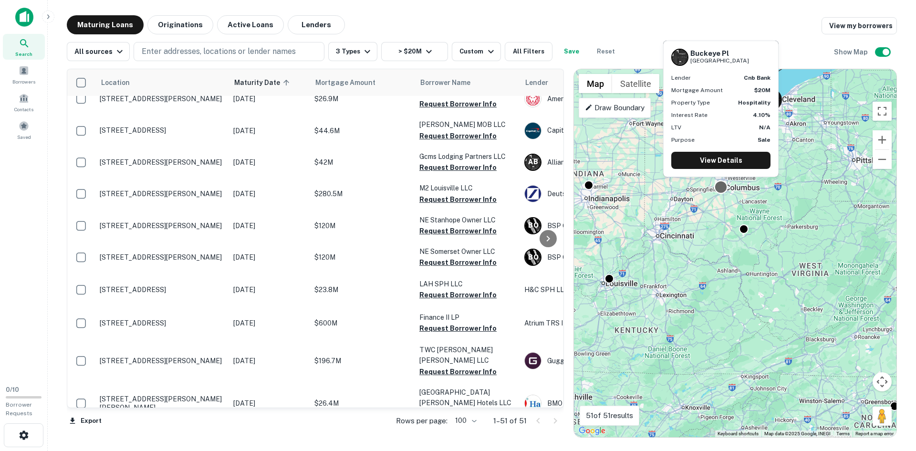
click at [605, 188] on div at bounding box center [721, 187] width 14 height 14
click at [605, 155] on link "View Details" at bounding box center [720, 160] width 99 height 17
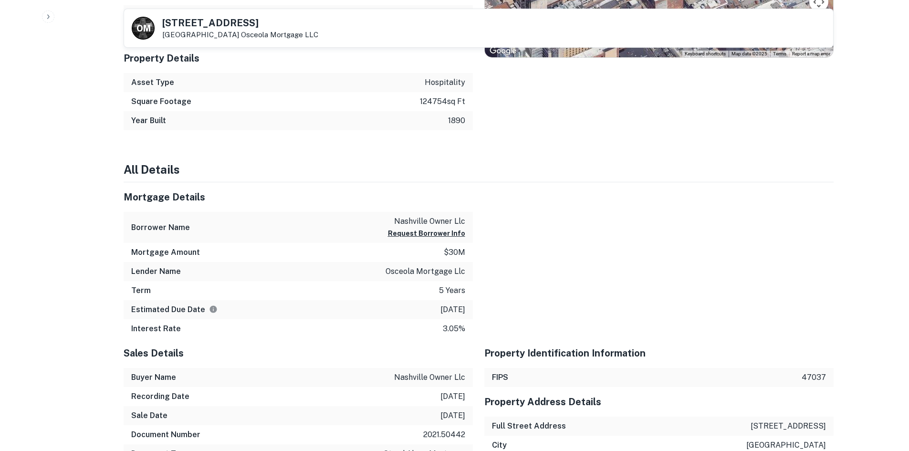
scroll to position [859, 0]
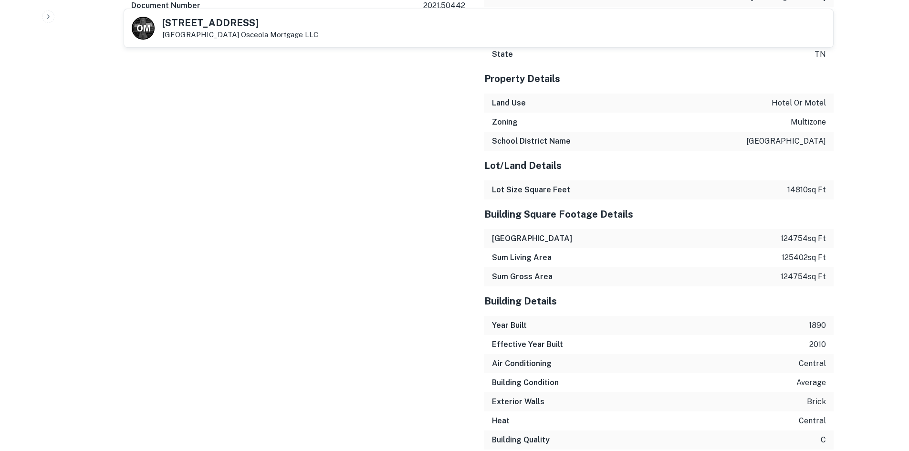
drag, startPoint x: 94, startPoint y: 222, endPoint x: 93, endPoint y: 156, distance: 66.3
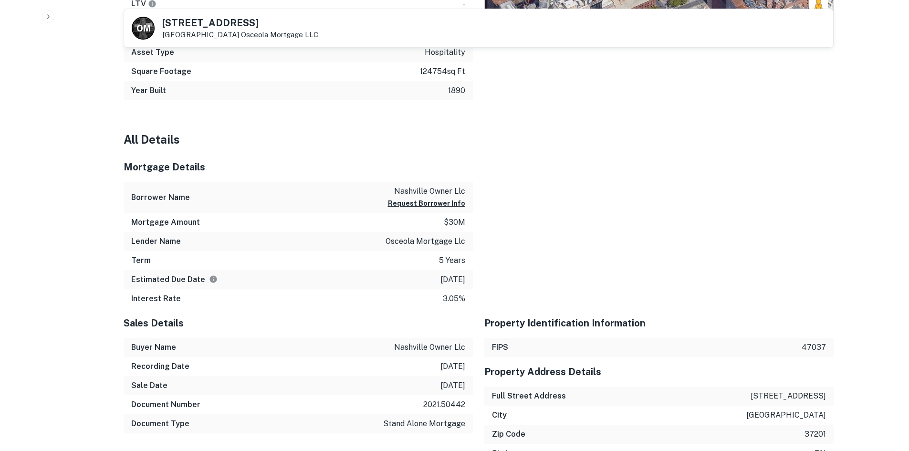
scroll to position [811, 0]
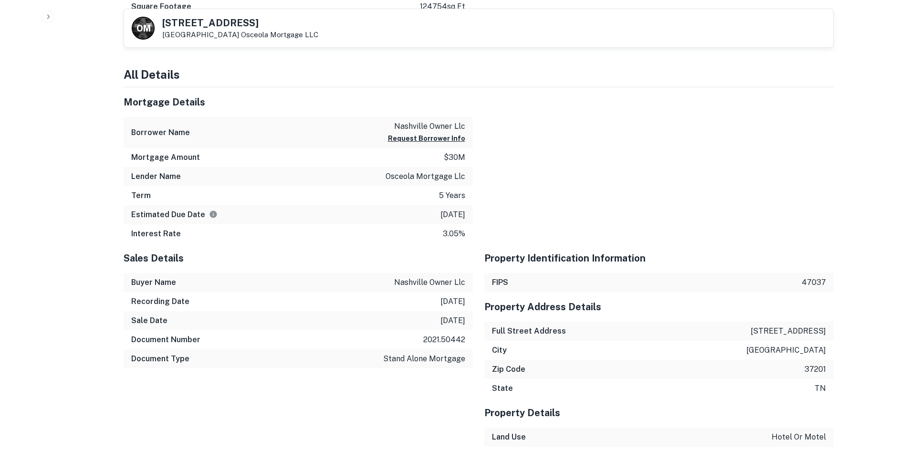
click at [485, 182] on div at bounding box center [653, 165] width 361 height 156
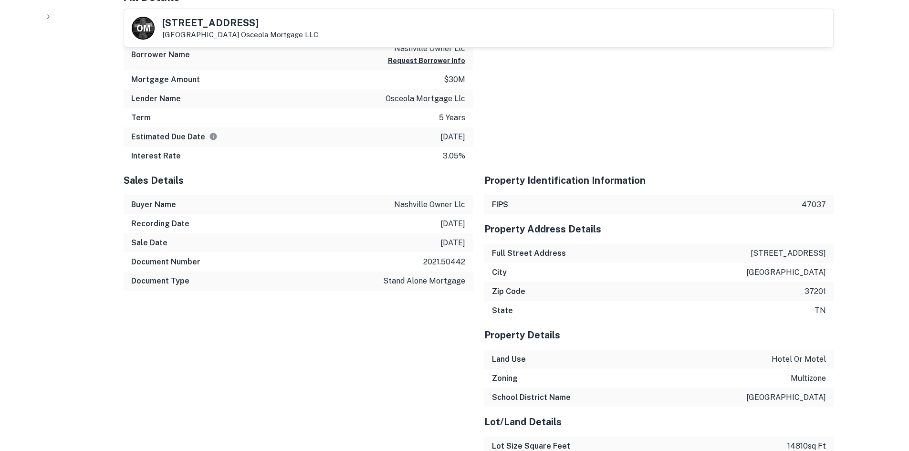
scroll to position [859, 0]
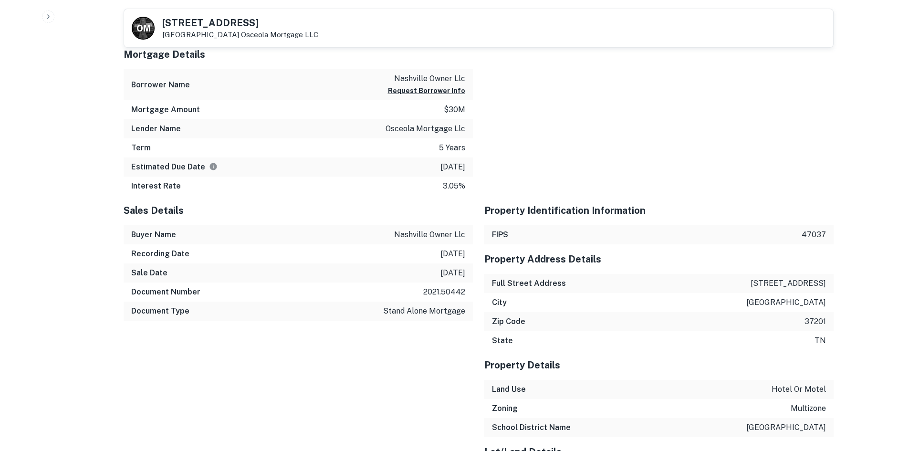
click at [487, 182] on div at bounding box center [653, 118] width 361 height 156
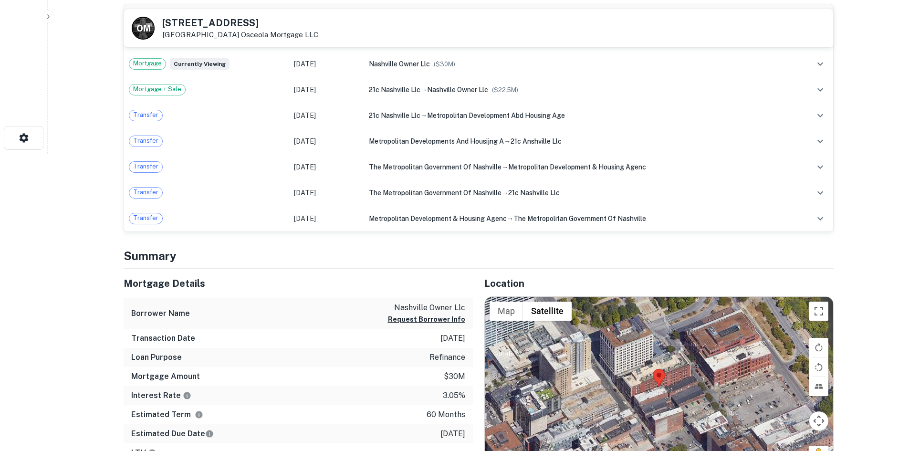
scroll to position [239, 0]
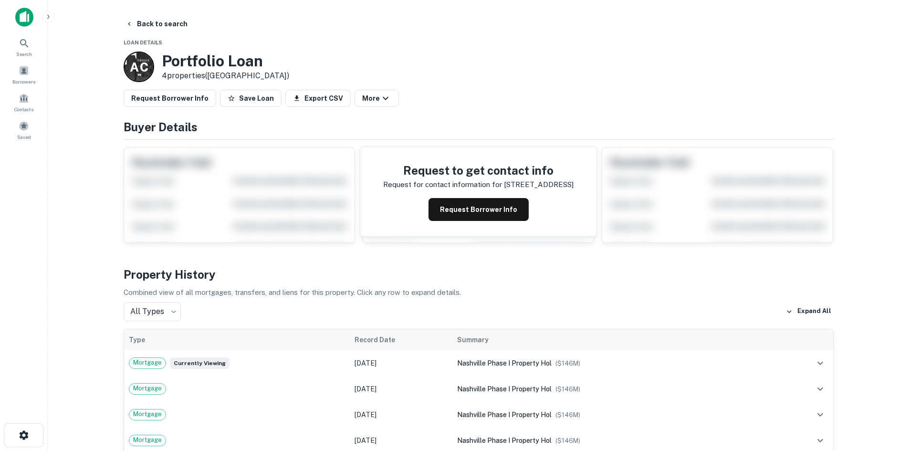
click at [610, 74] on div "A C Portfolio Loan 4 properties ([GEOGRAPHIC_DATA])" at bounding box center [479, 67] width 710 height 31
drag, startPoint x: 695, startPoint y: 72, endPoint x: 690, endPoint y: 71, distance: 4.9
drag, startPoint x: 690, startPoint y: 71, endPoint x: 651, endPoint y: 65, distance: 39.9
click at [651, 65] on div "A C Portfolio Loan 4 properties (TN)" at bounding box center [479, 67] width 710 height 31
drag, startPoint x: 608, startPoint y: 66, endPoint x: 591, endPoint y: 62, distance: 17.8
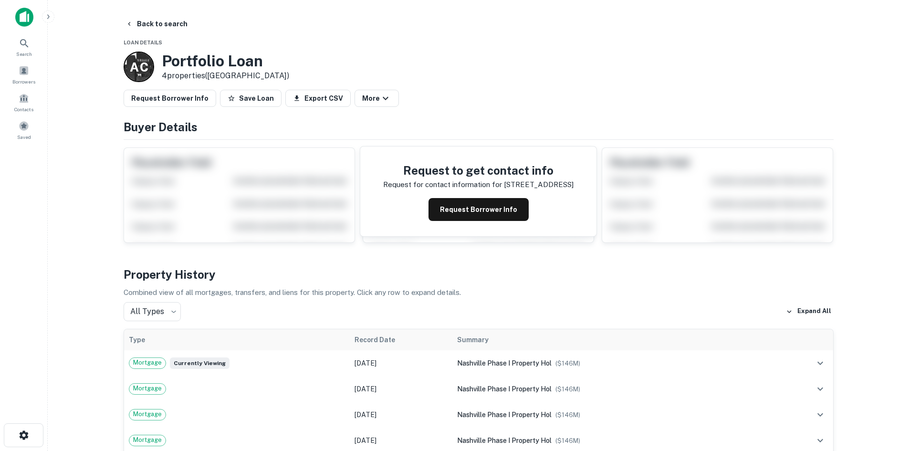
click at [588, 62] on div "A C Portfolio Loan 4 properties (TN)" at bounding box center [479, 67] width 710 height 31
drag, startPoint x: 617, startPoint y: 64, endPoint x: 594, endPoint y: 61, distance: 23.1
click at [594, 61] on div "A C Portfolio Loan 4 properties (TN)" at bounding box center [479, 67] width 710 height 31
click at [597, 62] on div "A C Portfolio Loan 4 properties (TN)" at bounding box center [479, 67] width 710 height 31
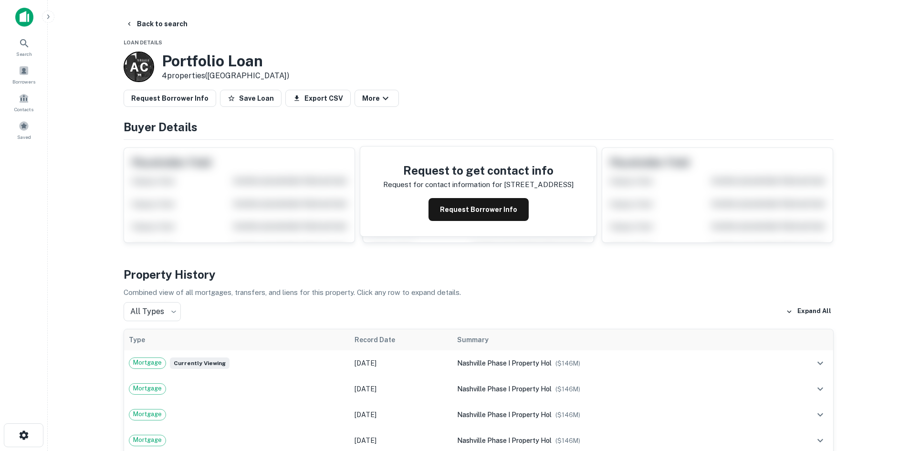
click at [511, 74] on div "A C Portfolio Loan 4 properties (TN)" at bounding box center [479, 67] width 710 height 31
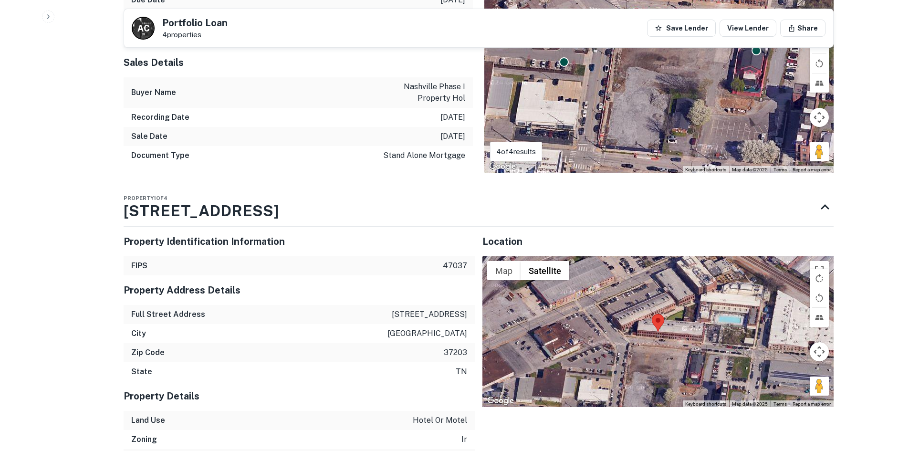
scroll to position [763, 0]
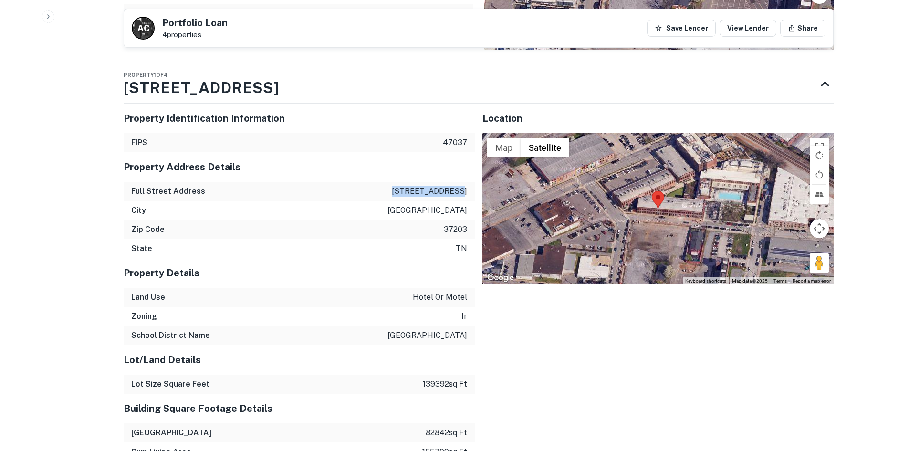
drag, startPoint x: 409, startPoint y: 188, endPoint x: 466, endPoint y: 191, distance: 57.3
click at [466, 191] on p "425 chestnut st" at bounding box center [429, 191] width 75 height 11
copy p "425 chestnut st"
click at [421, 171] on h5 "Property Address Details" at bounding box center [299, 167] width 351 height 14
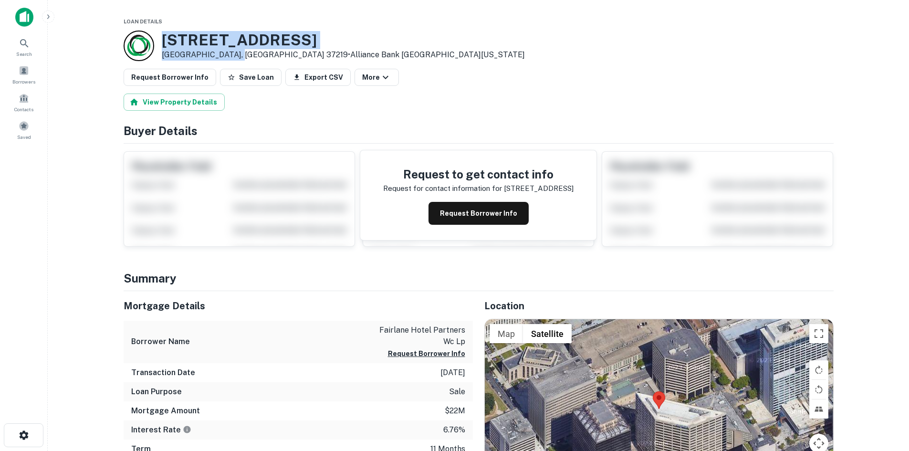
drag, startPoint x: 162, startPoint y: 36, endPoint x: 231, endPoint y: 55, distance: 71.9
click at [231, 55] on div "241 4th Ave N Nashville, TN 37219 • Alliance Bank Central Texas" at bounding box center [343, 46] width 363 height 30
copy div "241 4th Ave N Nashville, TN 37219"
click at [375, 38] on div "241 4th Ave N Nashville, TN 37219 • Alliance Bank Central Texas" at bounding box center [479, 46] width 710 height 31
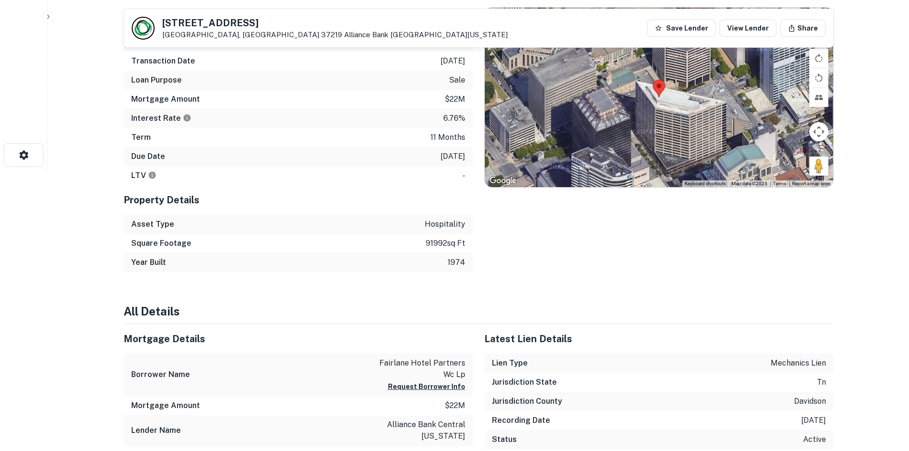
scroll to position [429, 0]
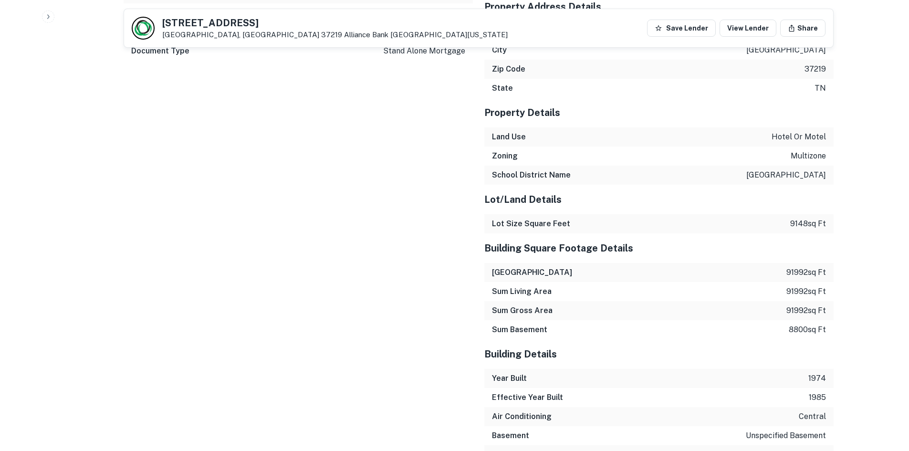
click at [115, 115] on div "Sales Details Buyer Name fairlane hotel partners wc lp Recording Date 6/30/2025…" at bounding box center [292, 287] width 361 height 688
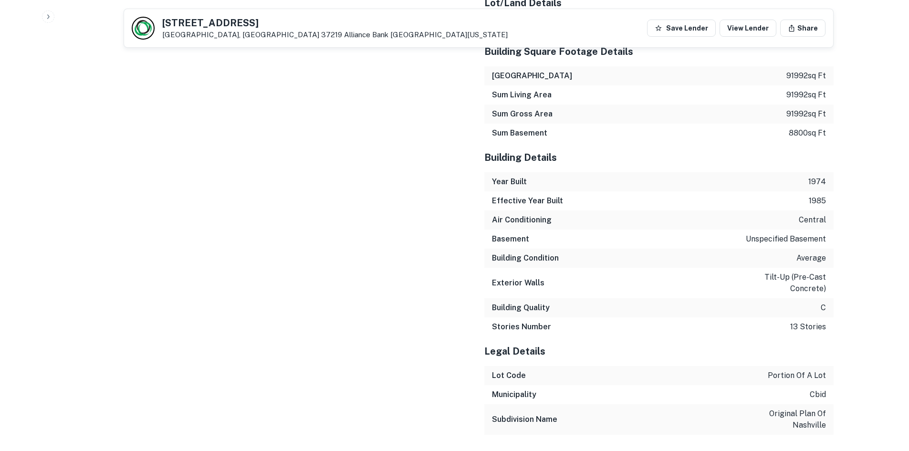
scroll to position [1096, 0]
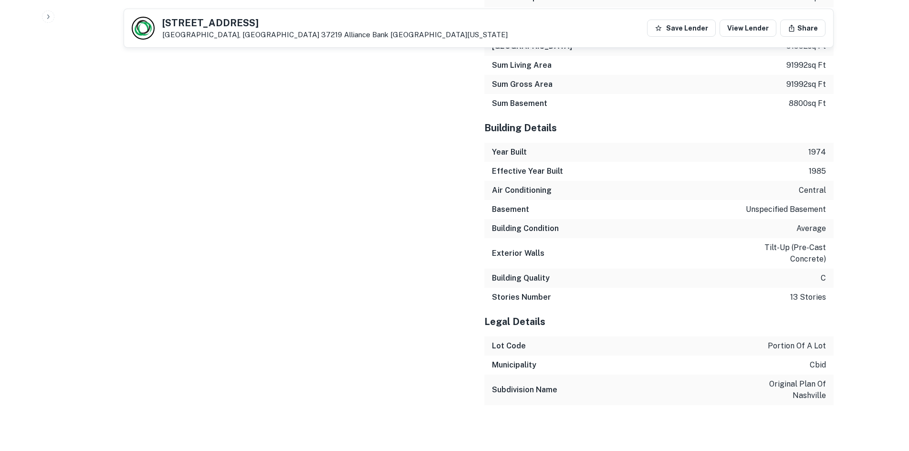
drag, startPoint x: 116, startPoint y: 114, endPoint x: 116, endPoint y: 110, distance: 4.8
click at [116, 110] on div "Sales Details Buyer Name fairlane hotel partners wc lp Recording Date 6/30/2025…" at bounding box center [292, 61] width 361 height 688
drag, startPoint x: 161, startPoint y: 132, endPoint x: 143, endPoint y: 127, distance: 19.2
click at [143, 127] on div "Sales Details Buyer Name fairlane hotel partners wc lp Recording Date 6/30/2025…" at bounding box center [292, 61] width 361 height 688
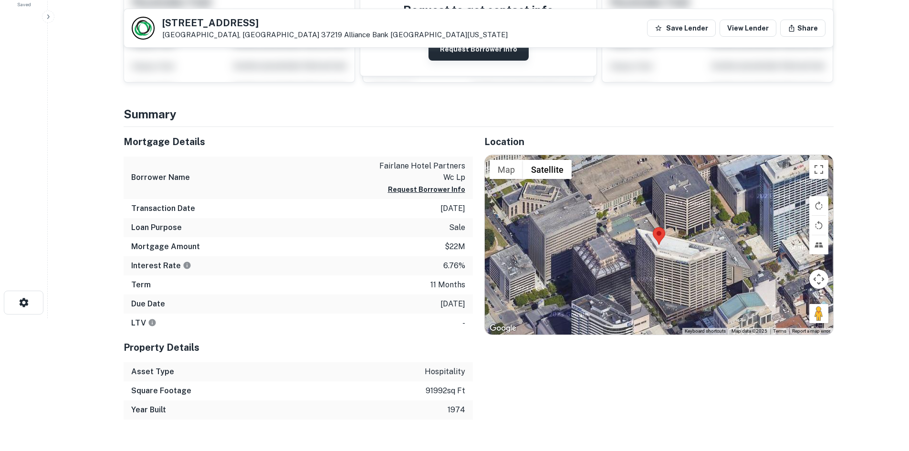
scroll to position [142, 0]
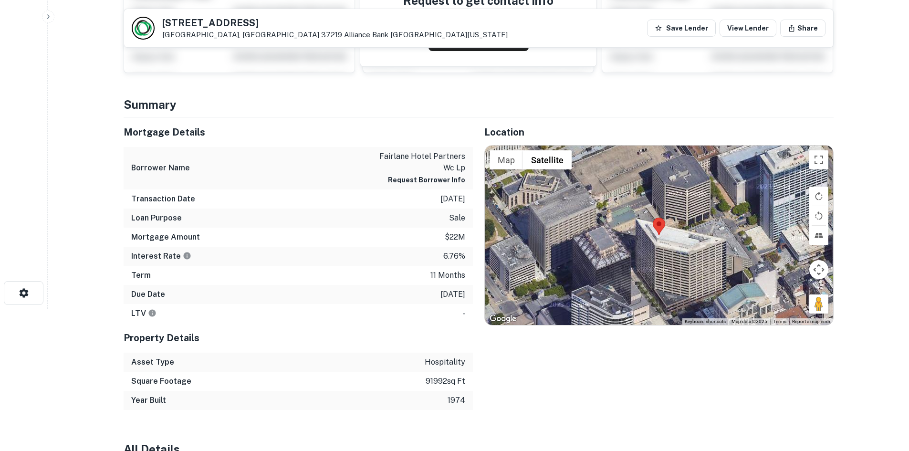
click at [91, 97] on main "241 4th Ave N Nashville, TN 37219 Alliance Bank Central Texas Save Lender View …" at bounding box center [478, 83] width 861 height 451
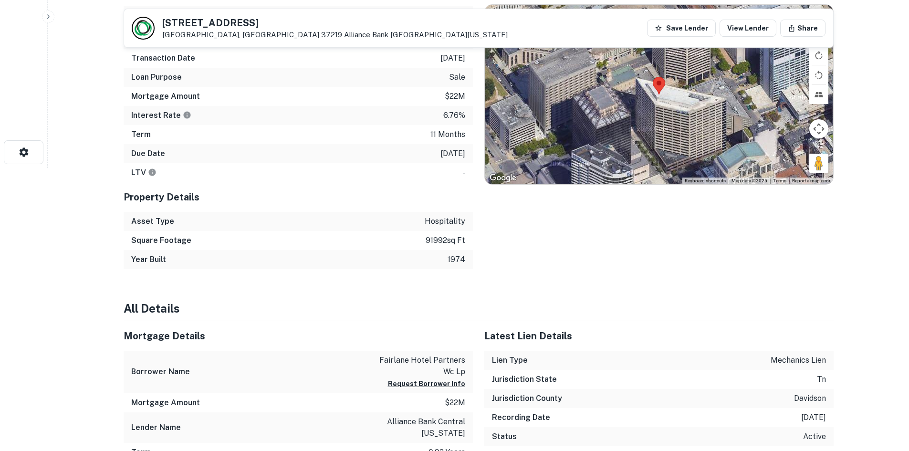
scroll to position [285, 0]
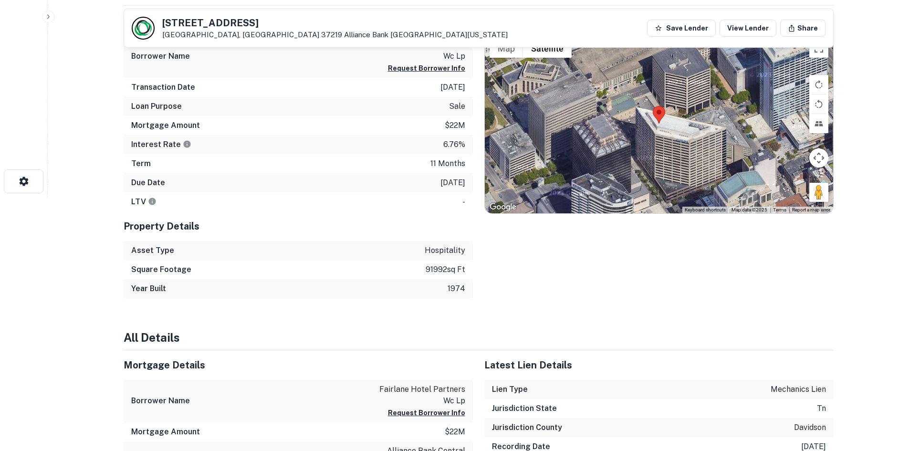
scroll to position [238, 0]
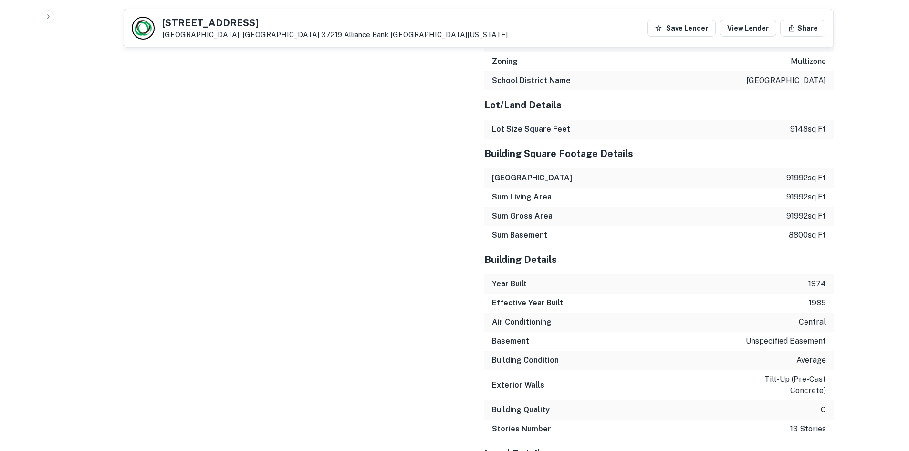
click at [295, 143] on div "Sales Details Buyer Name fairlane hotel partners wc lp Recording Date 6/30/2025…" at bounding box center [292, 193] width 361 height 688
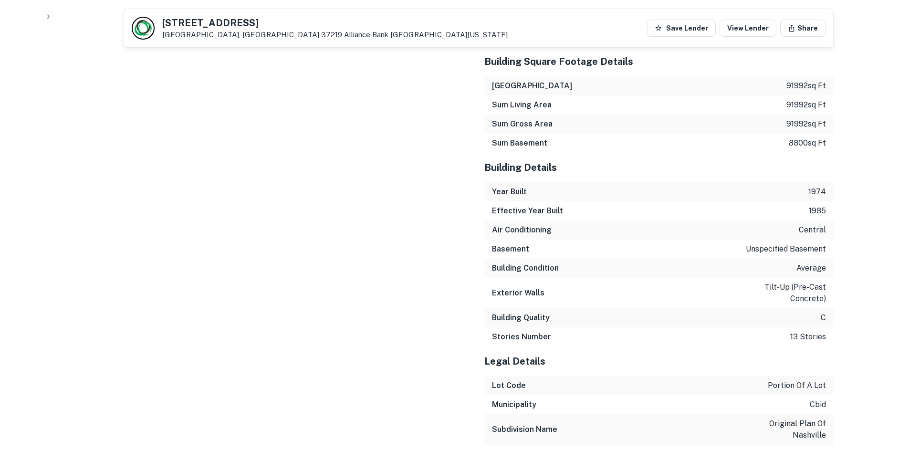
scroll to position [1049, 0]
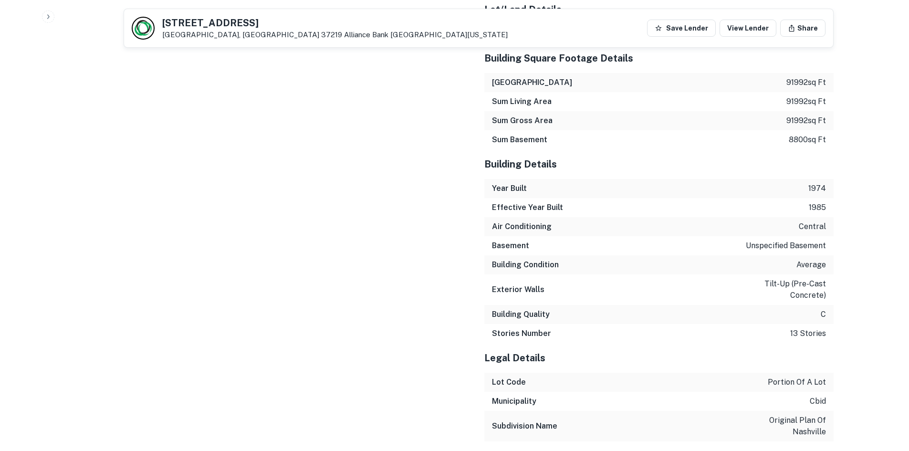
click at [295, 143] on div "Sales Details Buyer Name fairlane hotel partners wc lp Recording Date 6/30/2025…" at bounding box center [292, 97] width 361 height 688
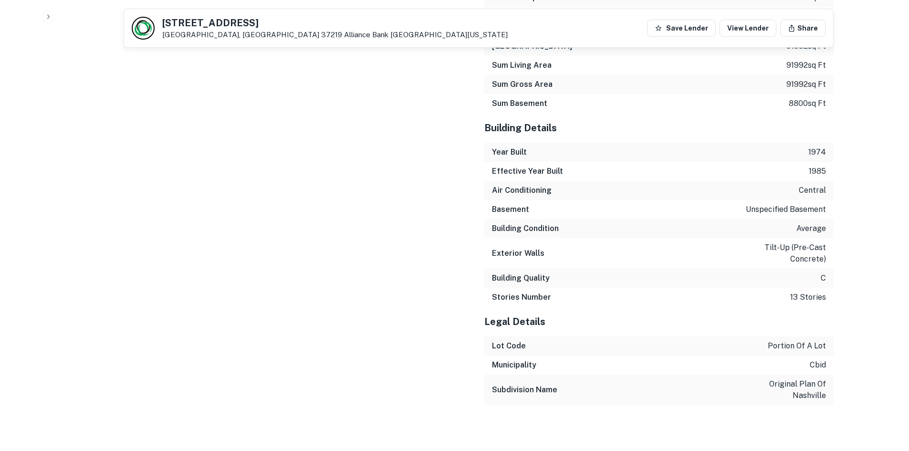
scroll to position [1096, 0]
drag, startPoint x: 295, startPoint y: 143, endPoint x: 290, endPoint y: 142, distance: 5.3
drag, startPoint x: 290, startPoint y: 142, endPoint x: 270, endPoint y: 139, distance: 19.8
click at [270, 139] on div "Sales Details Buyer Name fairlane hotel partners wc lp Recording Date 6/30/2025…" at bounding box center [292, 61] width 361 height 688
drag, startPoint x: 251, startPoint y: 181, endPoint x: 332, endPoint y: 82, distance: 127.8
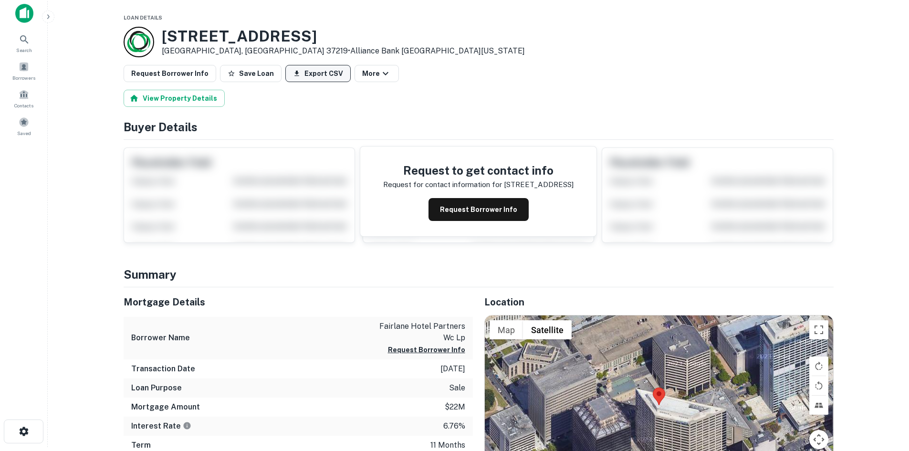
scroll to position [0, 0]
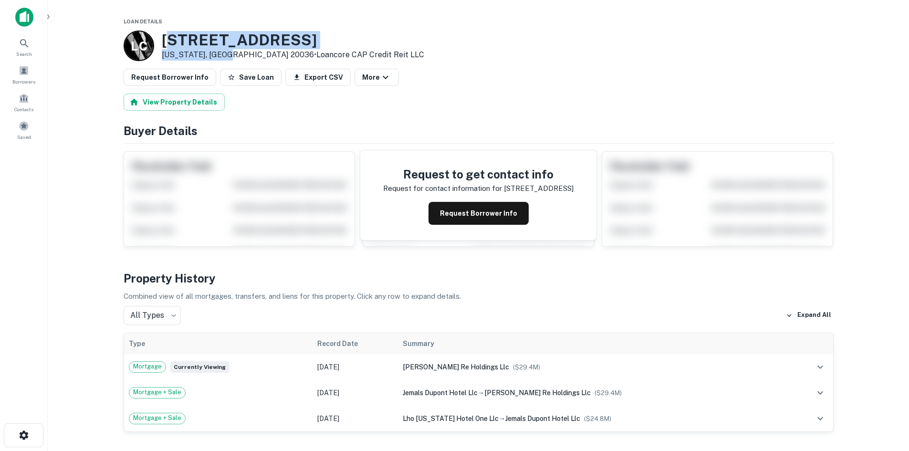
drag, startPoint x: 0, startPoint y: 0, endPoint x: 227, endPoint y: 54, distance: 232.9
click at [227, 54] on div "[STREET_ADDRESS][US_STATE] • Loancore CAP Credit Reit LLC" at bounding box center [293, 46] width 262 height 30
click at [227, 54] on p "[US_STATE], [GEOGRAPHIC_DATA] 20036 • Loancore CAP Credit Reit LLC" at bounding box center [293, 54] width 262 height 11
drag, startPoint x: 162, startPoint y: 36, endPoint x: 242, endPoint y: 52, distance: 81.7
click at [242, 52] on div "L C [STREET_ADDRESS][US_STATE] • Loancore CAP Credit Reit LLC" at bounding box center [274, 46] width 301 height 31
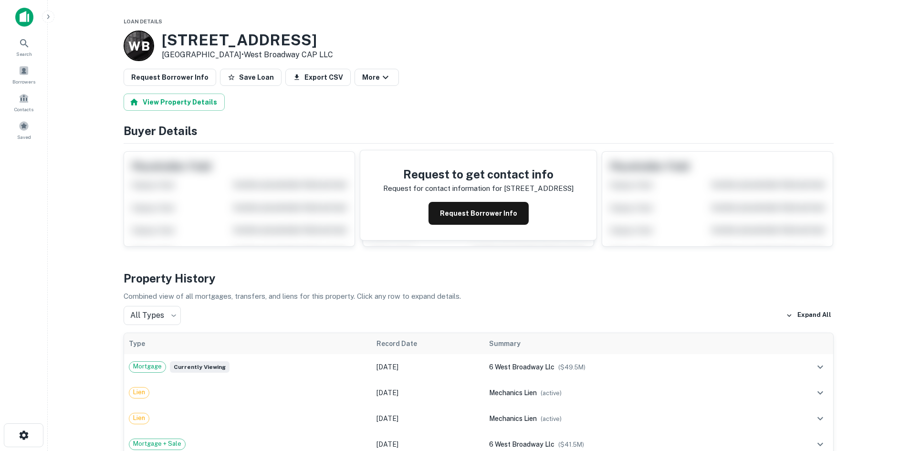
drag, startPoint x: 160, startPoint y: 34, endPoint x: 247, endPoint y: 54, distance: 89.6
click at [247, 54] on div "W B [STREET_ADDRESS] • West Broadway CAP LLC" at bounding box center [228, 46] width 209 height 31
click at [107, 91] on main "Loan Details W B [STREET_ADDRESS] • West Broadway CAP LLC Request Borrower Info…" at bounding box center [478, 225] width 861 height 451
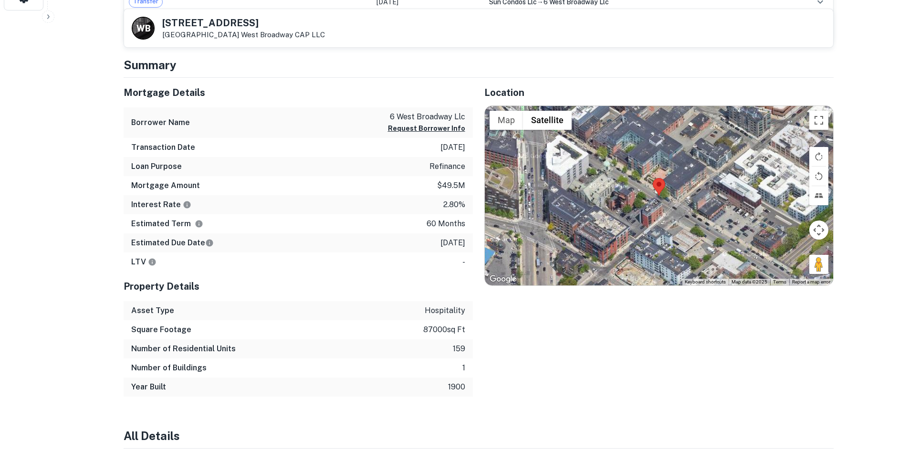
scroll to position [382, 0]
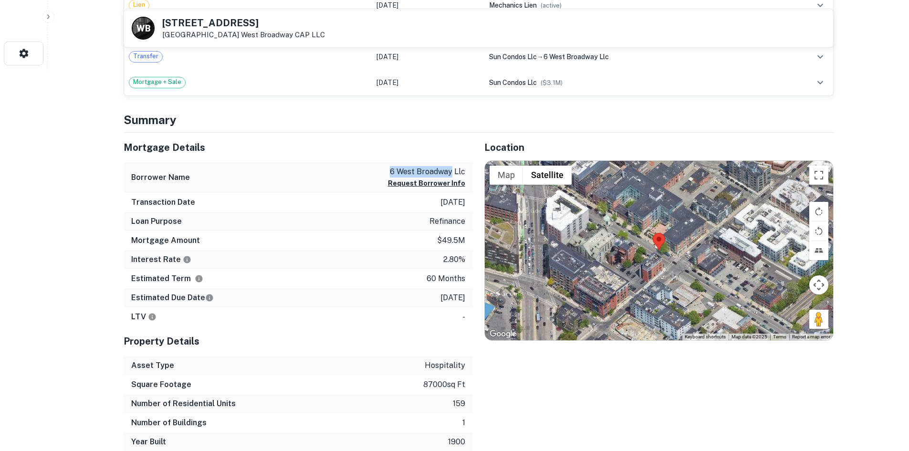
drag, startPoint x: 385, startPoint y: 166, endPoint x: 451, endPoint y: 171, distance: 66.6
click at [451, 171] on div "Borrower Name 6 west broadway llc Request Borrower Info" at bounding box center [298, 177] width 349 height 31
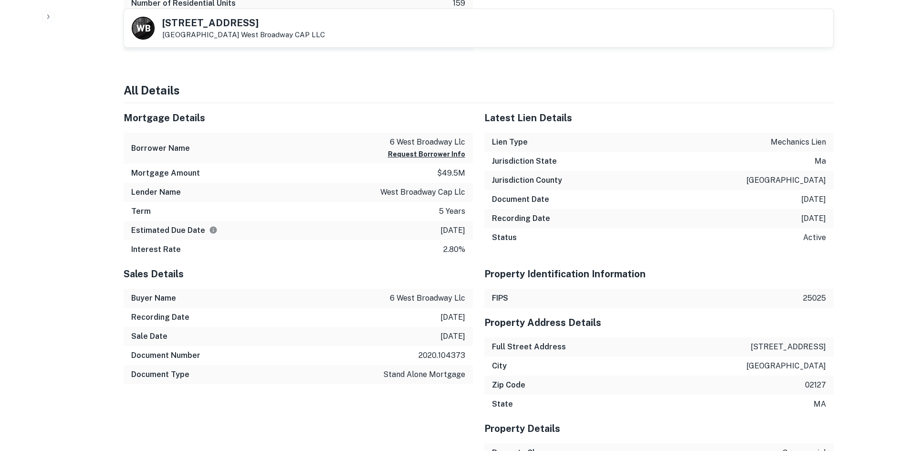
scroll to position [716, 0]
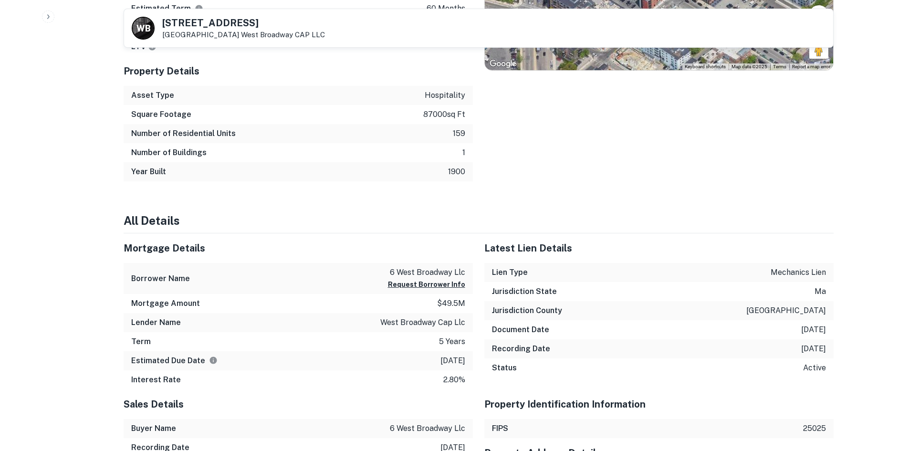
scroll to position [525, 0]
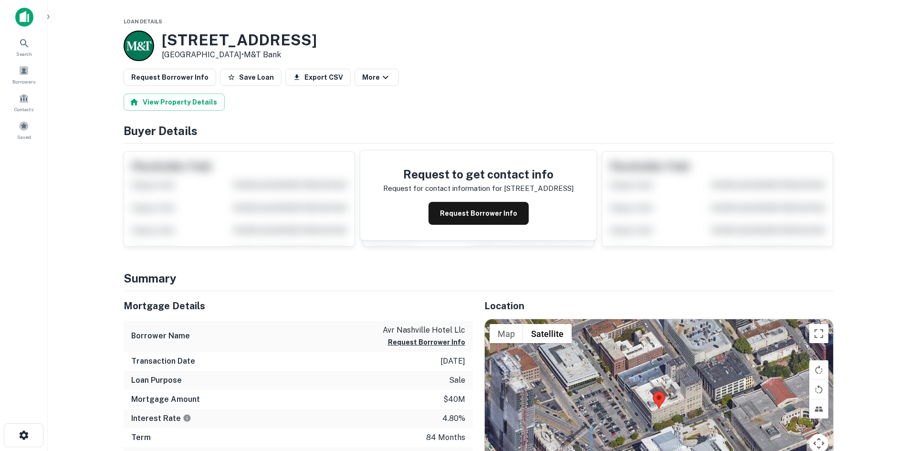
drag, startPoint x: 164, startPoint y: 33, endPoint x: 233, endPoint y: 51, distance: 70.9
click at [233, 51] on div "[STREET_ADDRESS] • M&T Bank" at bounding box center [239, 46] width 155 height 30
click at [470, 57] on div "[STREET_ADDRESS] • M&T Bank" at bounding box center [479, 46] width 710 height 31
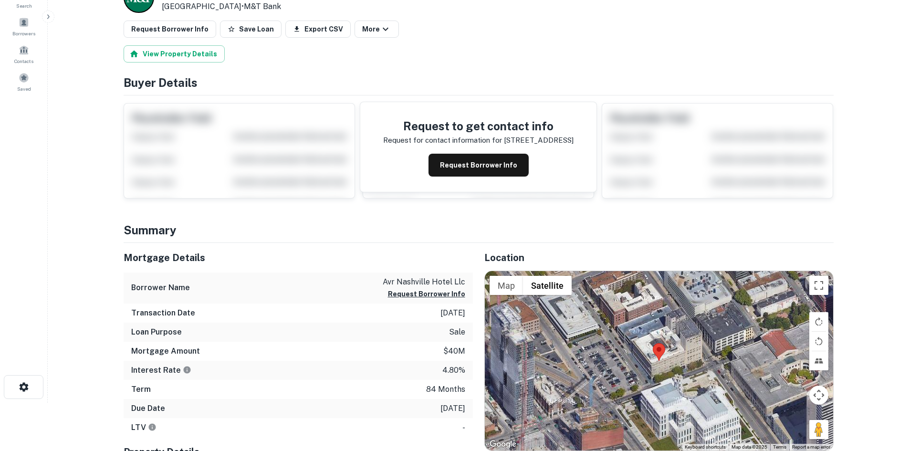
scroll to position [191, 0]
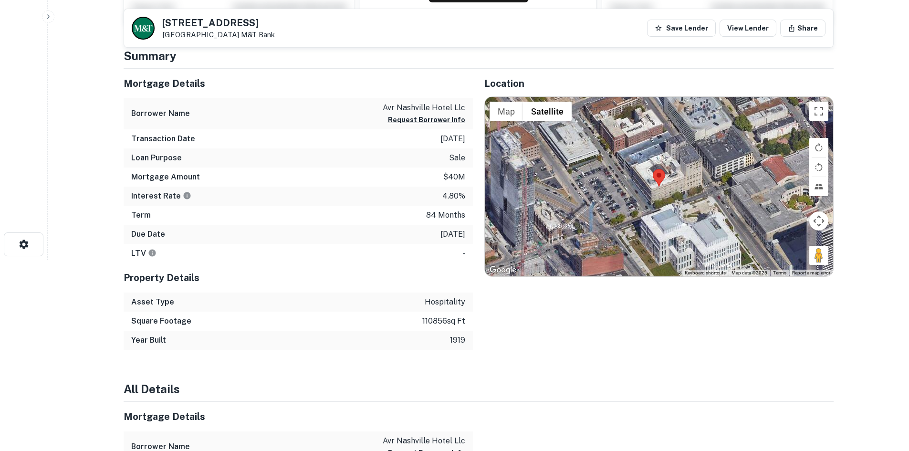
click at [100, 113] on main "[STREET_ADDRESS] M&T Bank Save Lender View Lender Share View Property Details B…" at bounding box center [478, 34] width 861 height 451
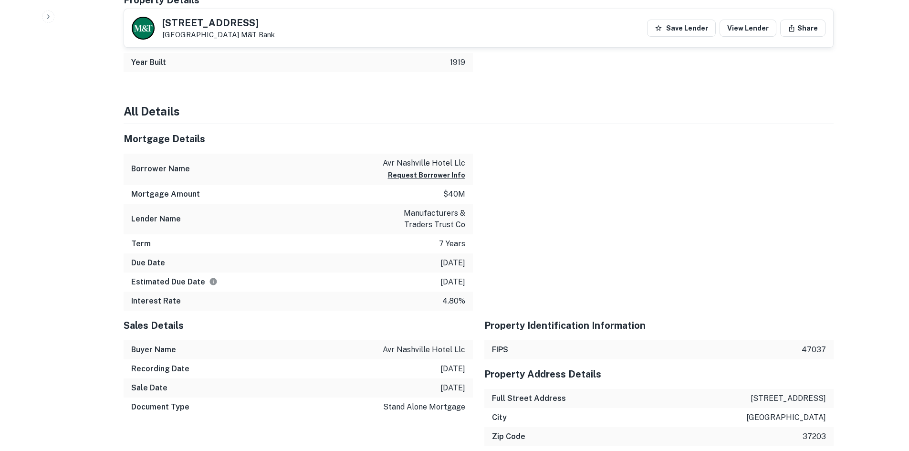
scroll to position [525, 0]
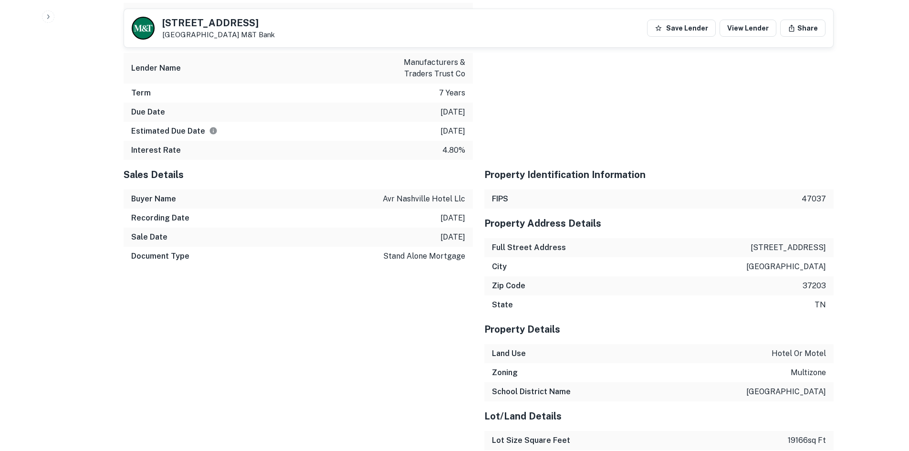
scroll to position [620, 0]
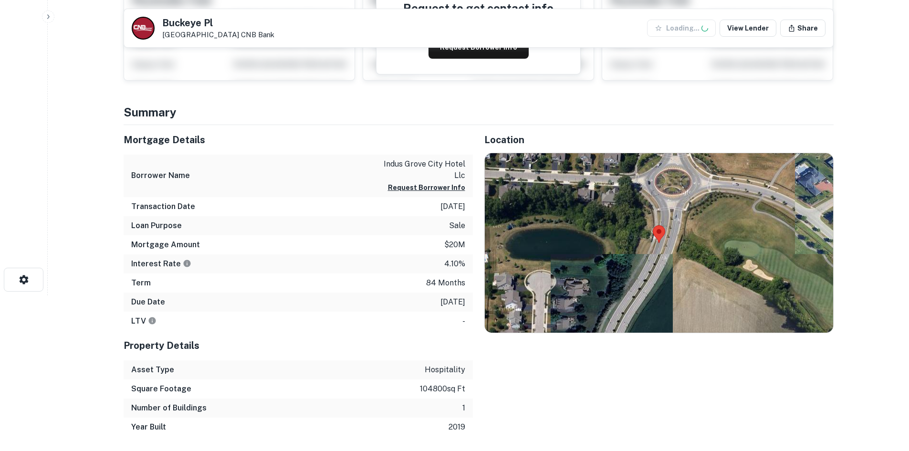
scroll to position [239, 0]
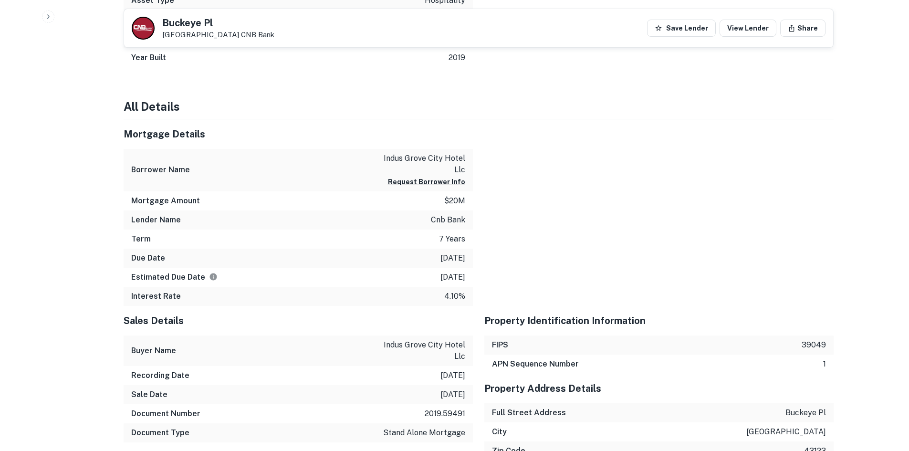
click at [474, 129] on div at bounding box center [653, 212] width 361 height 187
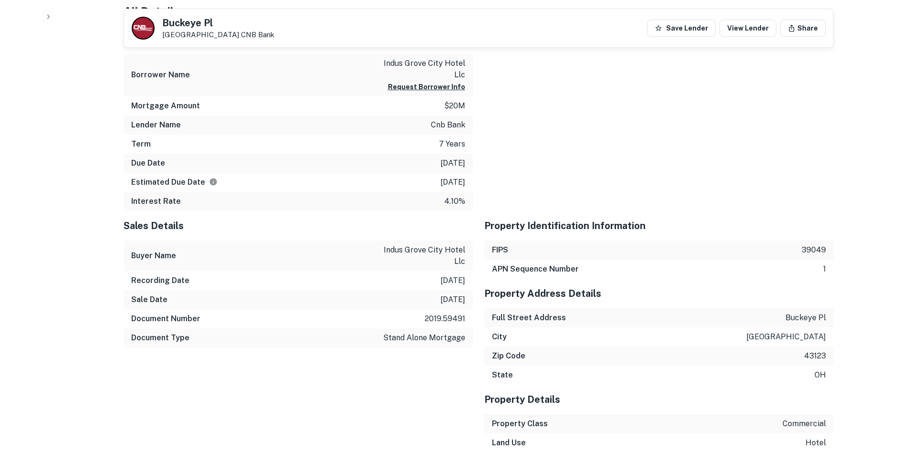
scroll to position [620, 0]
click at [474, 129] on div at bounding box center [653, 117] width 361 height 187
drag, startPoint x: 657, startPoint y: 138, endPoint x: 481, endPoint y: 147, distance: 176.7
click at [481, 147] on div at bounding box center [653, 117] width 361 height 187
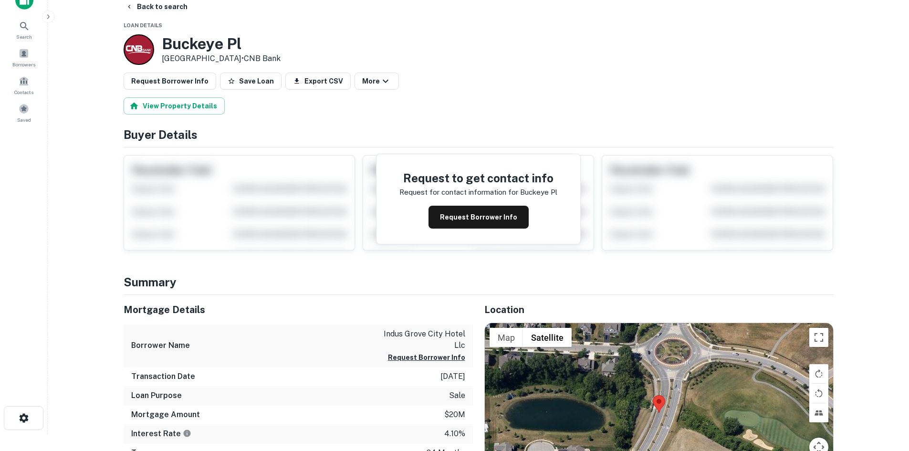
scroll to position [0, 0]
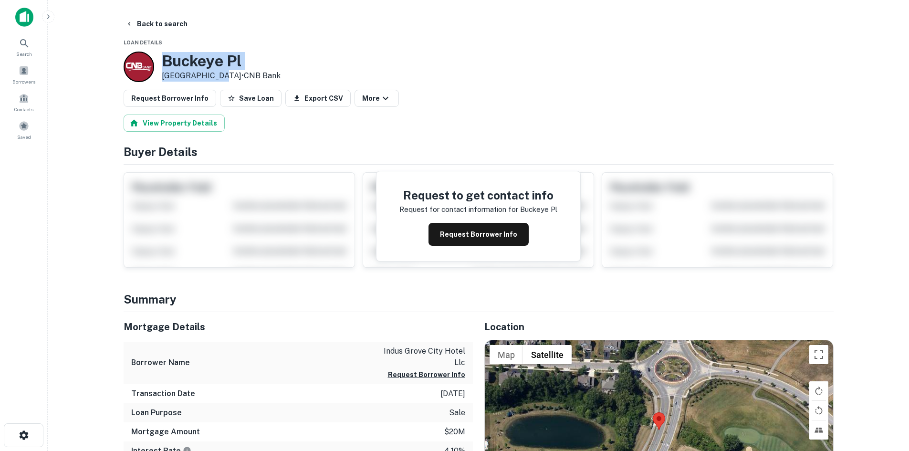
drag, startPoint x: 164, startPoint y: 55, endPoint x: 212, endPoint y: 76, distance: 52.3
click at [212, 76] on div "[GEOGRAPHIC_DATA] • CNB Bank" at bounding box center [221, 67] width 119 height 30
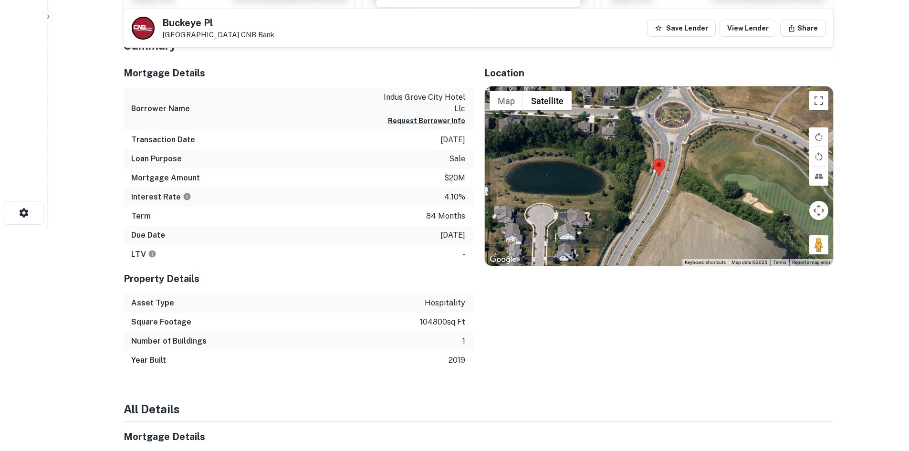
scroll to position [191, 0]
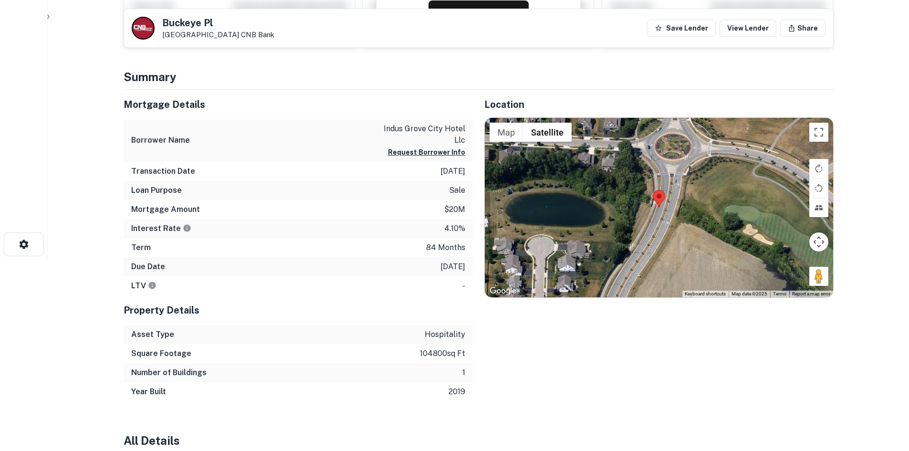
click at [346, 151] on div "Borrower Name indus grove city hotel llc Request Borrower Info" at bounding box center [298, 140] width 349 height 42
drag, startPoint x: 377, startPoint y: 129, endPoint x: 465, endPoint y: 140, distance: 88.5
click at [465, 140] on div "Borrower Name indus grove city hotel llc Request Borrower Info" at bounding box center [298, 140] width 349 height 42
click at [184, 150] on div "Borrower Name indus grove city hotel llc Request Borrower Info" at bounding box center [298, 140] width 349 height 42
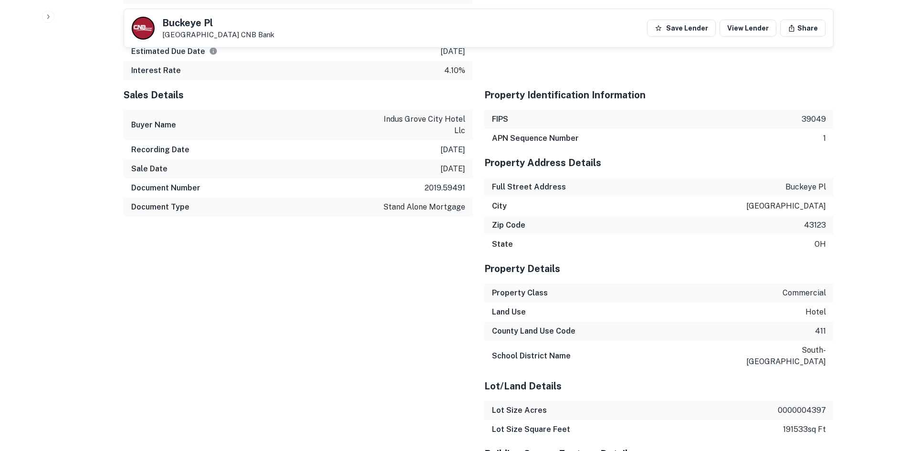
scroll to position [763, 0]
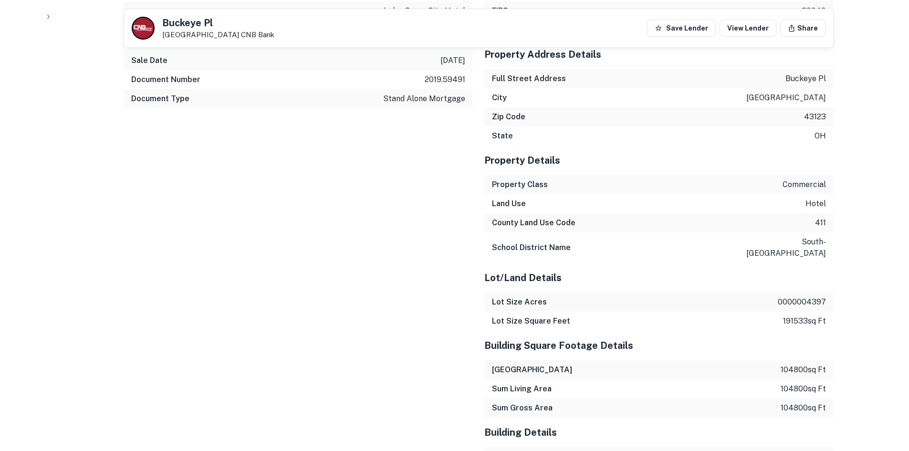
click at [128, 162] on div "Sales Details Buyer Name indus grove city hotel llc Recording Date [DATE] Sale …" at bounding box center [292, 360] width 361 height 776
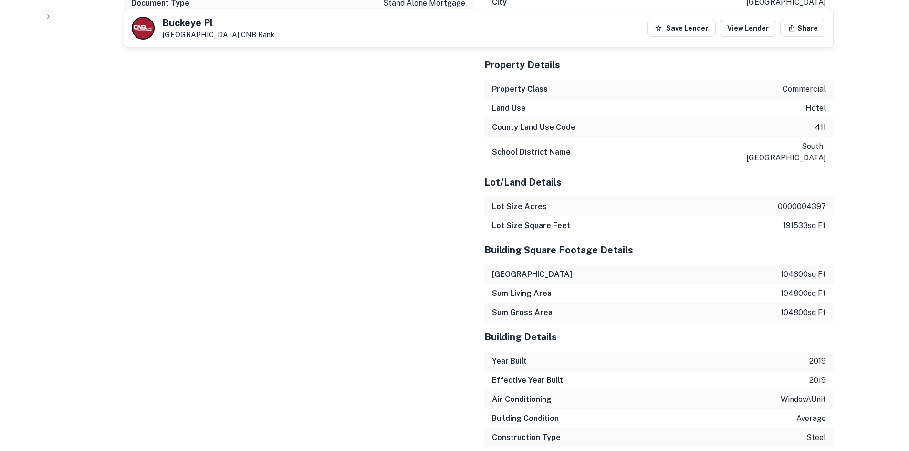
click at [127, 162] on div "Sales Details Buyer Name indus grove city hotel llc Recording Date [DATE] Sale …" at bounding box center [292, 264] width 361 height 776
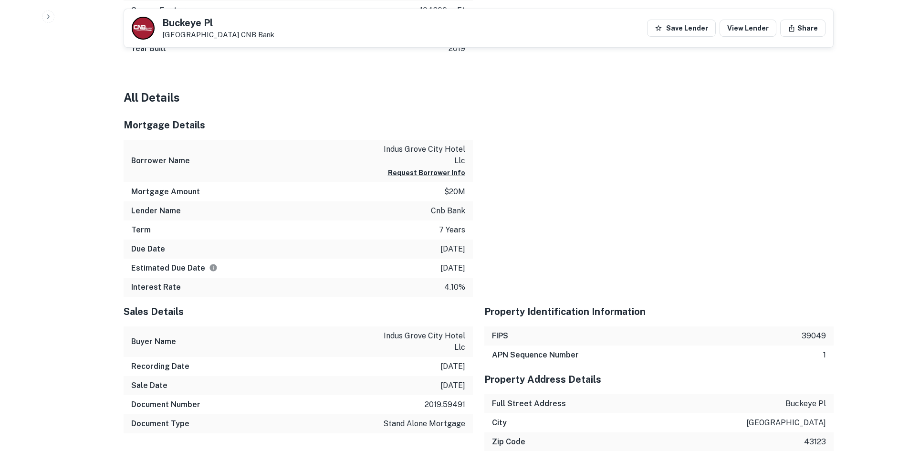
scroll to position [522, 0]
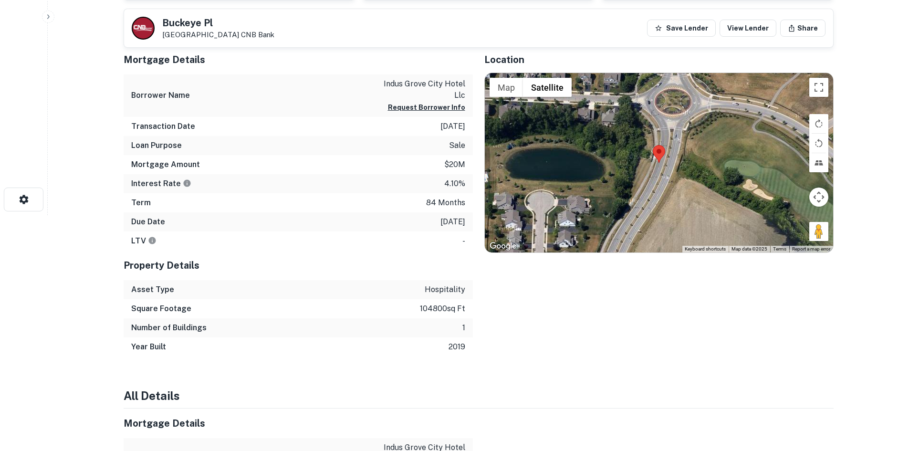
click at [129, 161] on div "Mortgage Amount $20m" at bounding box center [298, 164] width 349 height 19
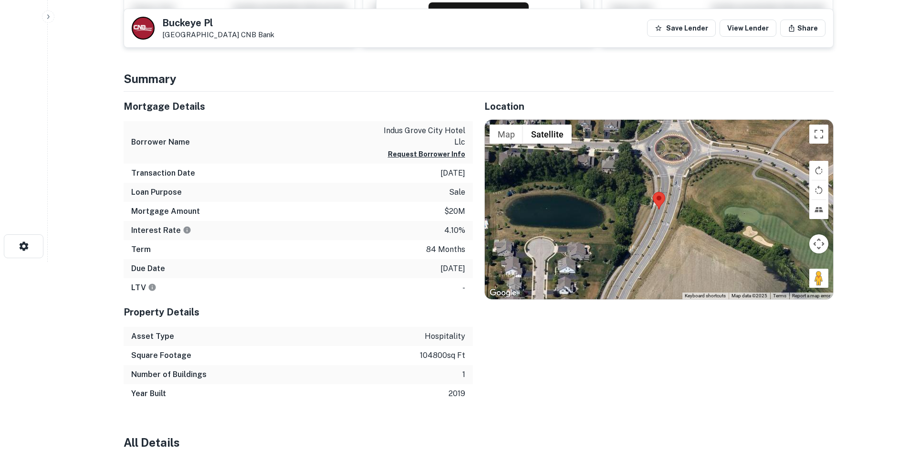
scroll to position [93, 0]
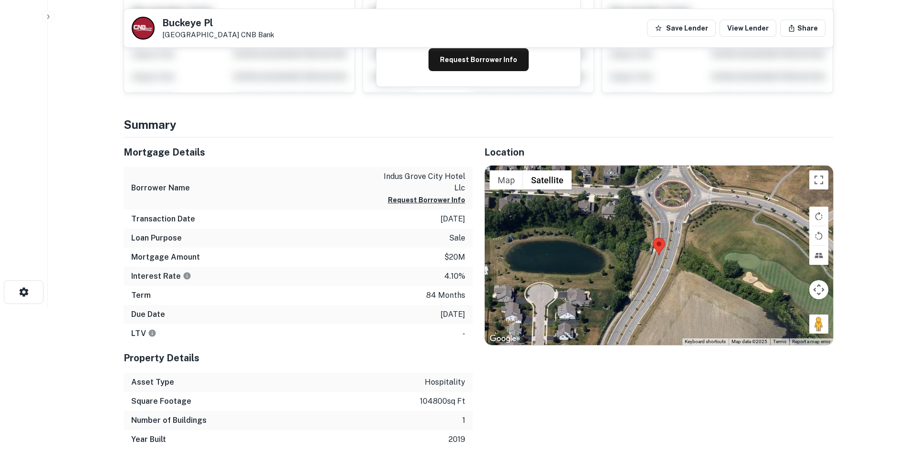
scroll to position [0, 0]
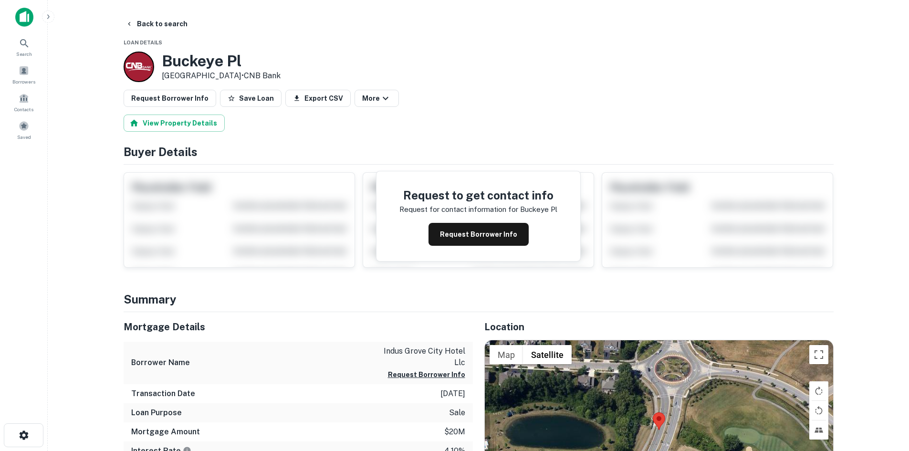
click at [173, 125] on button "View Property Details" at bounding box center [174, 122] width 101 height 17
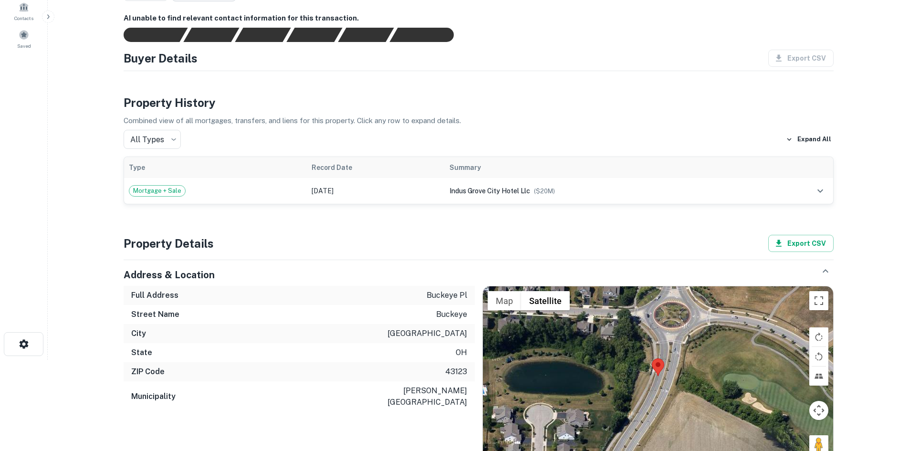
scroll to position [91, 0]
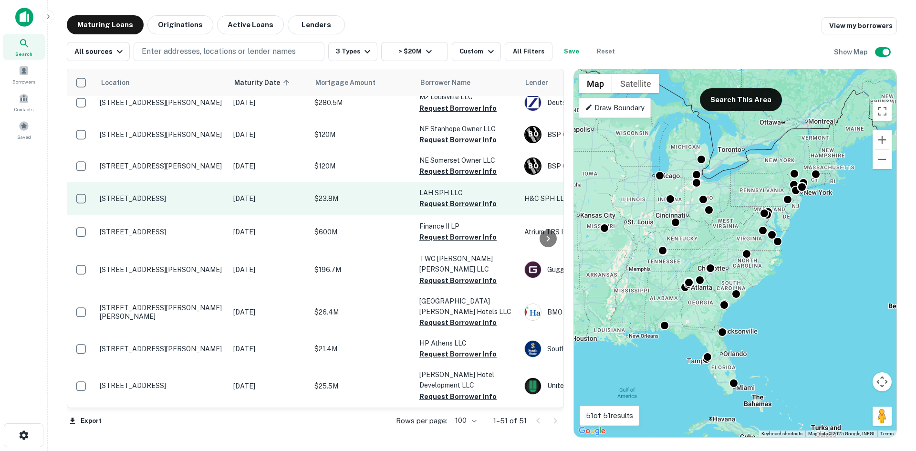
scroll to position [572, 0]
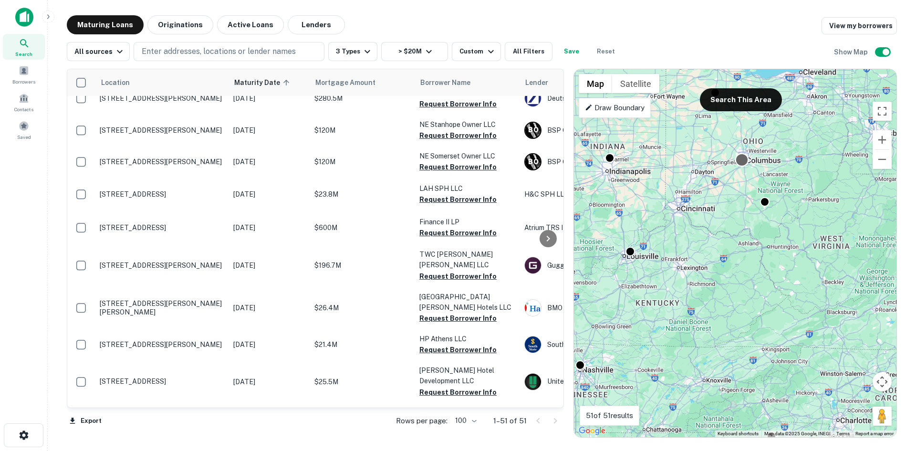
click at [744, 159] on div at bounding box center [742, 160] width 14 height 14
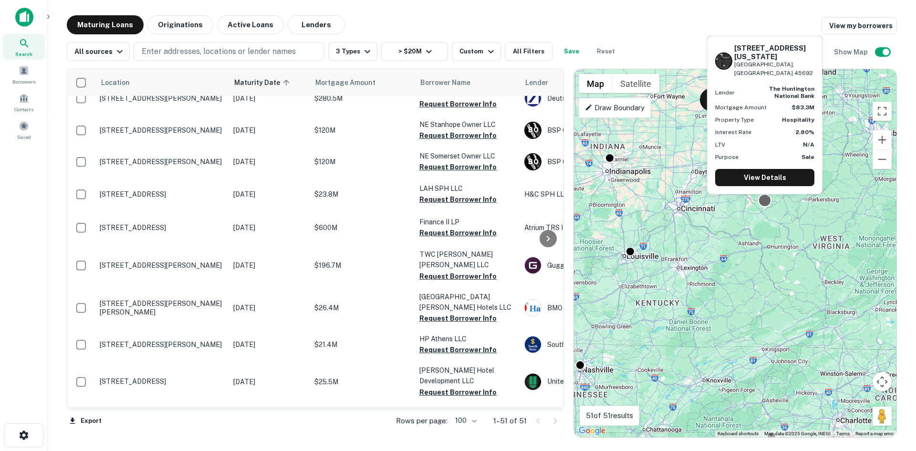
click at [766, 200] on div "[STREET_ADDRESS][US_STATE] Lender the huntington national bank Mortgage Amount …" at bounding box center [764, 118] width 117 height 166
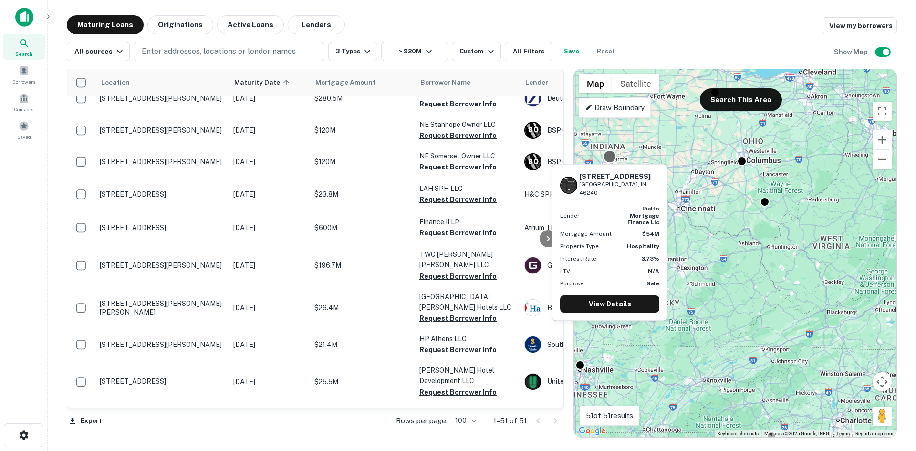
click at [607, 162] on body "Search Borrowers Contacts Saved Maturing Loans Originations Active Loans Lender…" at bounding box center [458, 225] width 916 height 451
click at [610, 295] on link "View Details" at bounding box center [609, 303] width 99 height 17
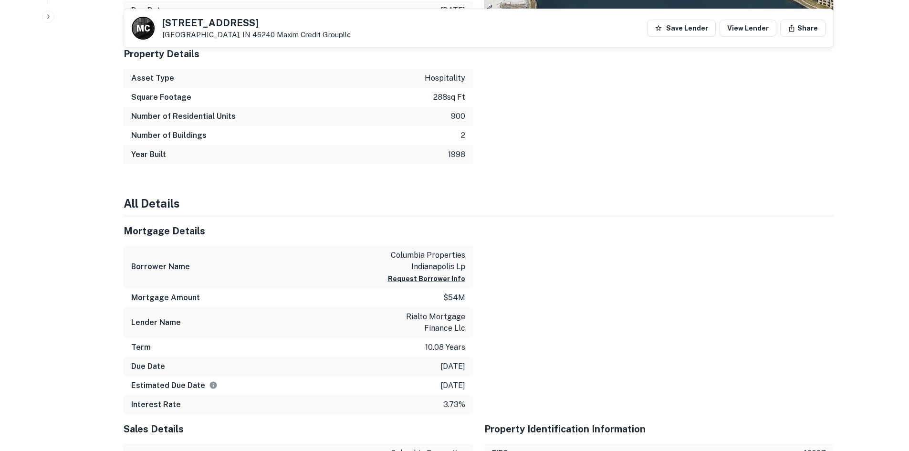
scroll to position [525, 0]
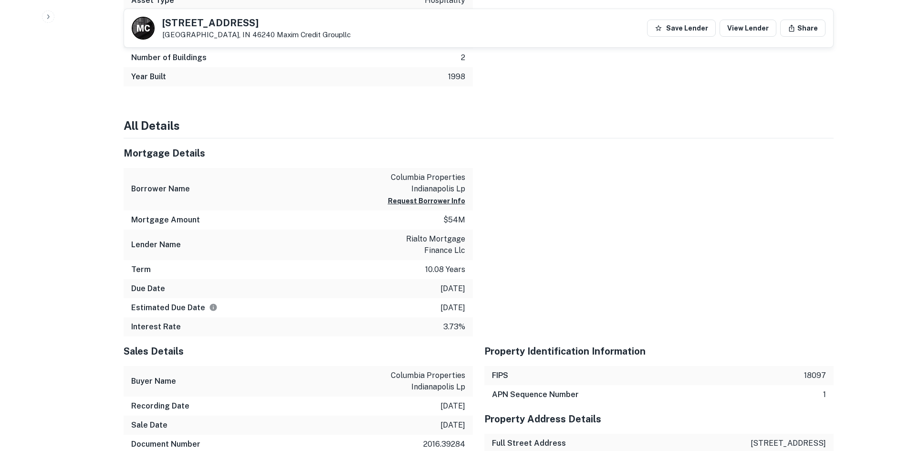
click at [390, 177] on p "columbia properties indianapolis lp" at bounding box center [422, 183] width 86 height 23
click at [504, 187] on div at bounding box center [653, 237] width 361 height 198
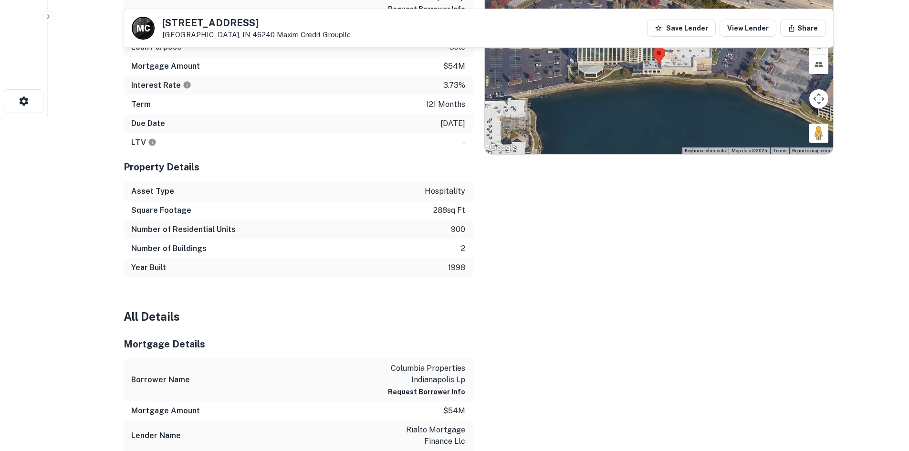
scroll to position [95, 0]
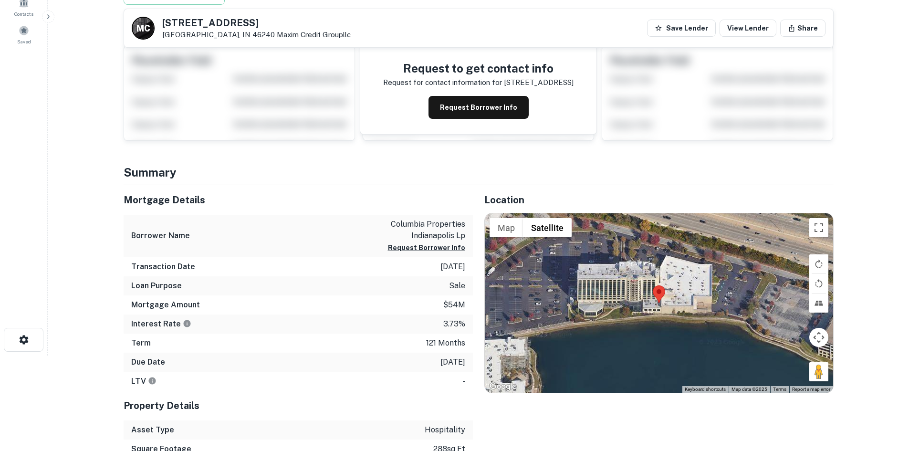
click at [483, 166] on h4 "Summary" at bounding box center [479, 172] width 710 height 17
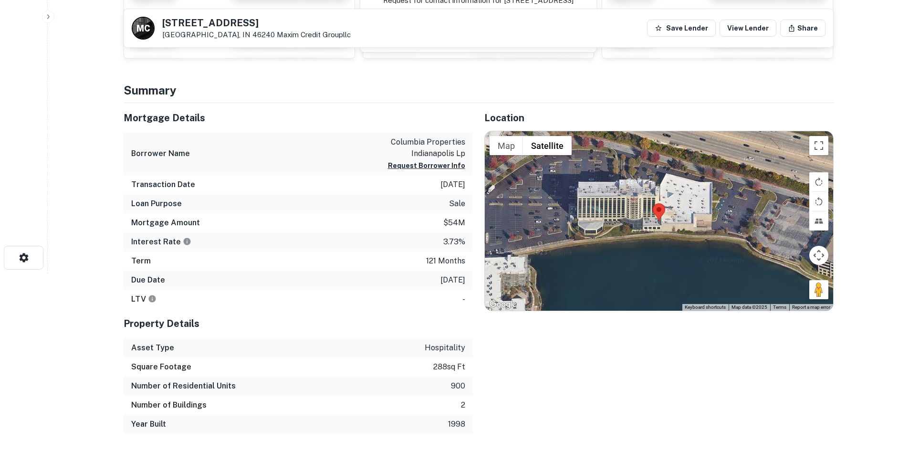
scroll to position [191, 0]
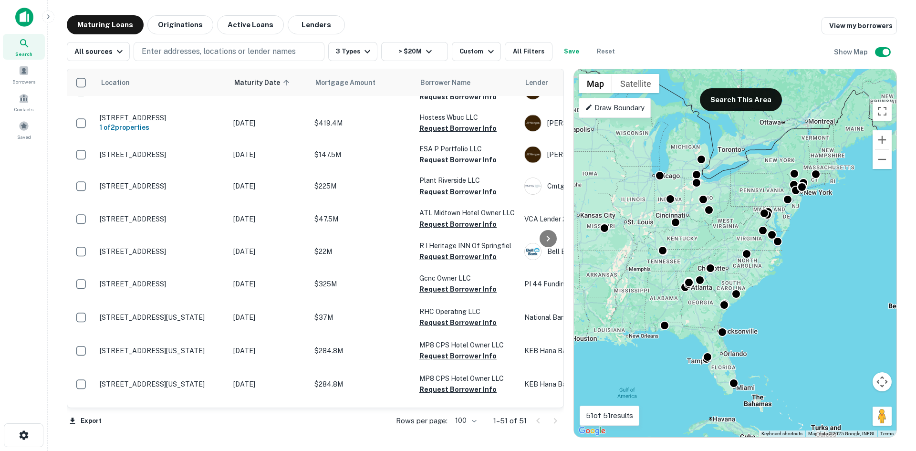
scroll to position [143, 0]
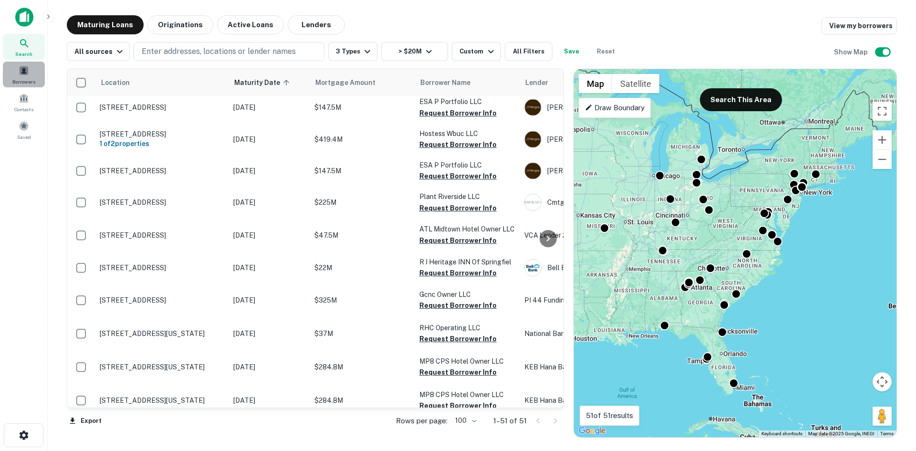
click at [40, 76] on div "Borrowers" at bounding box center [24, 75] width 42 height 26
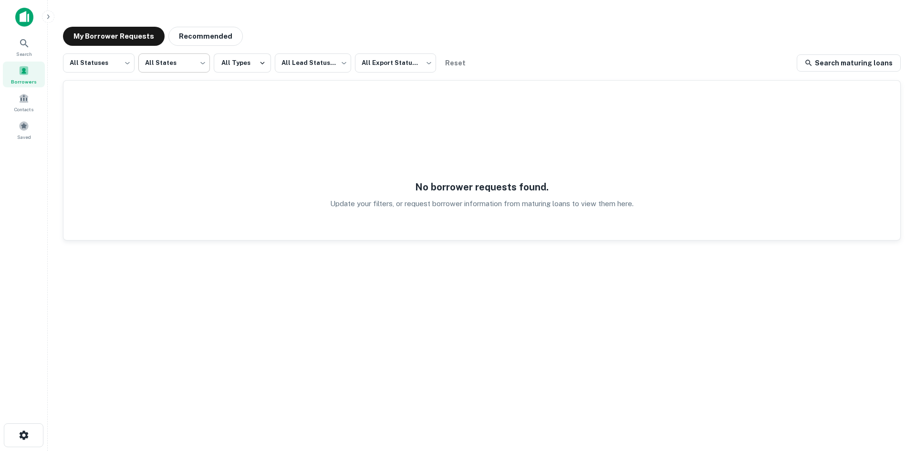
click at [185, 64] on body "Search Borrowers Contacts Saved My Borrower Requests Recommended All Statuses *…" at bounding box center [458, 225] width 916 height 451
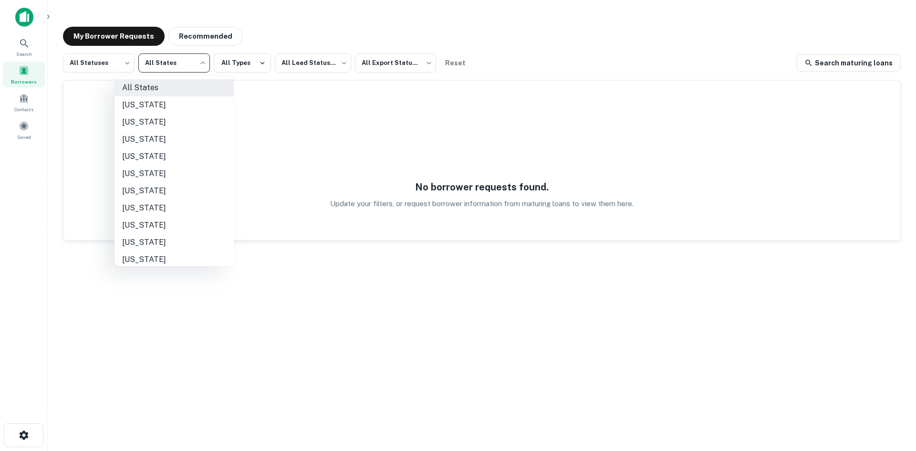
click at [122, 64] on div at bounding box center [458, 225] width 916 height 451
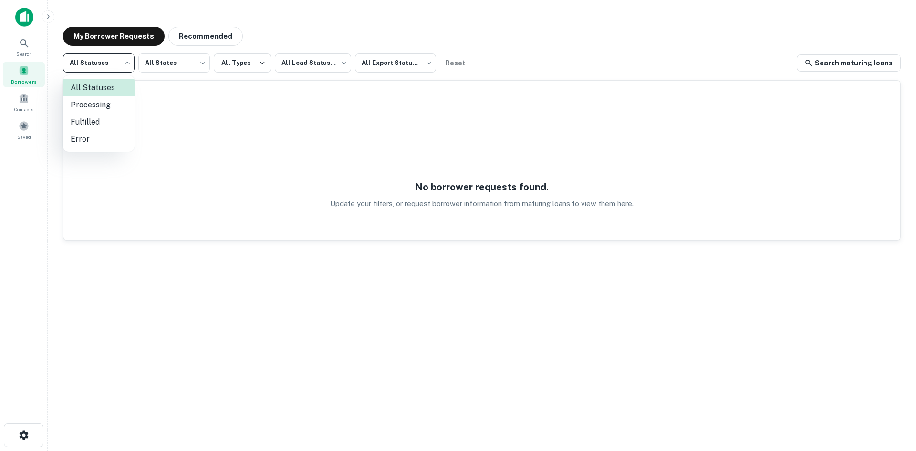
click at [133, 66] on body "Search Borrowers Contacts Saved My Borrower Requests Recommended All Statuses *…" at bounding box center [458, 225] width 916 height 451
click at [157, 61] on div at bounding box center [458, 225] width 916 height 451
click at [176, 67] on body "Search Borrowers Contacts Saved My Borrower Requests Recommended All Statuses *…" at bounding box center [458, 225] width 916 height 451
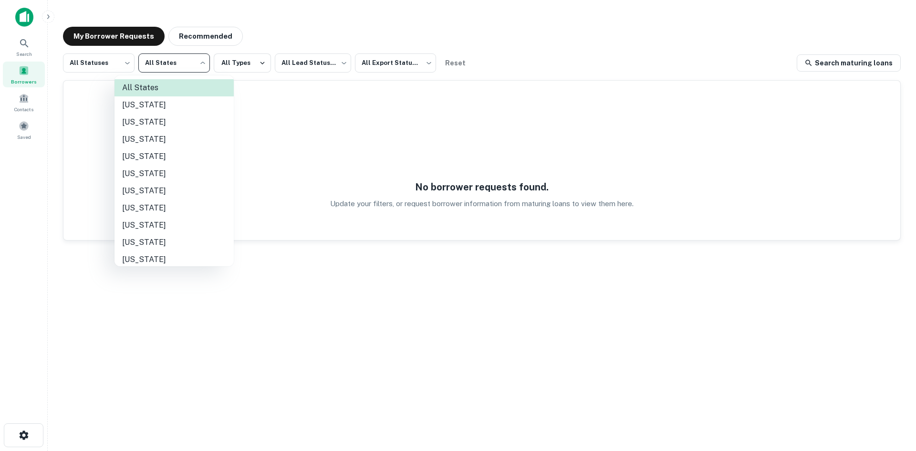
click at [22, 45] on div at bounding box center [458, 225] width 916 height 451
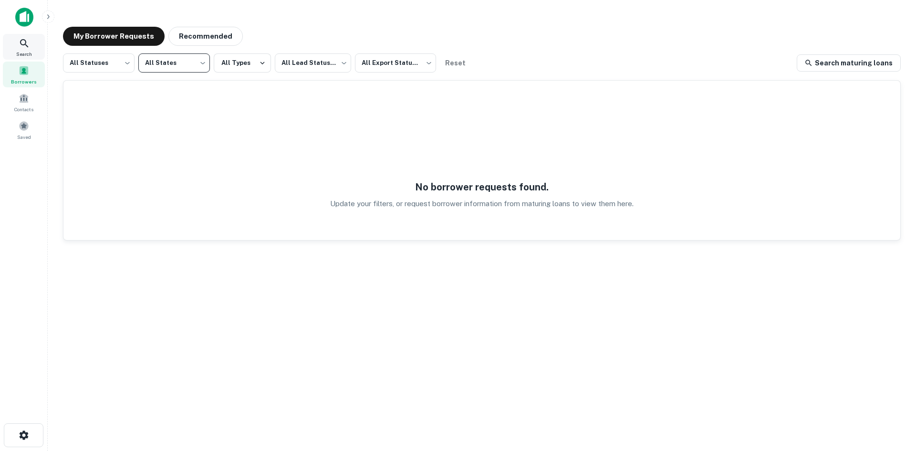
click at [24, 48] on icon at bounding box center [24, 43] width 11 height 11
